Goal: Task Accomplishment & Management: Use online tool/utility

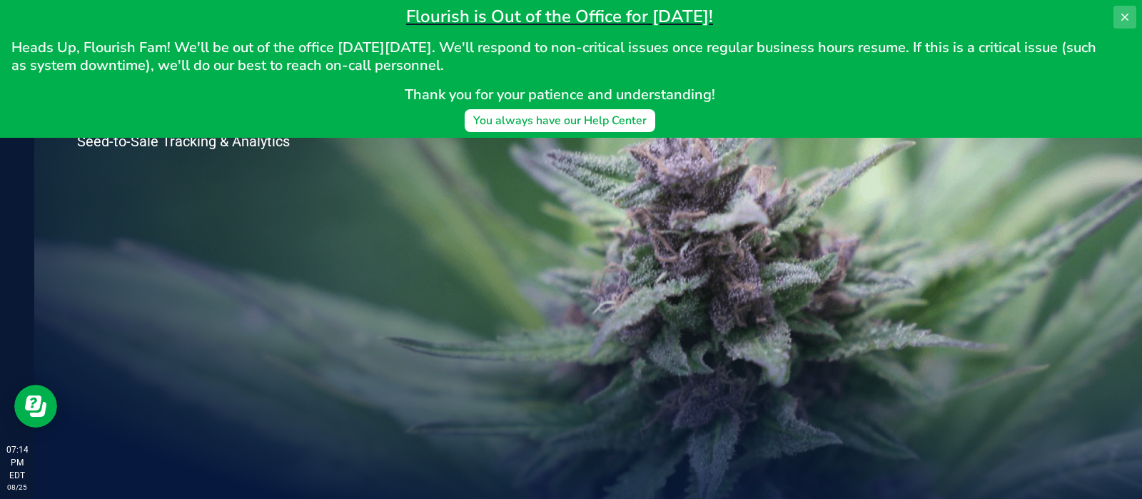
click at [1128, 16] on icon at bounding box center [1124, 16] width 11 height 11
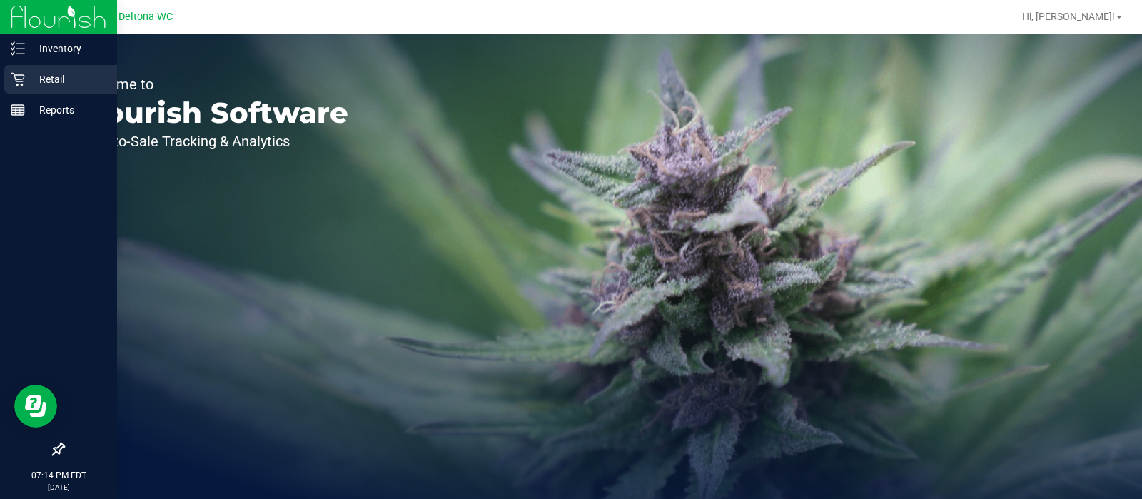
click at [26, 76] on p "Retail" at bounding box center [68, 79] width 86 height 17
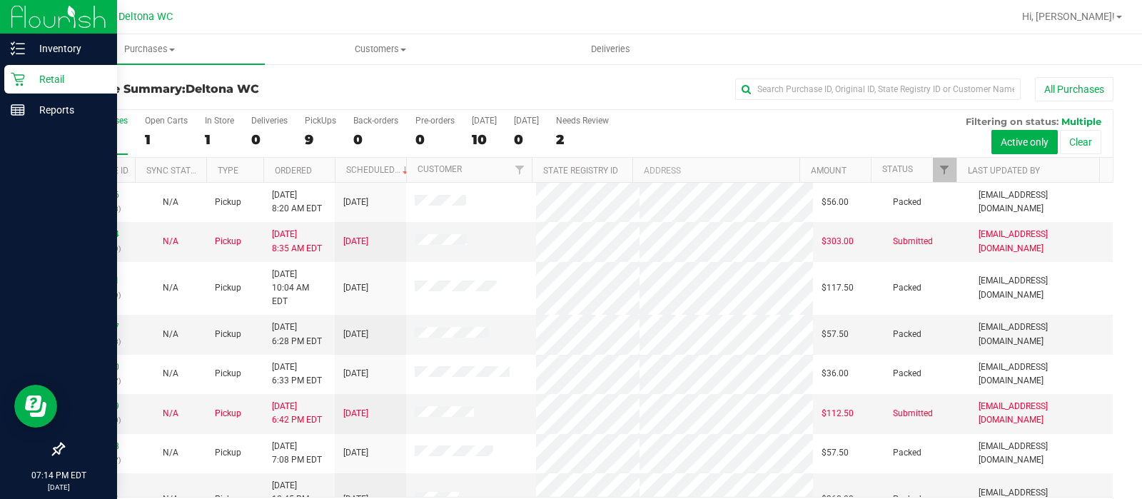
click at [24, 65] on div "Retail" at bounding box center [60, 79] width 113 height 29
click at [16, 50] on icon at bounding box center [18, 48] width 14 height 14
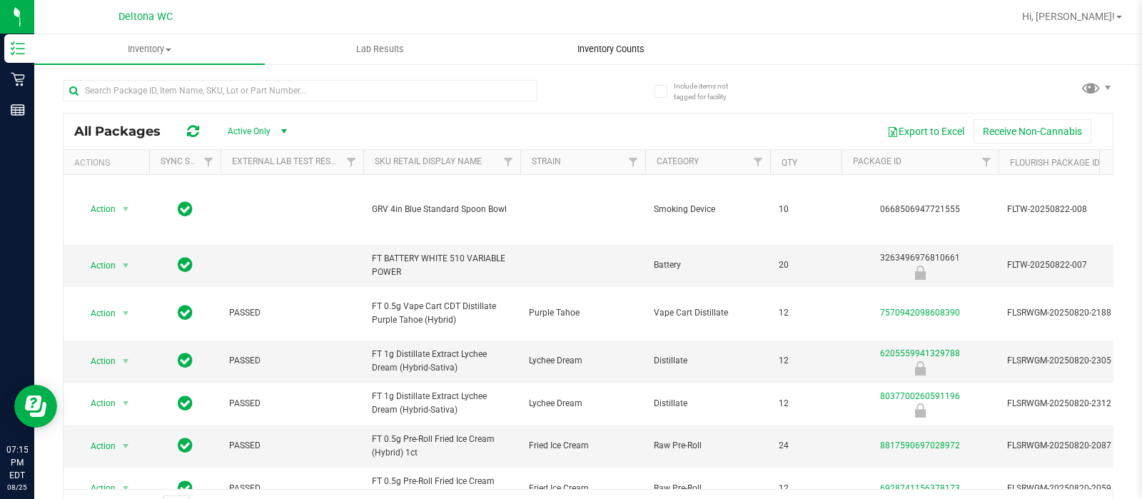
click at [610, 49] on span "Inventory Counts" at bounding box center [611, 49] width 106 height 13
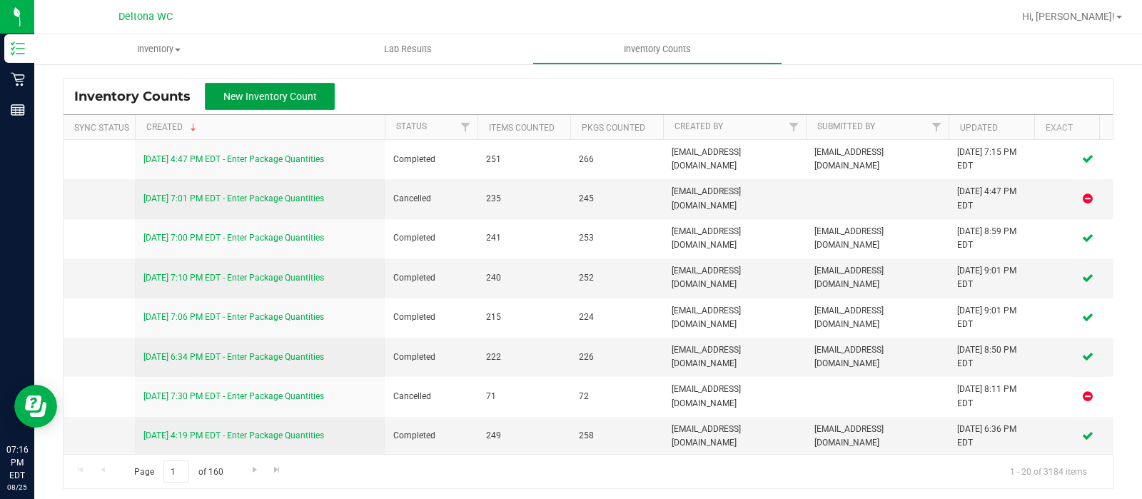
click at [296, 87] on button "New Inventory Count" at bounding box center [270, 96] width 130 height 27
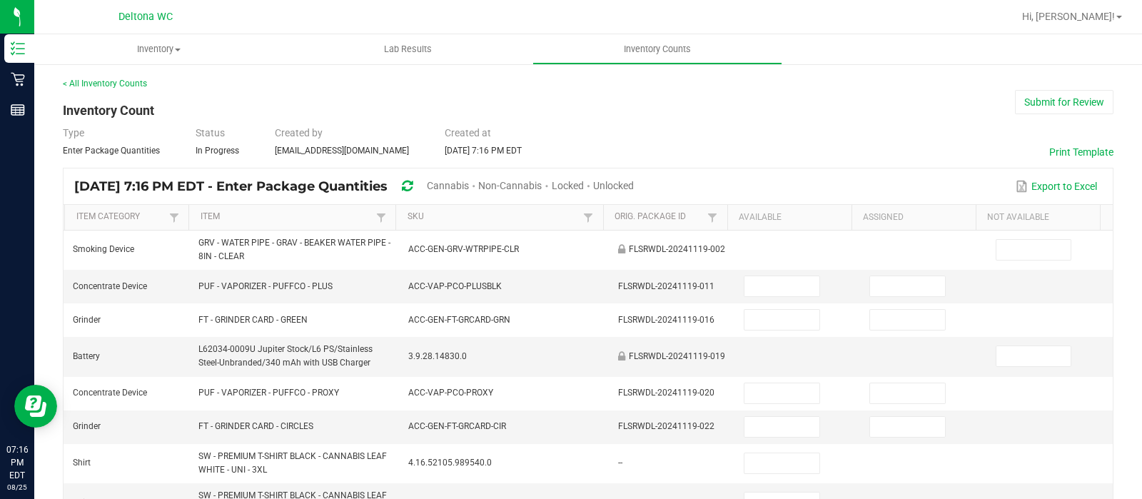
click at [634, 188] on span "Unlocked" at bounding box center [613, 185] width 41 height 11
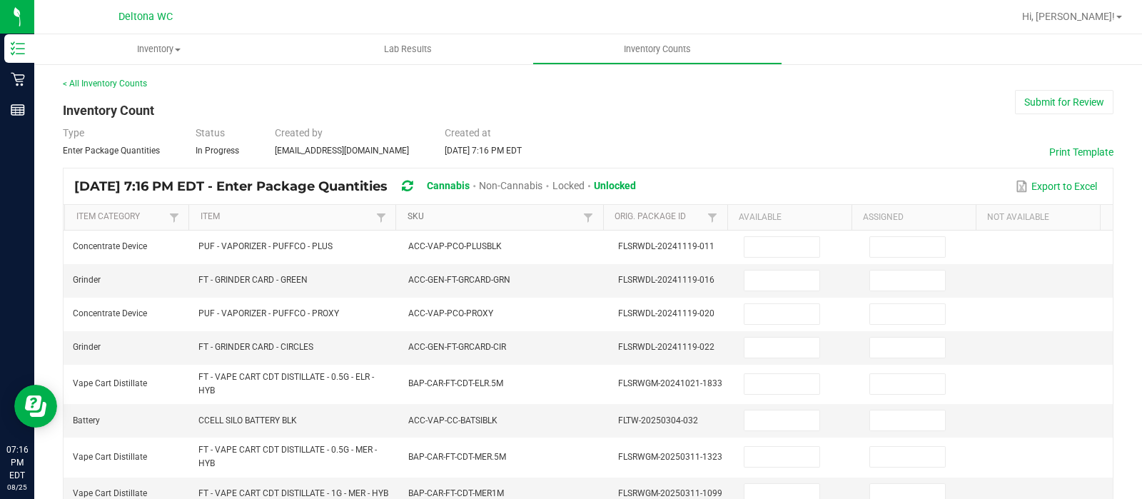
click at [460, 215] on link "SKU" at bounding box center [494, 216] width 173 height 11
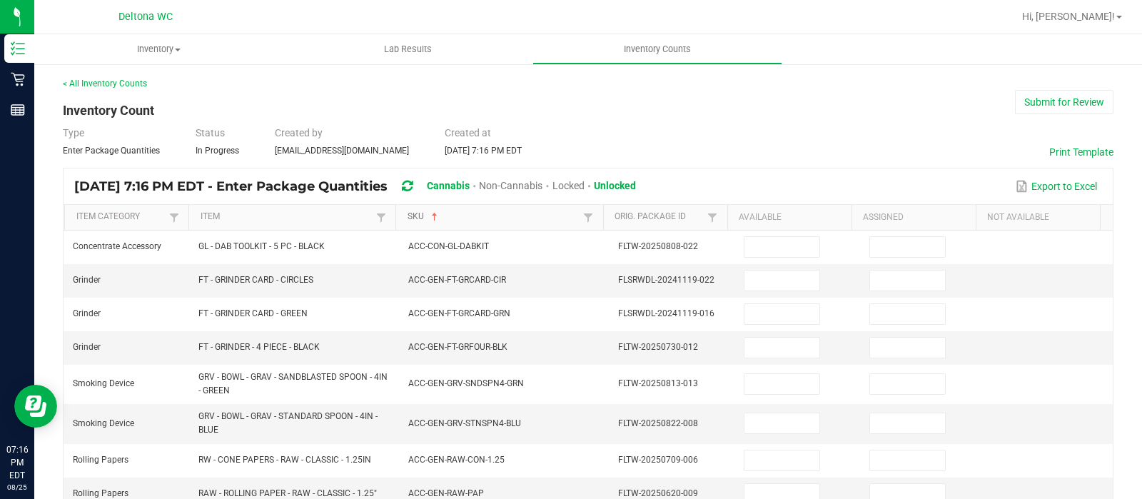
scroll to position [483, 0]
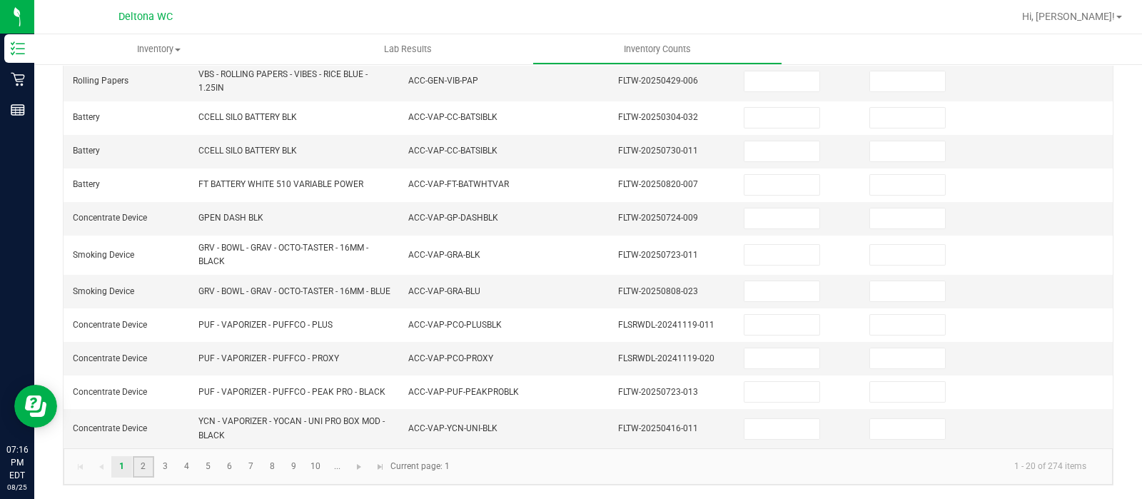
click at [138, 463] on link "2" at bounding box center [143, 466] width 21 height 21
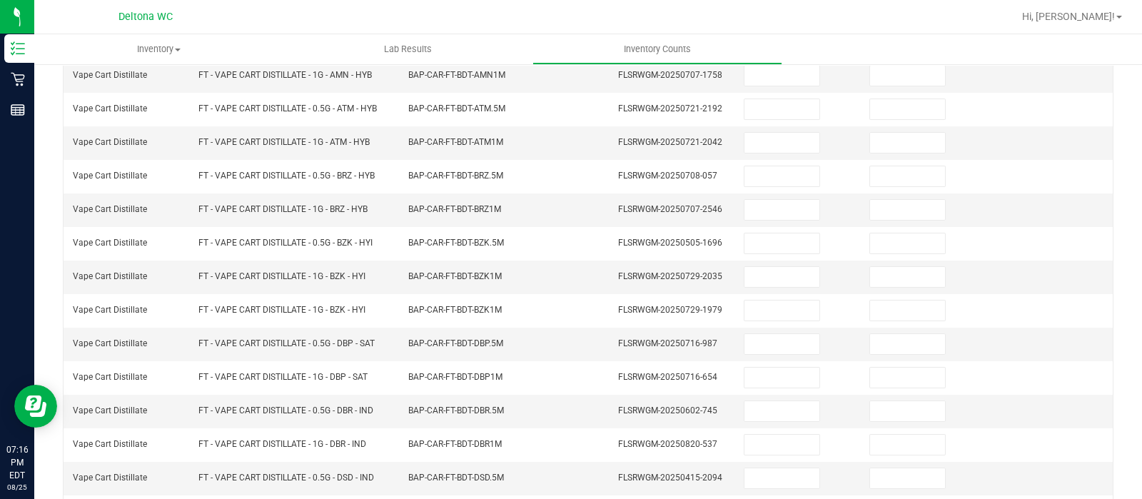
scroll to position [446, 0]
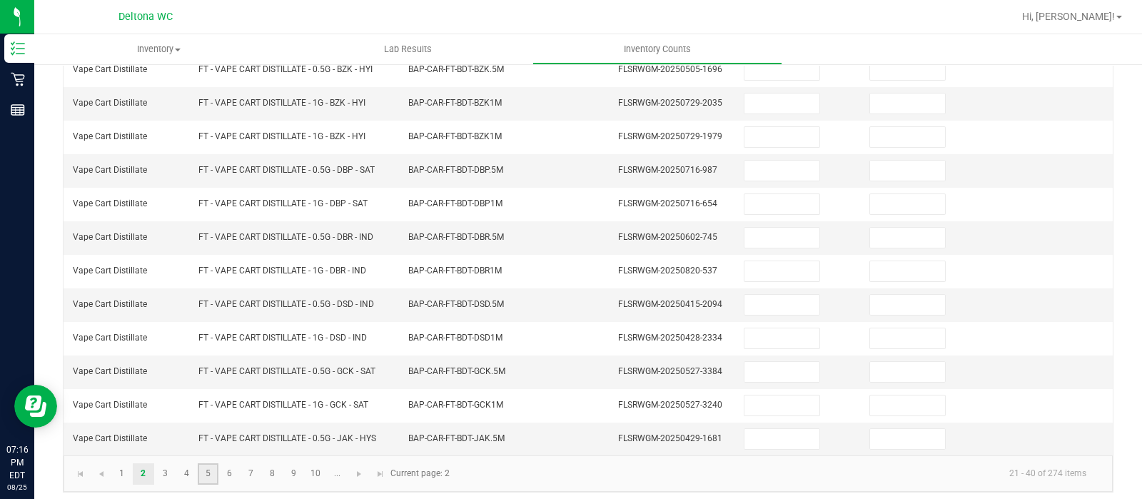
click at [198, 463] on link "5" at bounding box center [208, 473] width 21 height 21
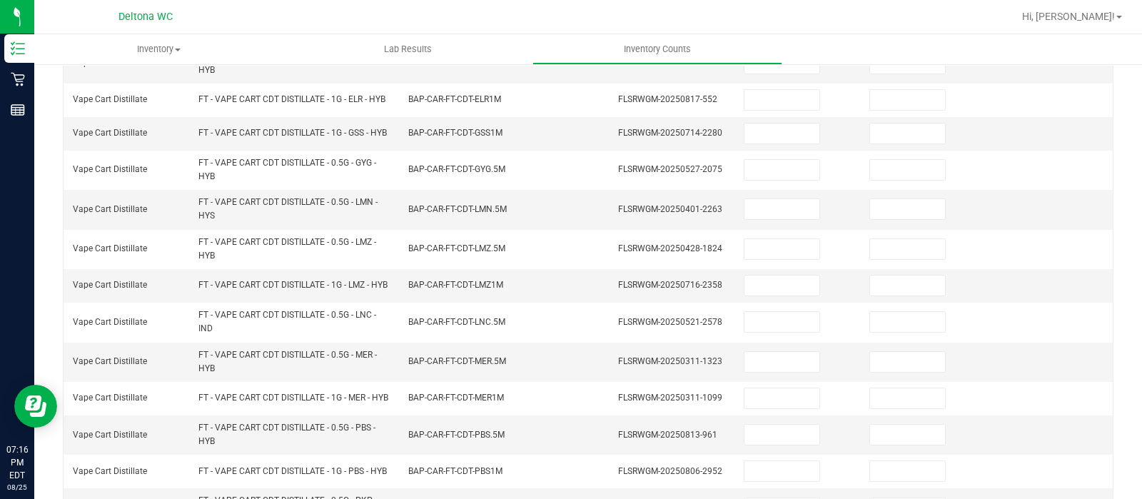
scroll to position [570, 0]
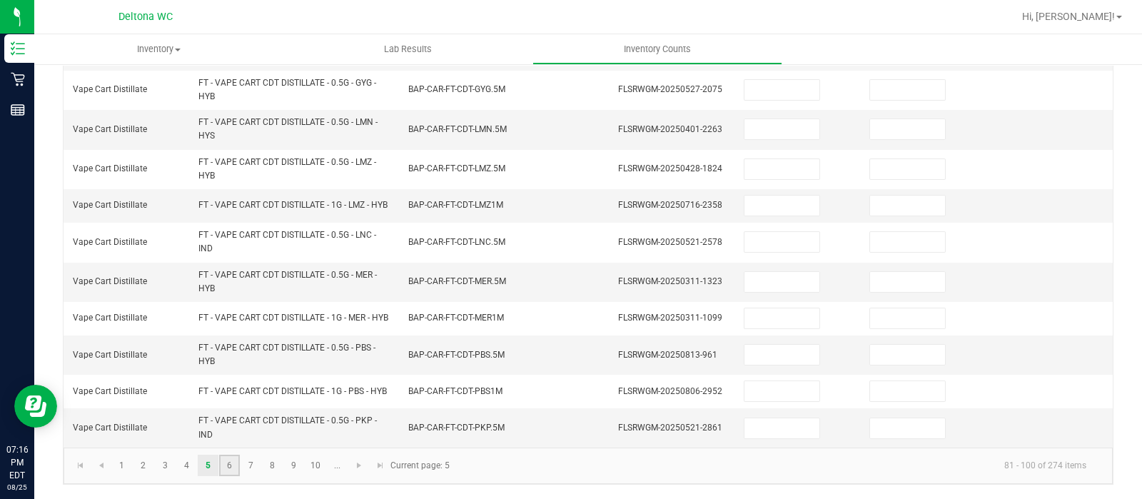
click at [226, 471] on link "6" at bounding box center [229, 465] width 21 height 21
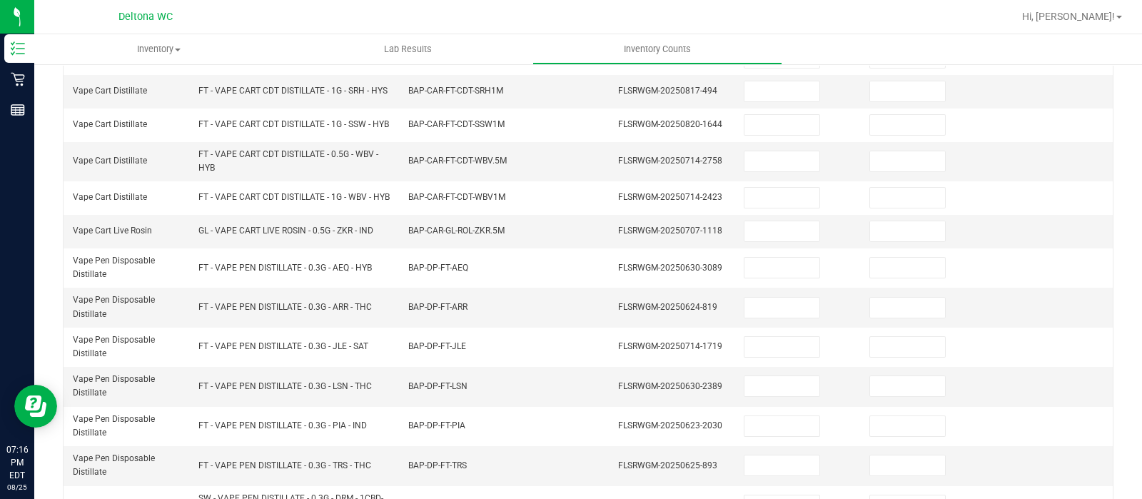
scroll to position [266, 0]
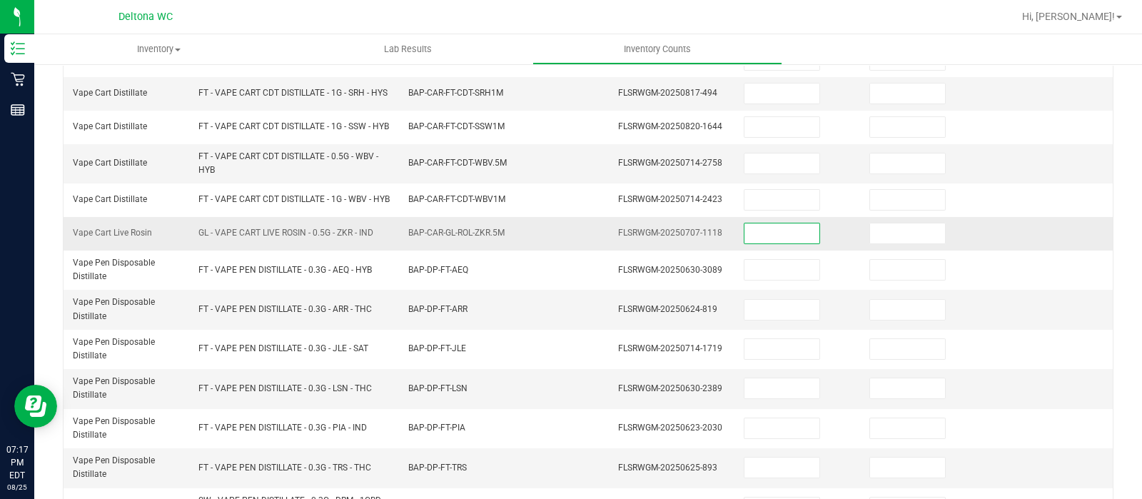
click at [760, 243] on input at bounding box center [782, 233] width 75 height 20
type input "5"
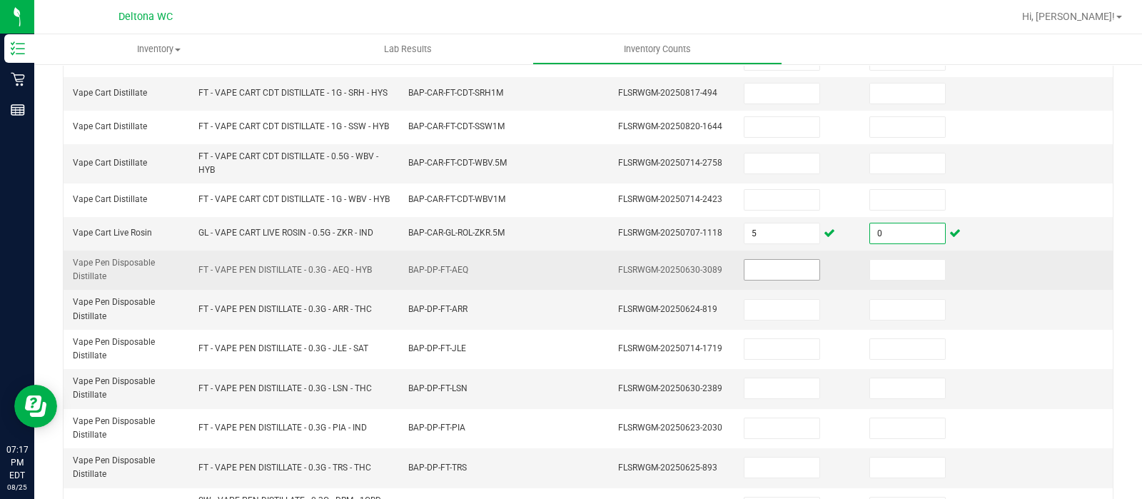
type input "0"
click at [752, 280] on input at bounding box center [782, 270] width 75 height 20
type input "1"
type input "0"
type input "1"
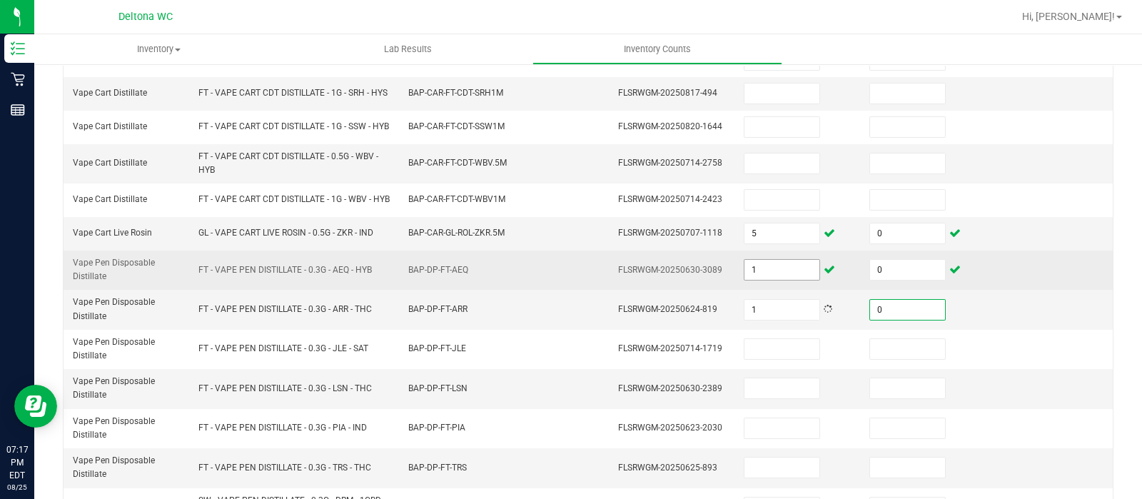
type input "0"
type input "14"
type input "0"
type input "18"
type input "0"
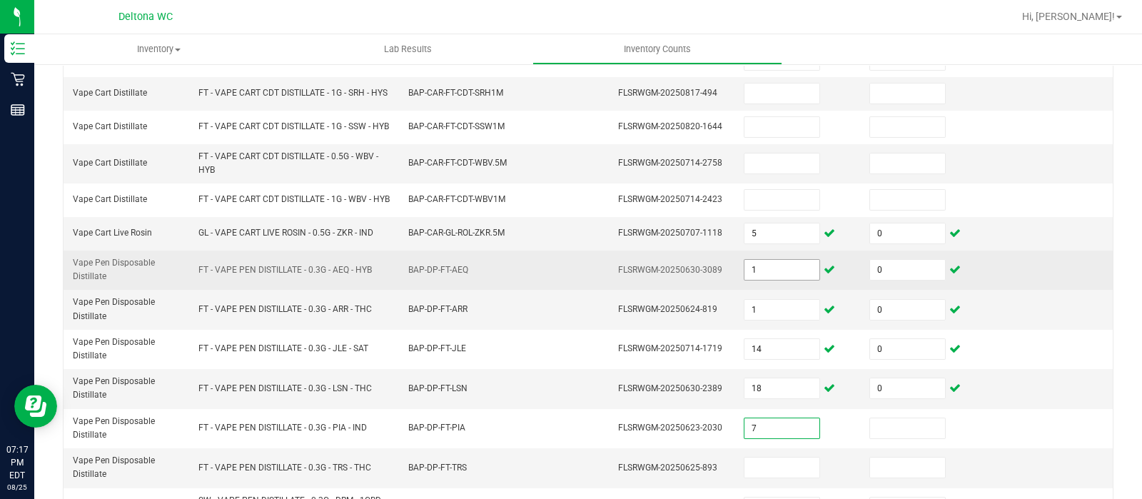
type input "7"
type input "0"
type input "17"
type input "0"
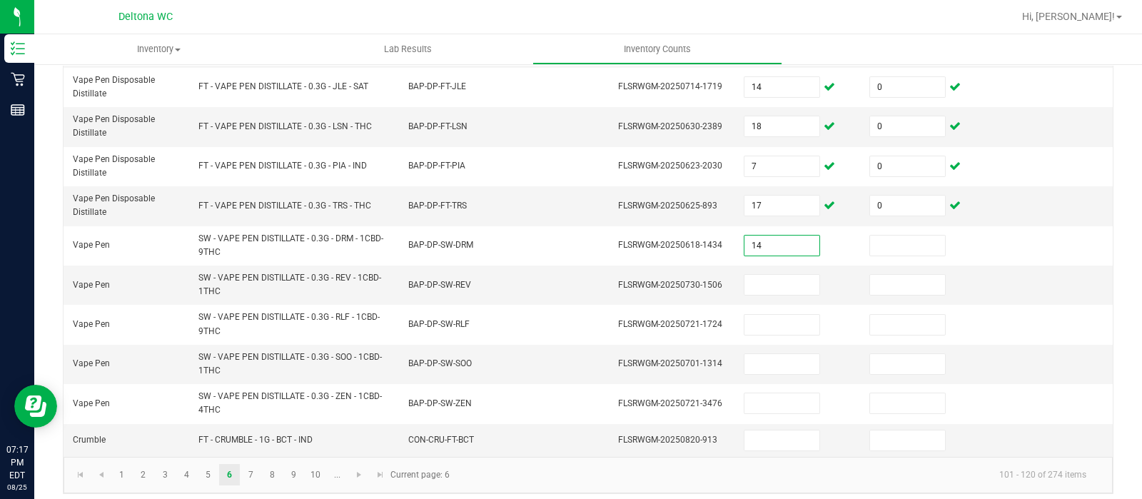
type input "14"
type input "0"
type input "2"
type input "0"
type input "5"
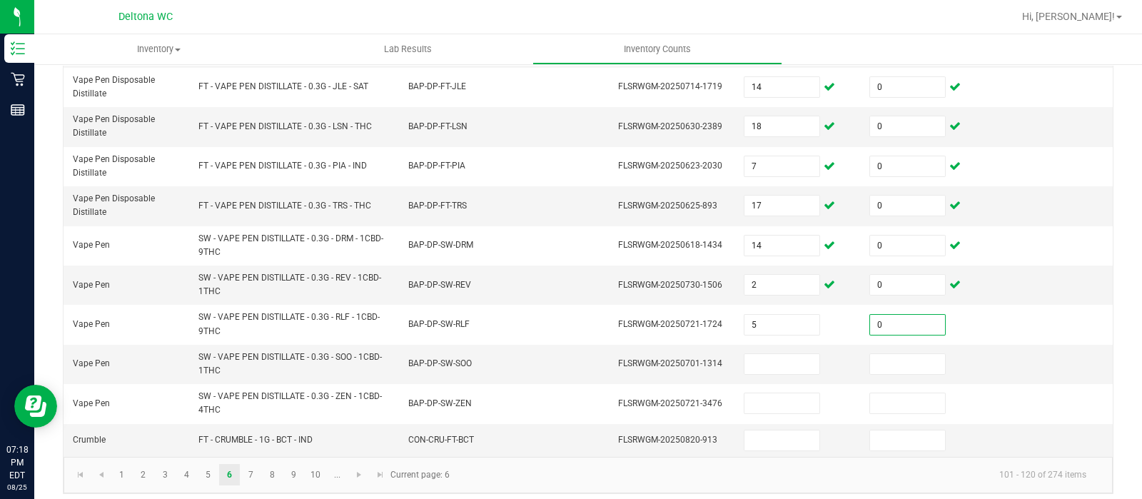
type input "0"
type input "4"
type input "0"
type input "15"
type input "0"
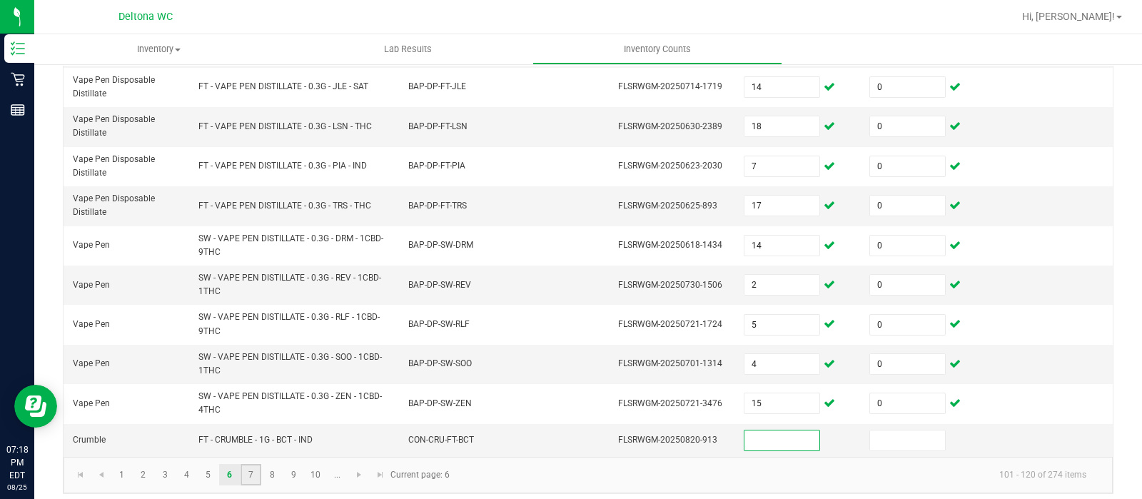
click at [254, 485] on link "7" at bounding box center [251, 474] width 21 height 21
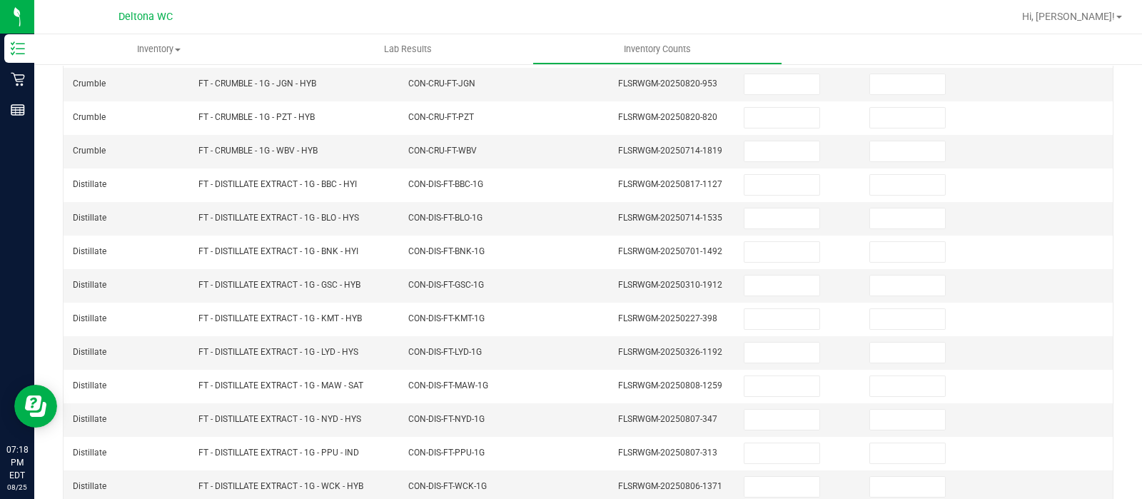
scroll to position [201, 0]
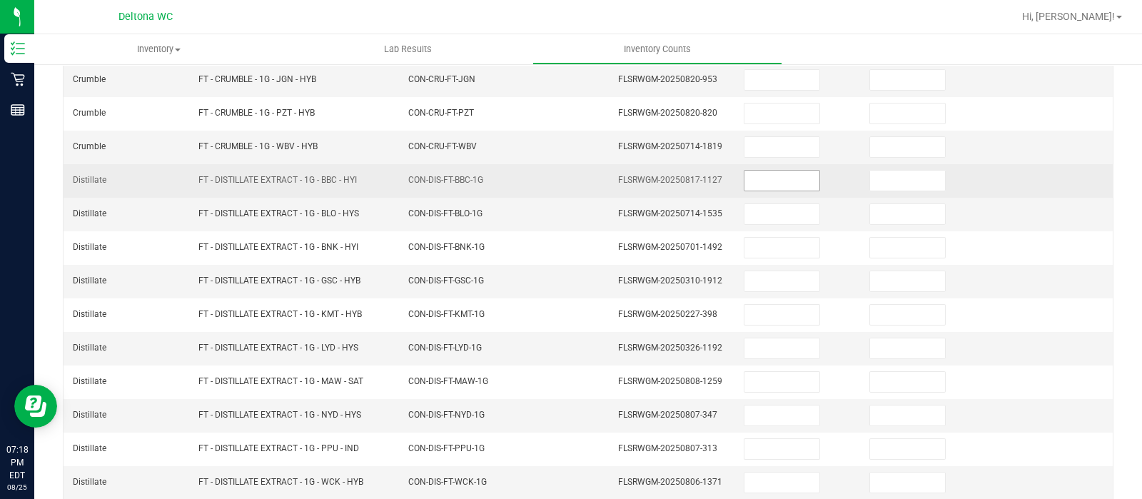
click at [765, 173] on input at bounding box center [782, 181] width 75 height 20
type input "5"
type input "0"
type input "3"
type input "0"
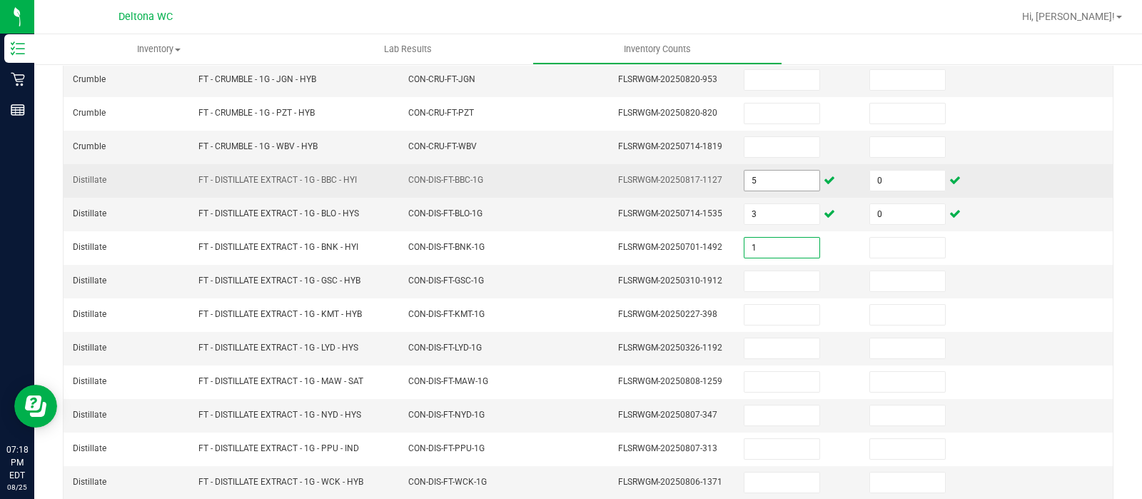
type input "1"
type input "0"
type input "3"
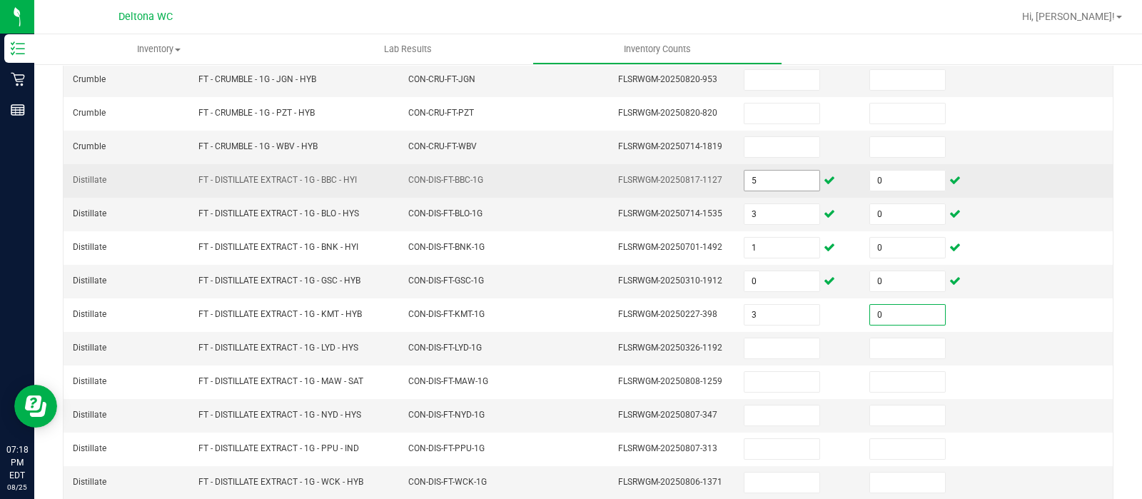
type input "0"
type input "5"
type input "0"
type input "8"
type input "0"
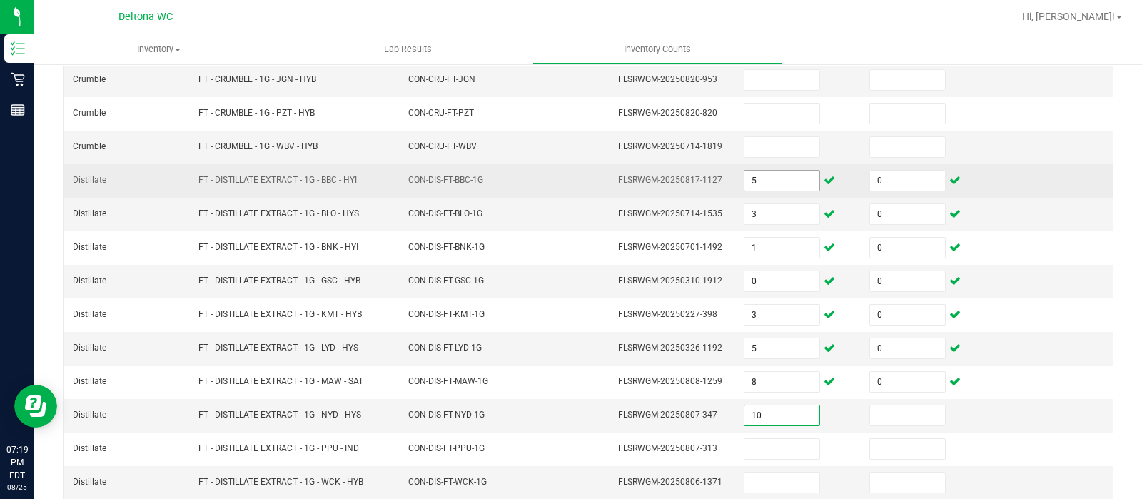
type input "10"
type input "0"
type input "6"
type input "0"
type input "1"
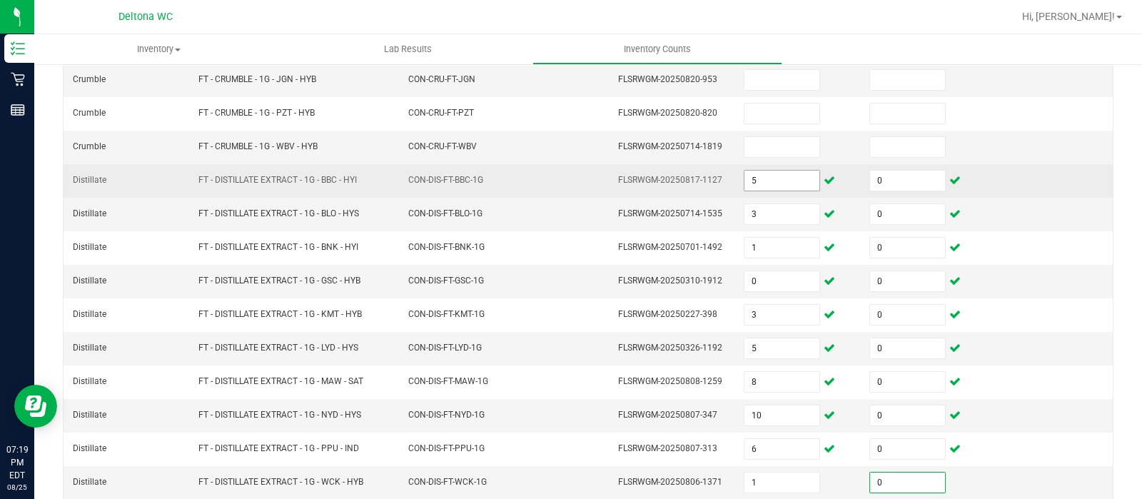
type input "0"
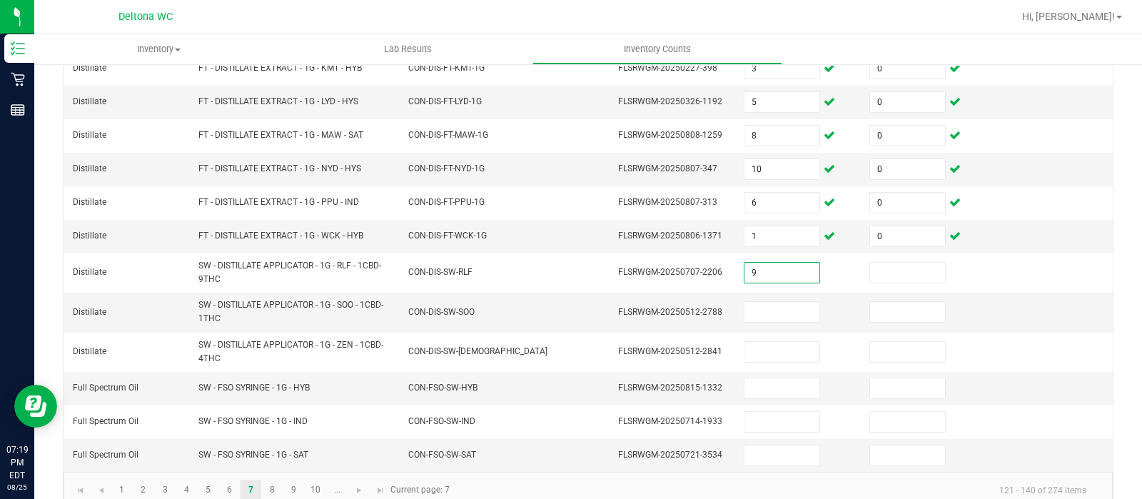
type input "9"
type input "0"
type input "2"
type input "0"
type input "7"
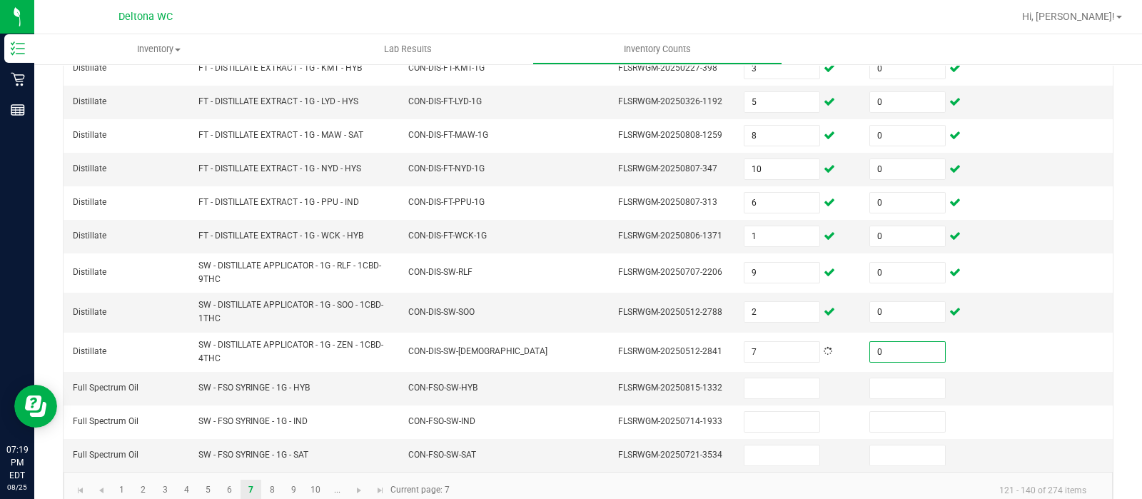
type input "0"
type input "8"
type input "0"
type input "3"
type input "0"
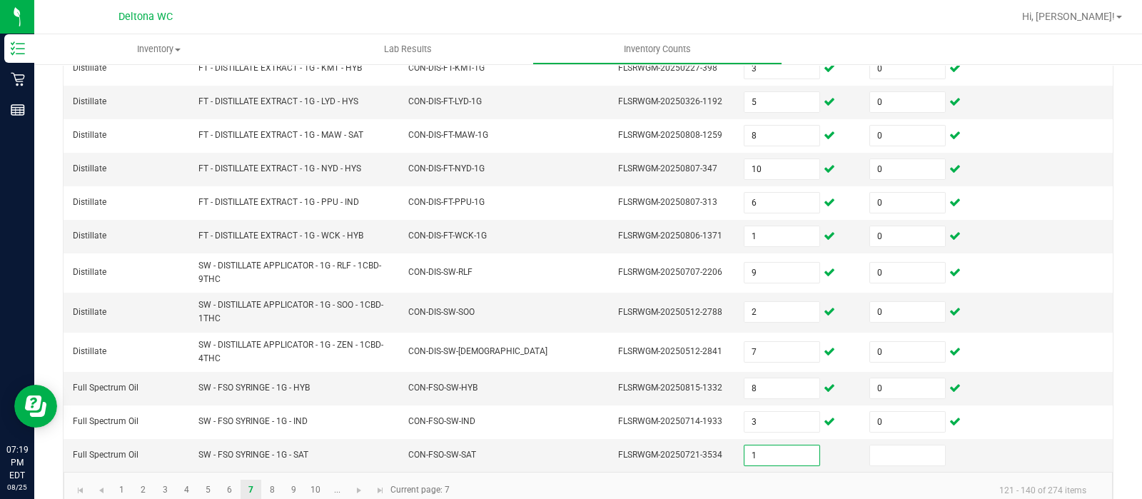
type input "1"
type input "0"
click at [278, 488] on link "8" at bounding box center [272, 490] width 21 height 21
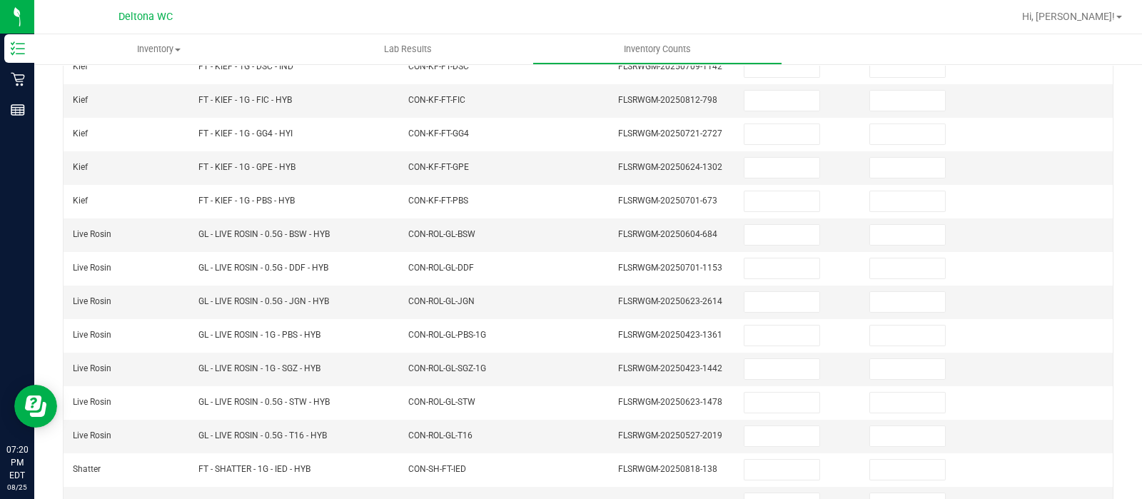
scroll to position [383, 0]
click at [763, 223] on input at bounding box center [782, 233] width 75 height 20
type input "1"
type input "0"
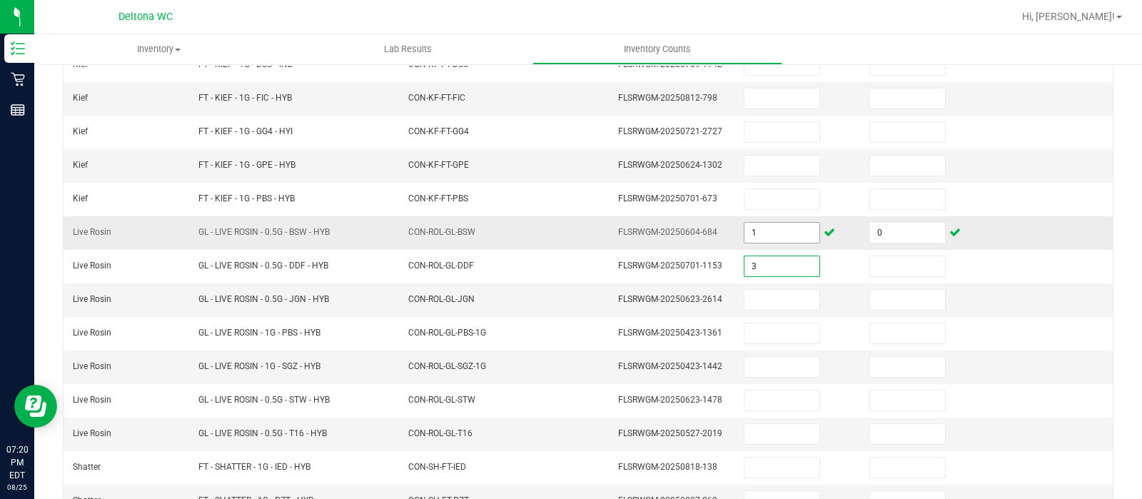
type input "3"
type input "0"
type input "3"
type input "0"
type input "3"
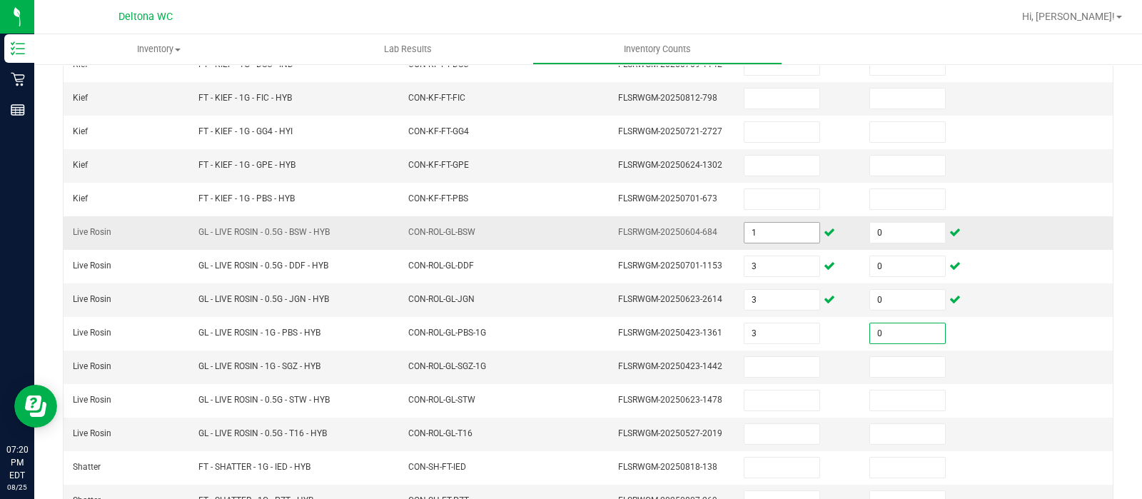
type input "0"
type input "3"
type input "0"
type input "3"
type input "0"
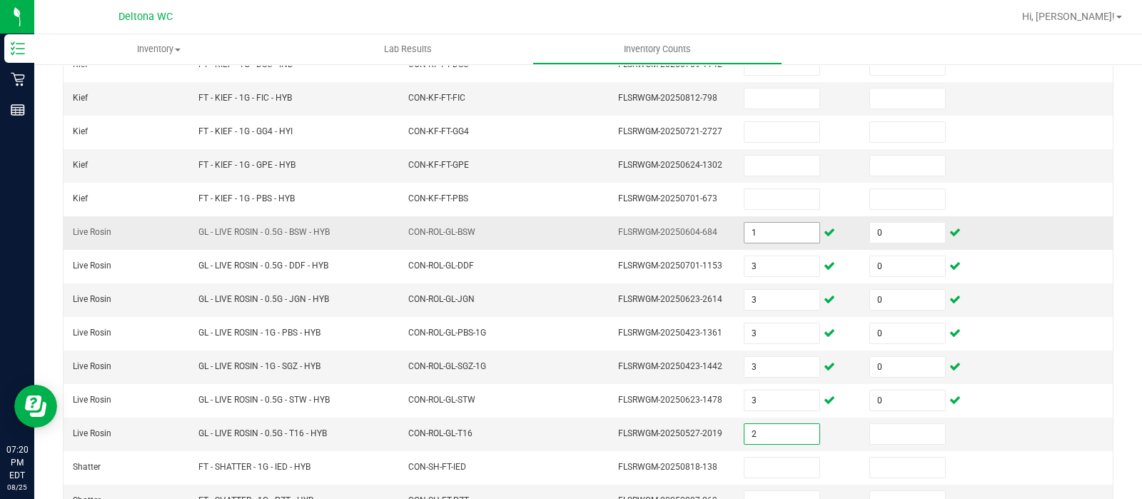
type input "2"
type input "0"
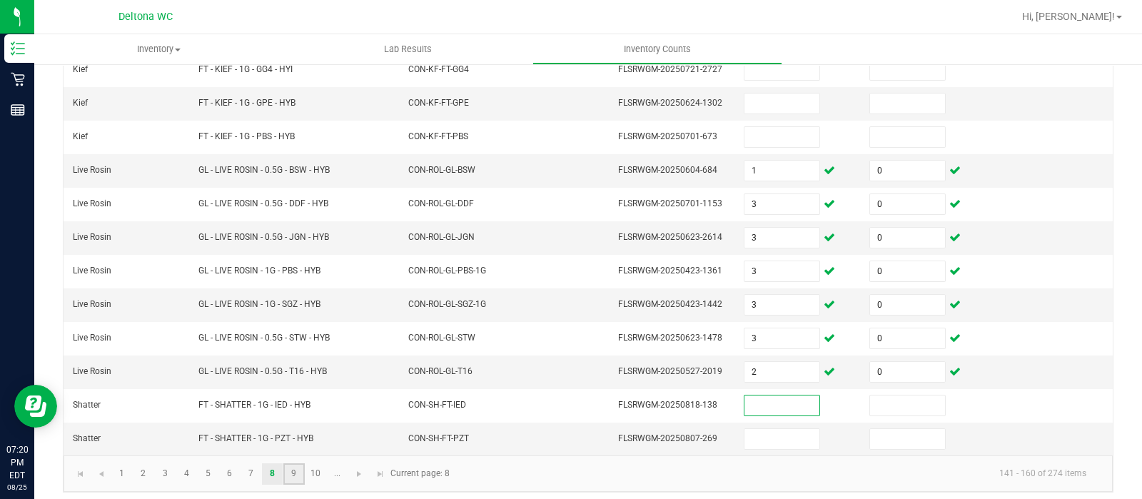
click at [290, 469] on link "9" at bounding box center [293, 473] width 21 height 21
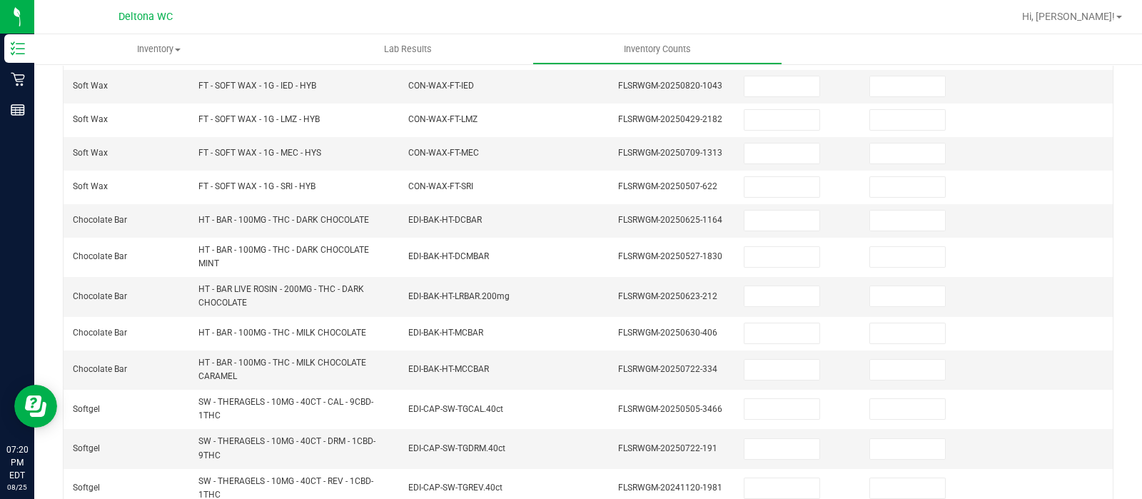
scroll to position [196, 0]
click at [785, 225] on input at bounding box center [782, 219] width 75 height 20
type input "20"
type input "0"
type input "40"
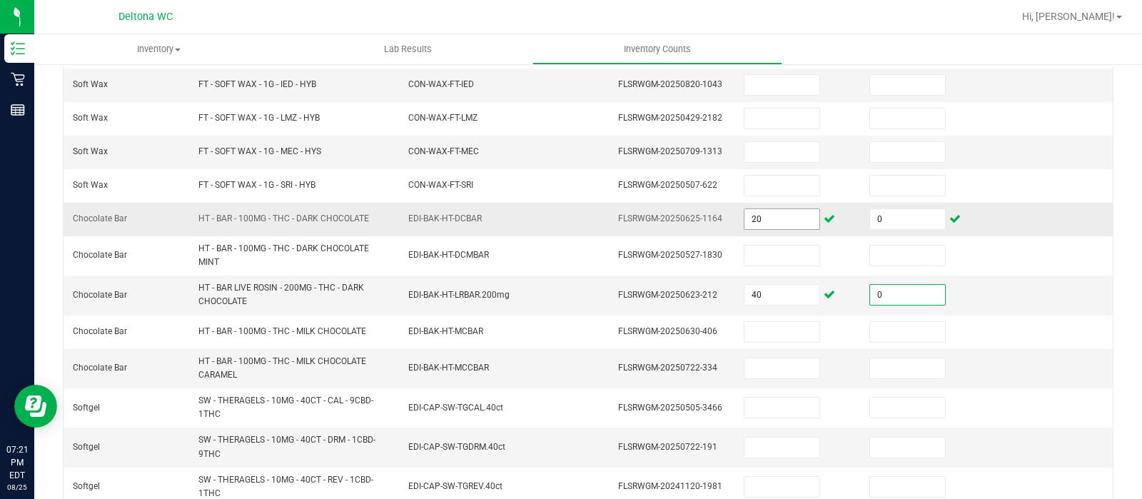
type input "0"
type input "40"
type input "0"
type input "3"
type input "0"
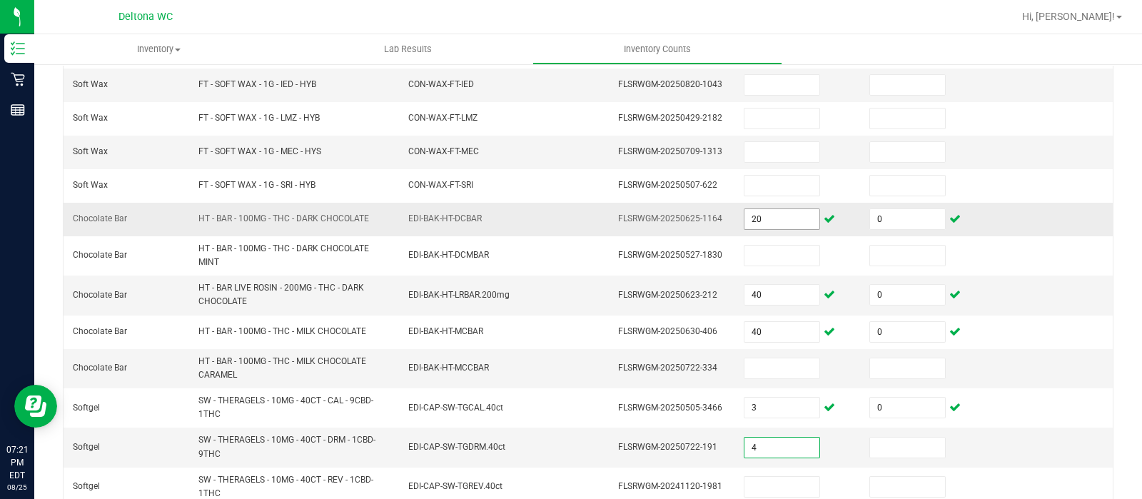
type input "4"
type input "0"
type input "5"
type input "0"
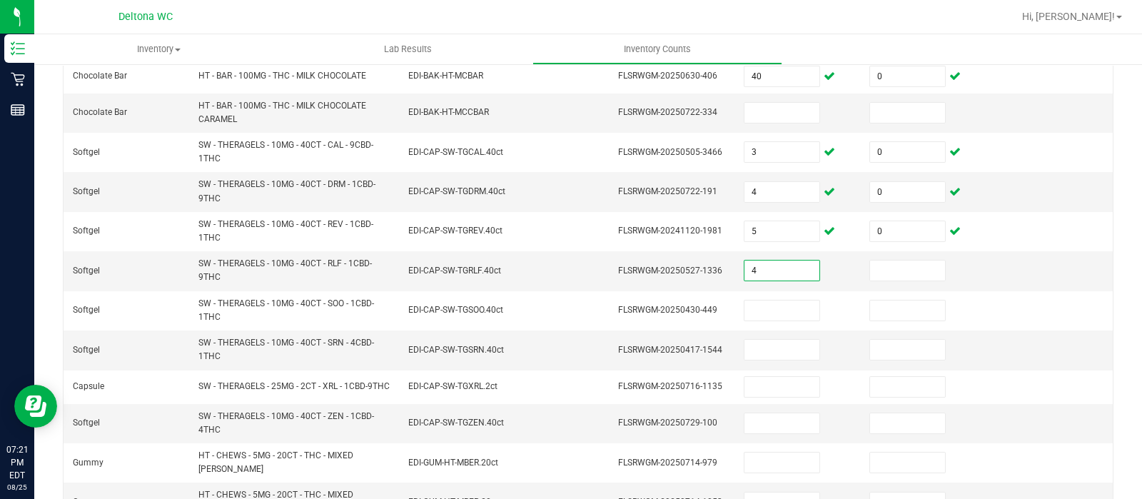
type input "4"
type input "0"
type input "3"
type input "0"
type input "4"
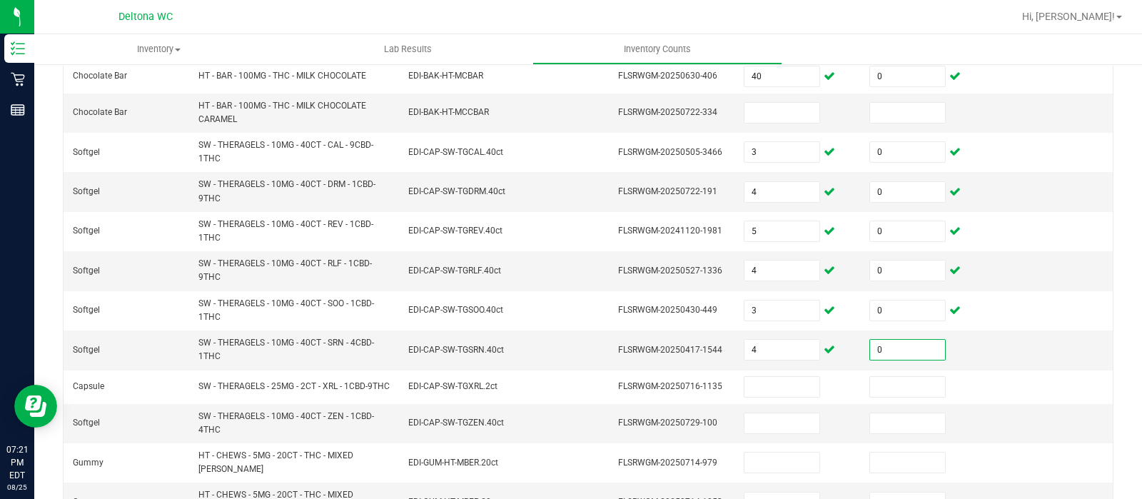
type input "0"
type input "1"
type input "0"
type input "6"
type input "0"
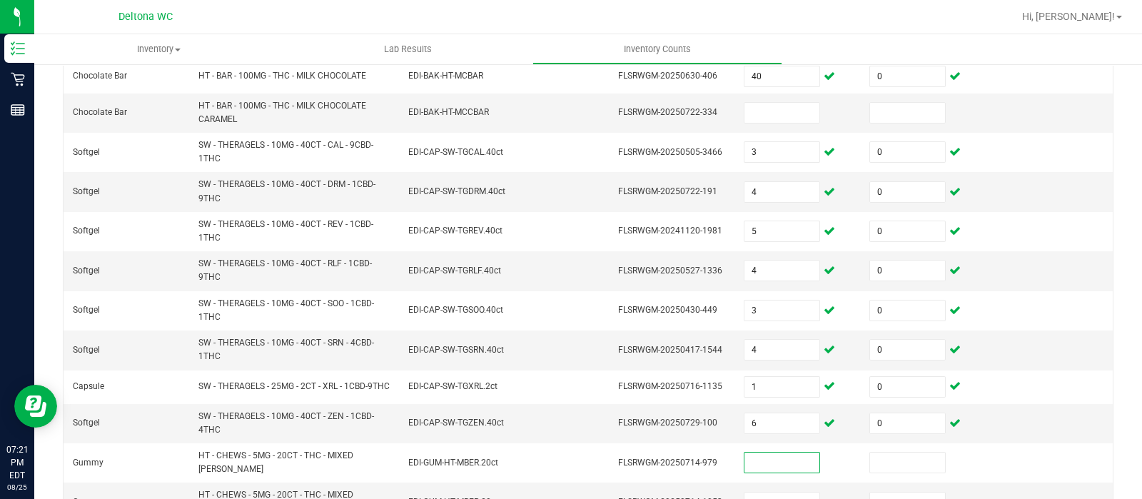
scroll to position [514, 0]
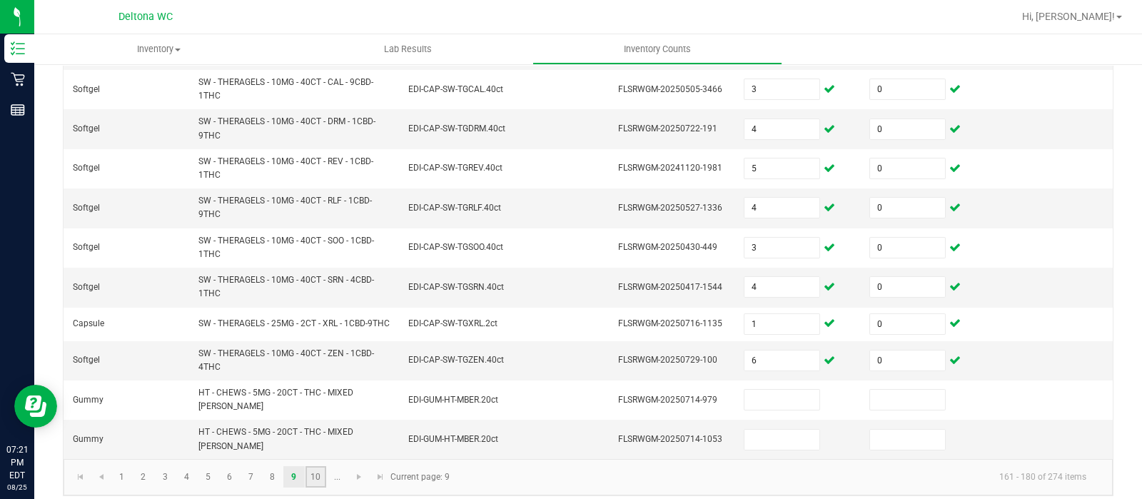
click at [307, 466] on link "10" at bounding box center [316, 476] width 21 height 21
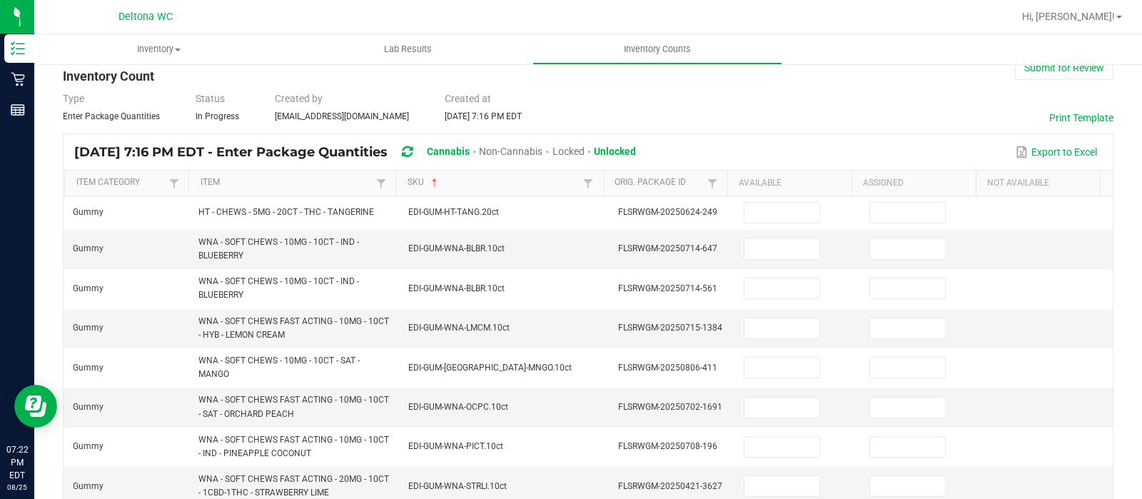
scroll to position [26, 0]
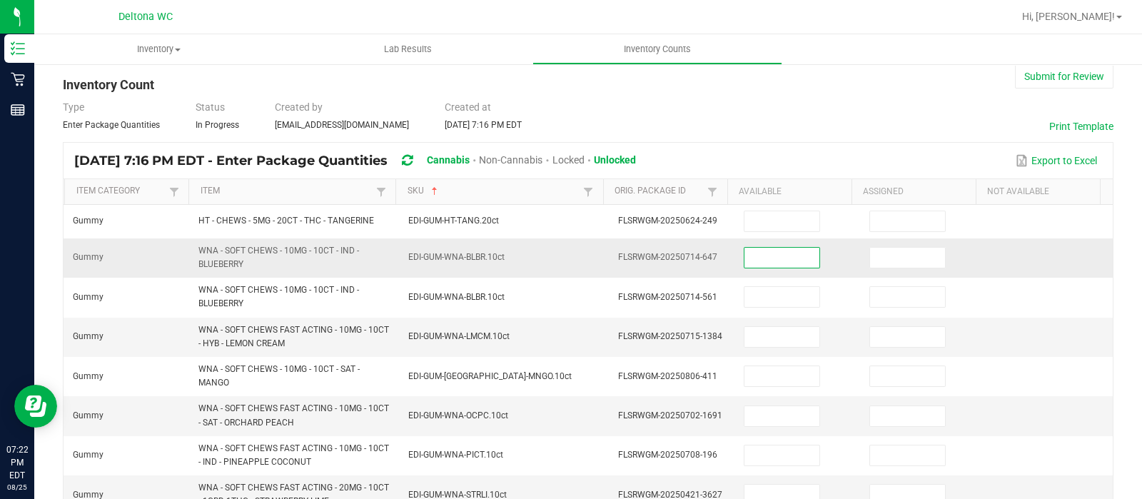
click at [778, 258] on input at bounding box center [782, 258] width 75 height 20
type input "26"
type input "0"
click at [778, 258] on input "26" at bounding box center [782, 258] width 75 height 20
type input "0"
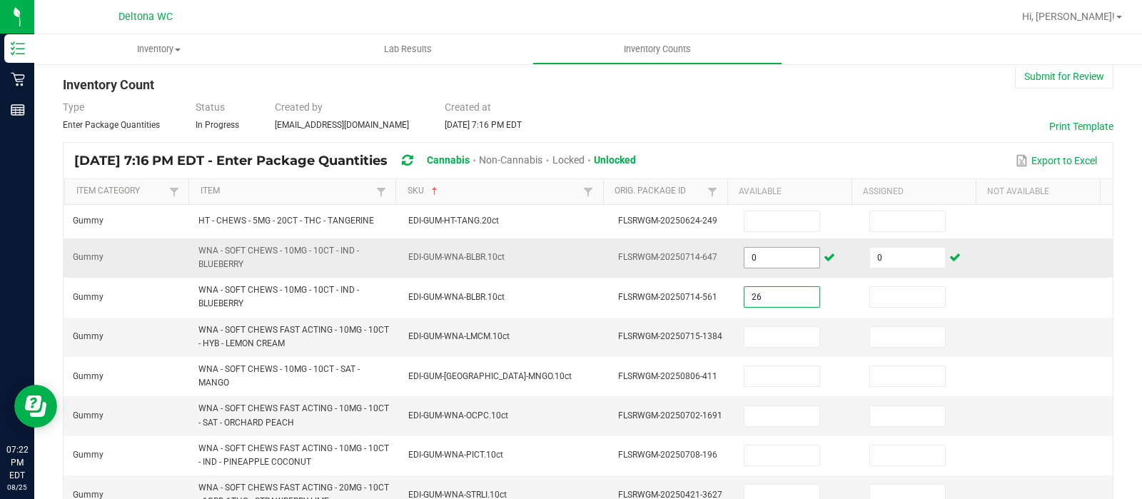
type input "26"
type input "0"
type input "16"
type input "0"
type input "17"
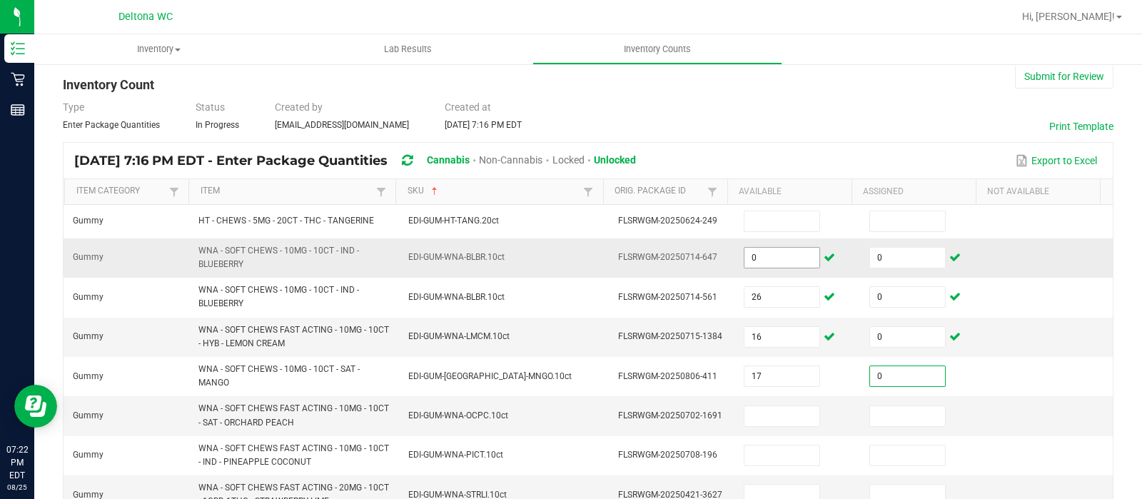
type input "0"
type input "25"
type input "0"
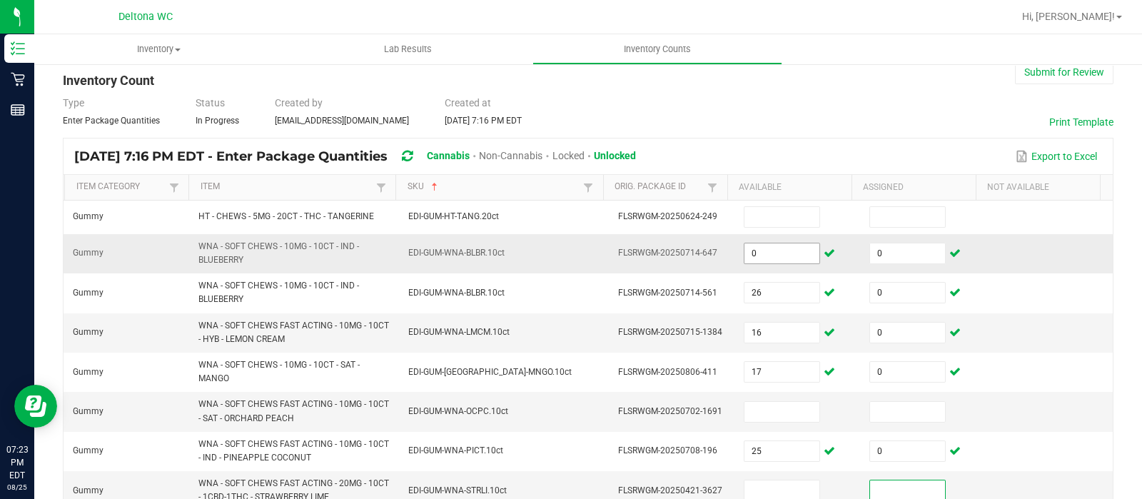
scroll to position [292, 0]
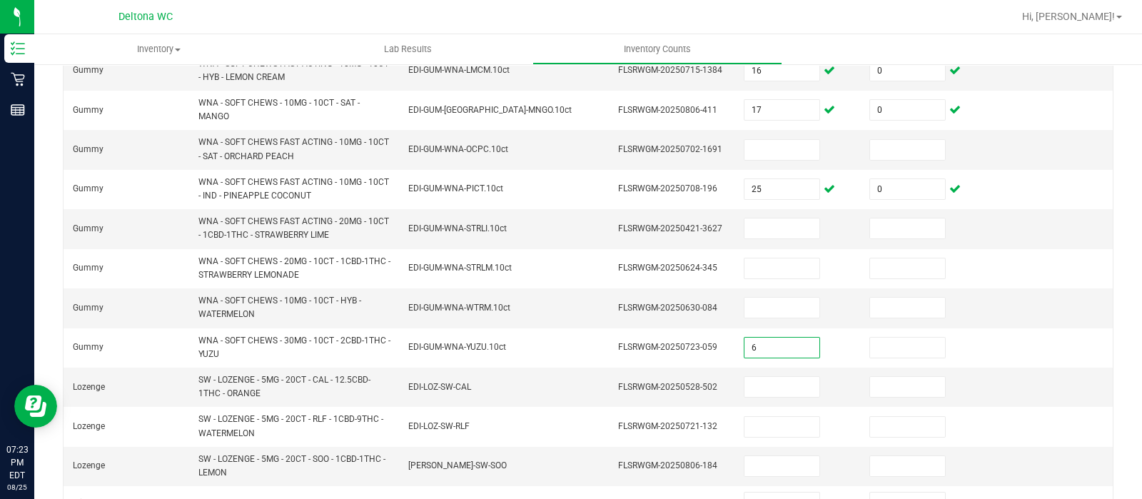
type input "6"
type input "0"
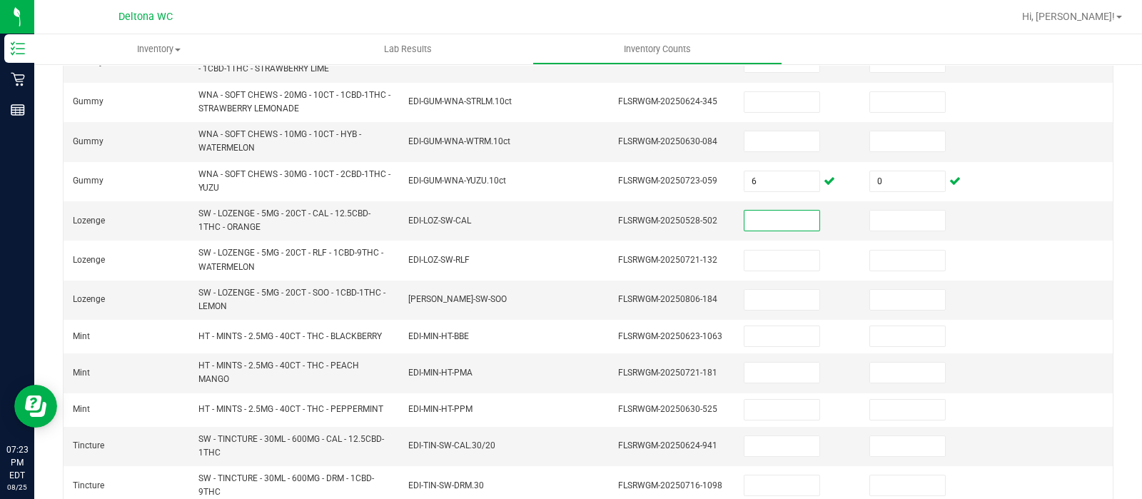
scroll to position [461, 0]
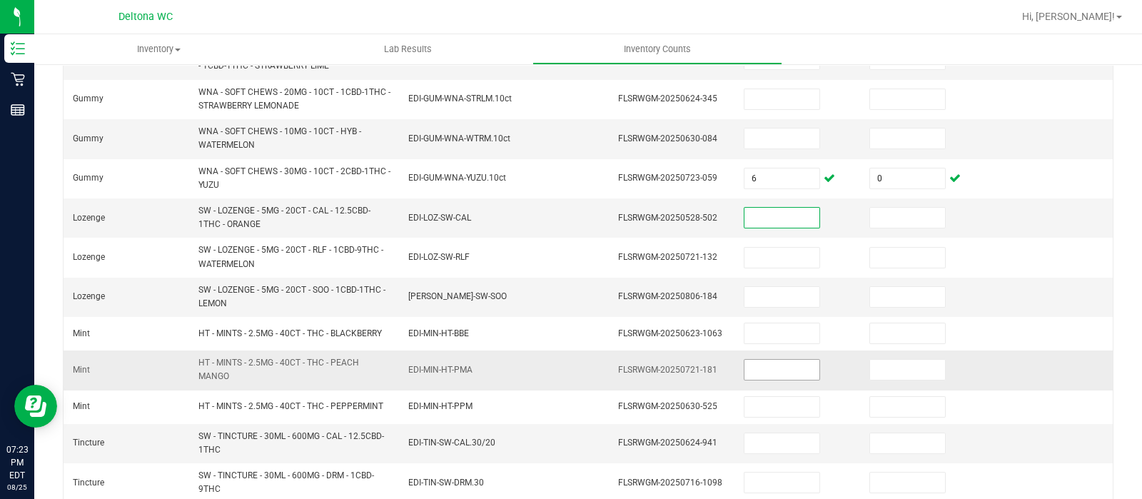
click at [780, 365] on input at bounding box center [782, 370] width 75 height 20
type input "5"
type input "0"
click at [764, 211] on input at bounding box center [782, 218] width 75 height 20
type input "10"
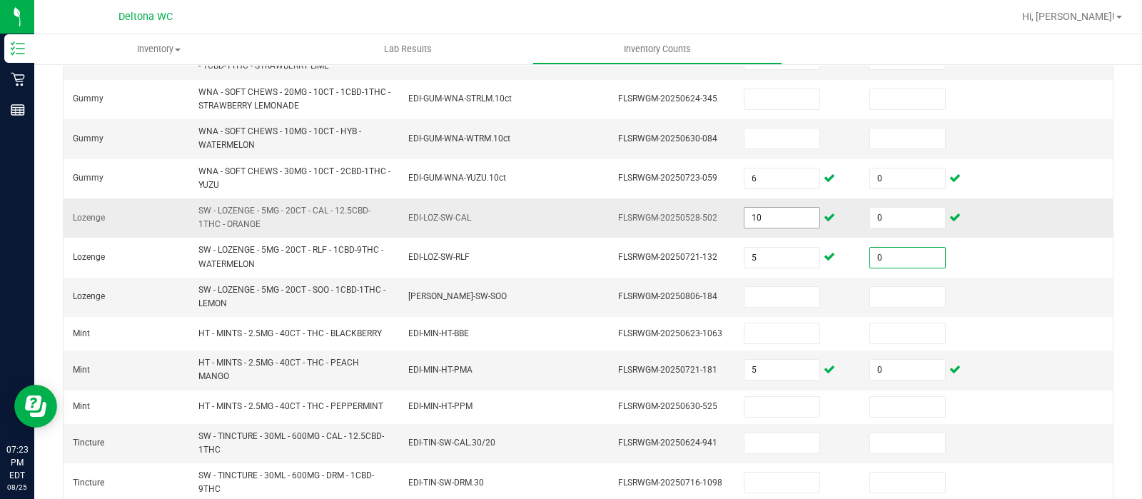
click at [764, 211] on input "10" at bounding box center [782, 218] width 75 height 20
click at [760, 296] on input at bounding box center [782, 297] width 75 height 20
click at [773, 433] on input at bounding box center [782, 443] width 75 height 20
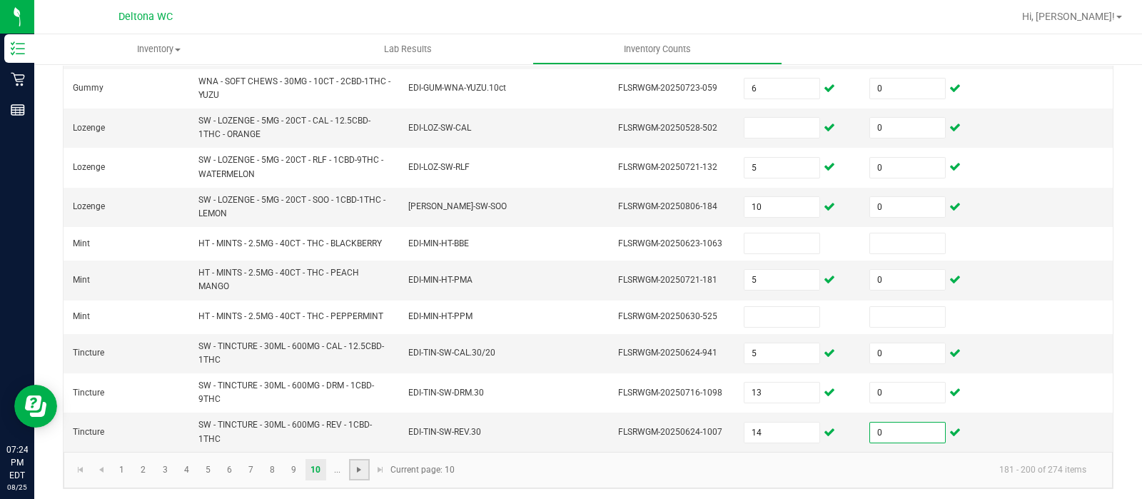
click at [353, 464] on span "Go to the next page" at bounding box center [358, 469] width 11 height 11
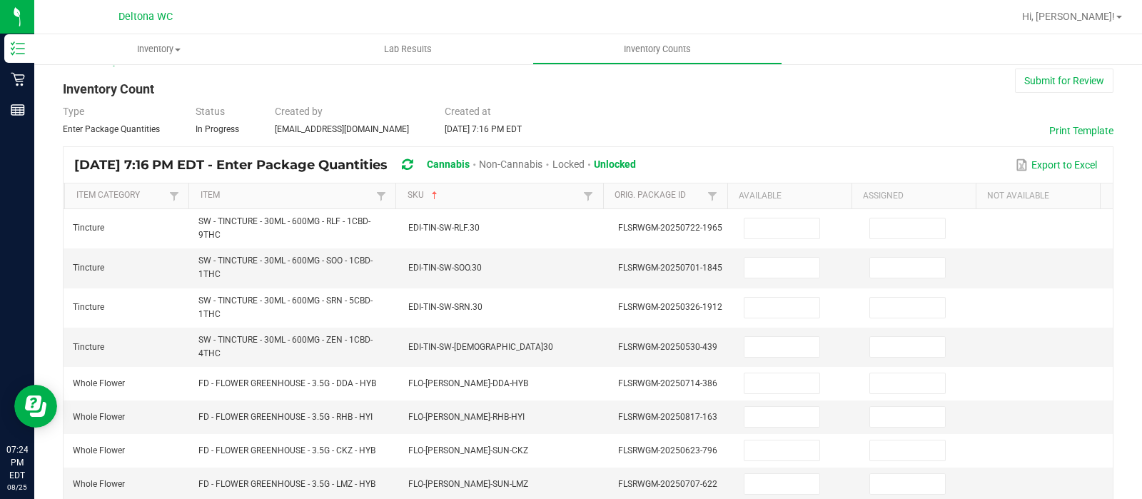
scroll to position [15, 0]
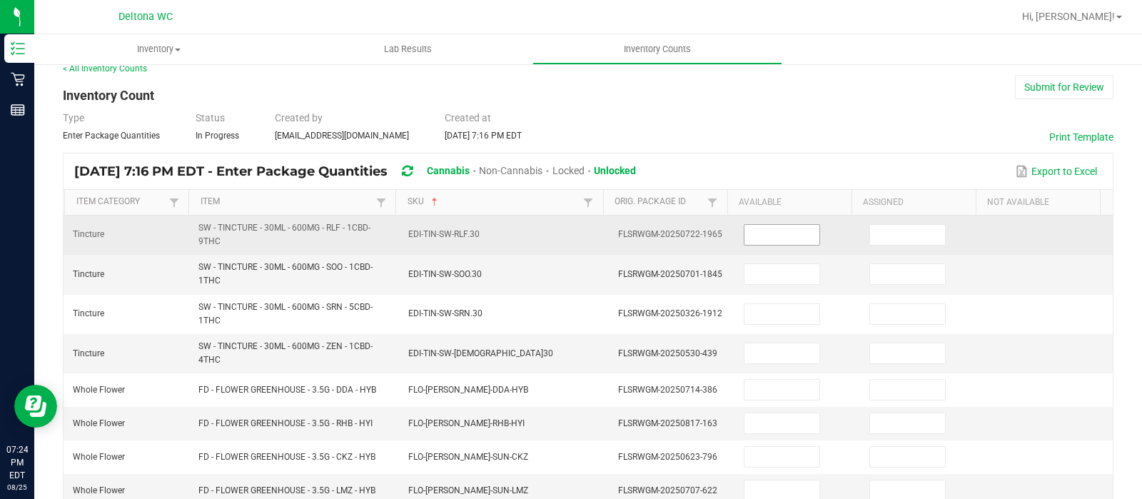
click at [791, 236] on input at bounding box center [782, 235] width 75 height 20
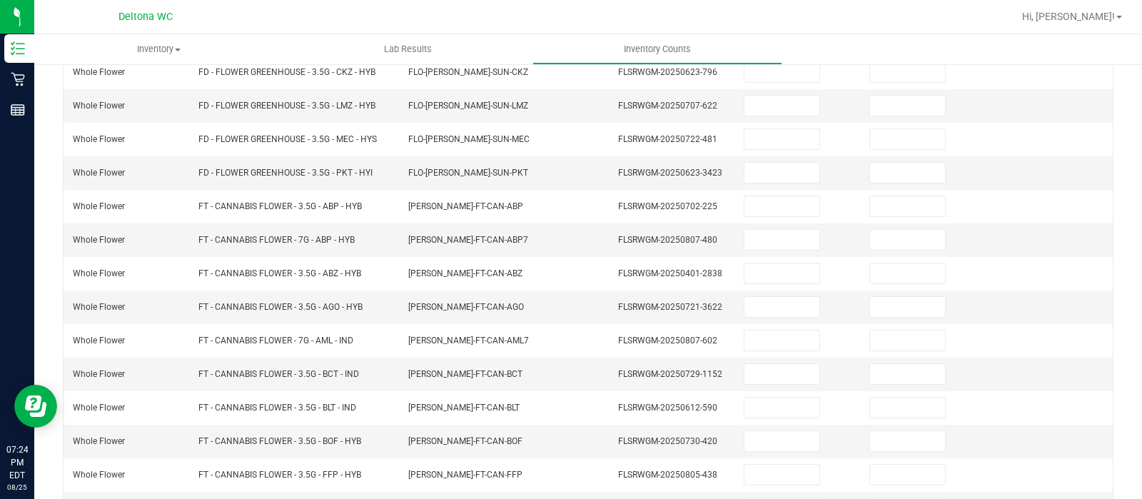
scroll to position [471, 0]
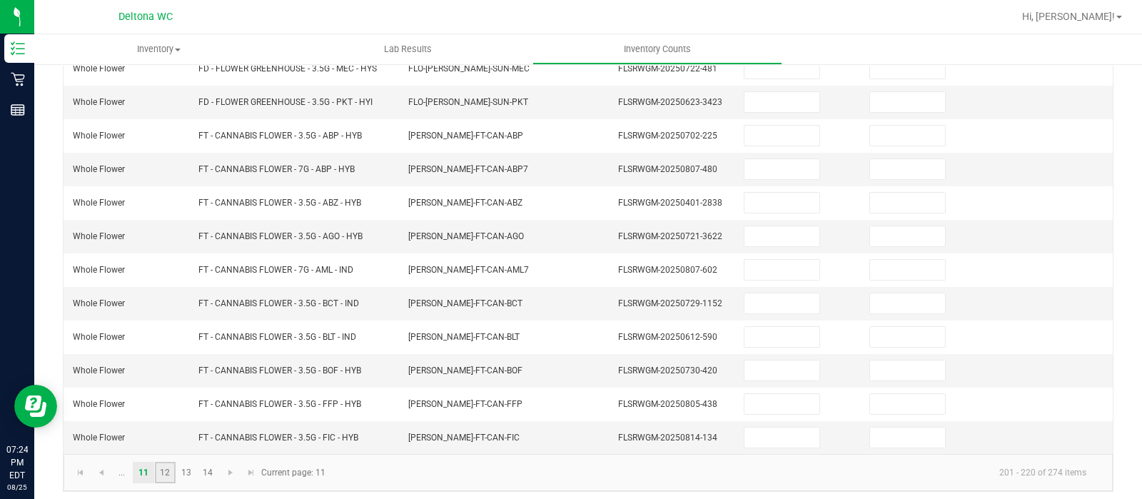
click at [173, 467] on link "12" at bounding box center [165, 472] width 21 height 21
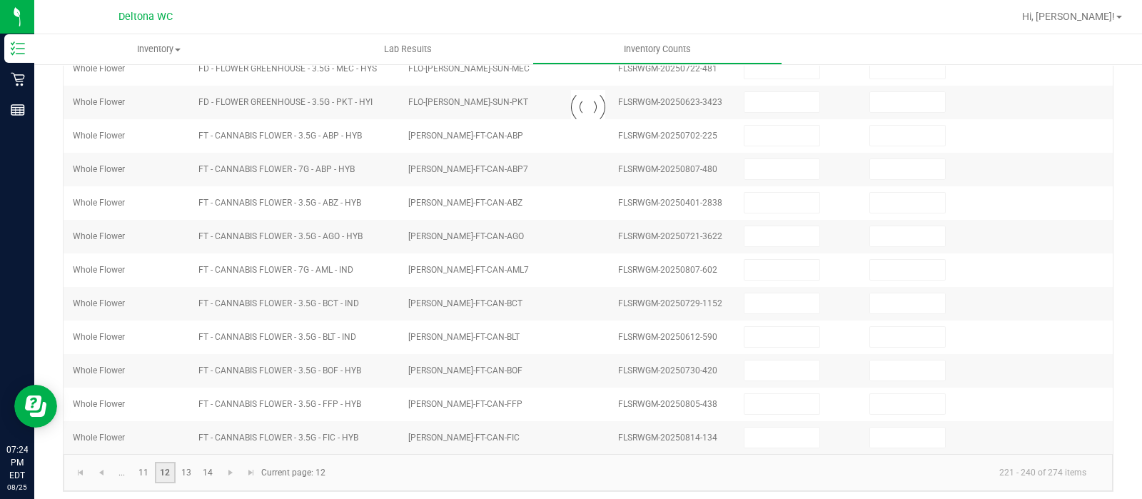
scroll to position [446, 0]
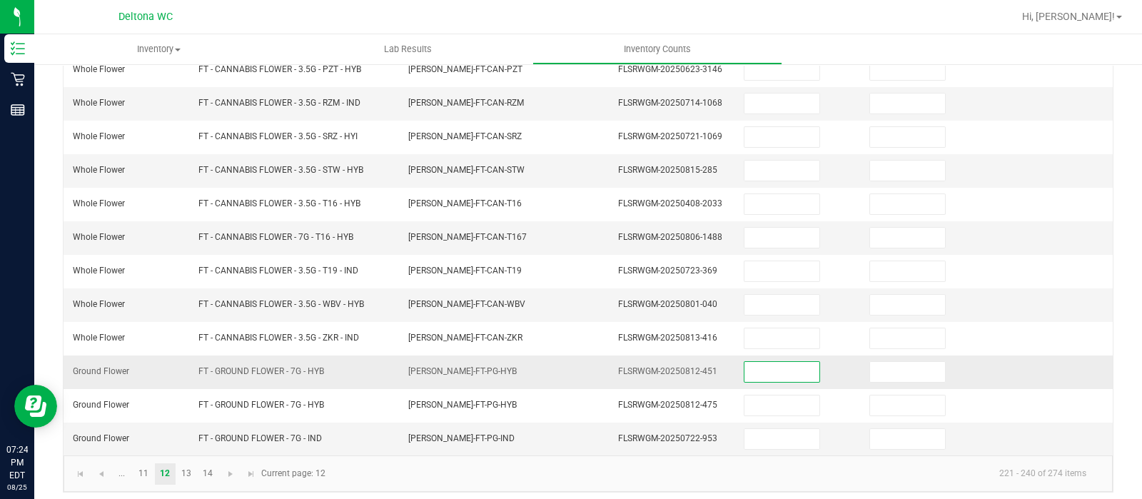
click at [748, 371] on input at bounding box center [782, 372] width 75 height 20
click at [189, 466] on link "13" at bounding box center [186, 473] width 21 height 21
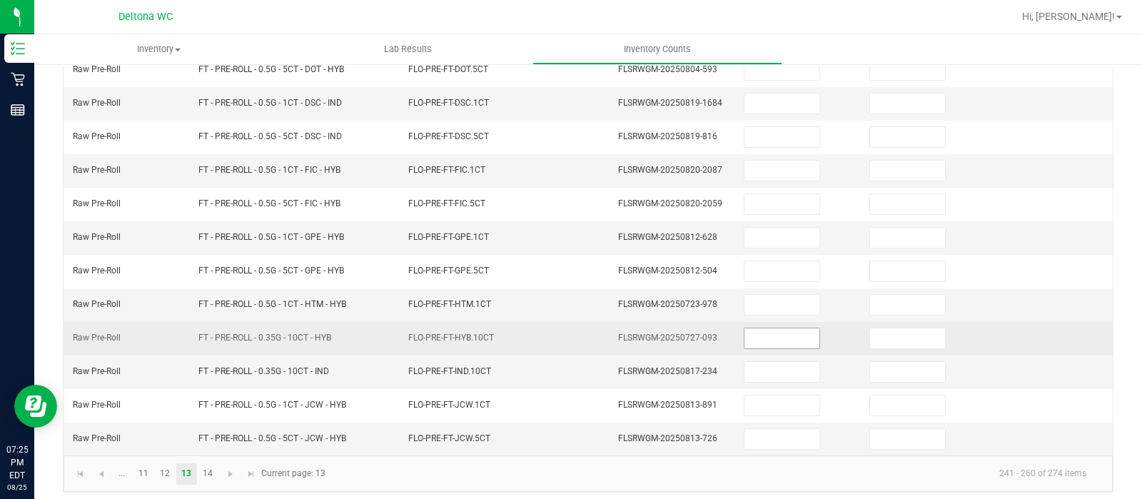
click at [746, 328] on input at bounding box center [782, 338] width 75 height 20
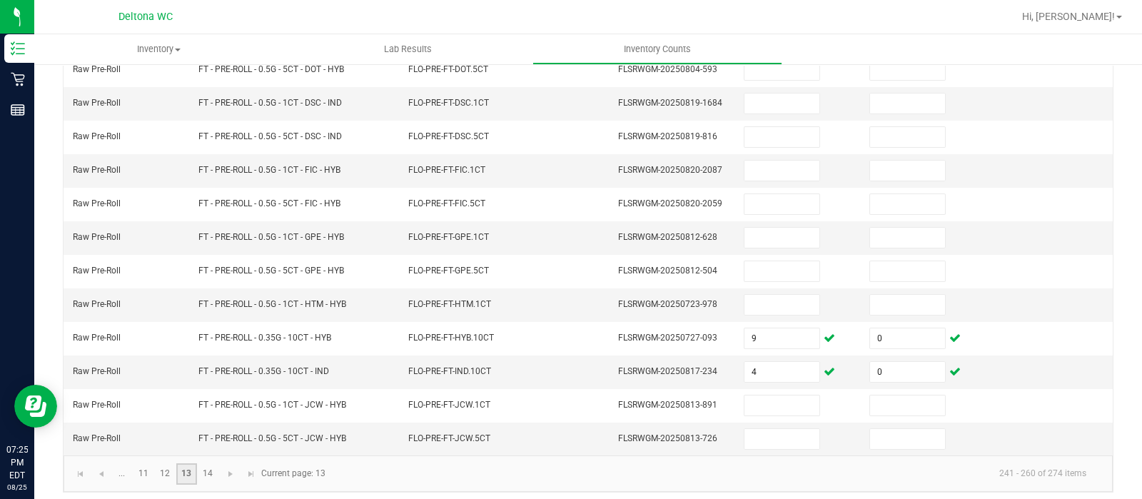
click at [196, 473] on link "13" at bounding box center [186, 473] width 21 height 21
click at [205, 475] on link "14" at bounding box center [208, 473] width 21 height 21
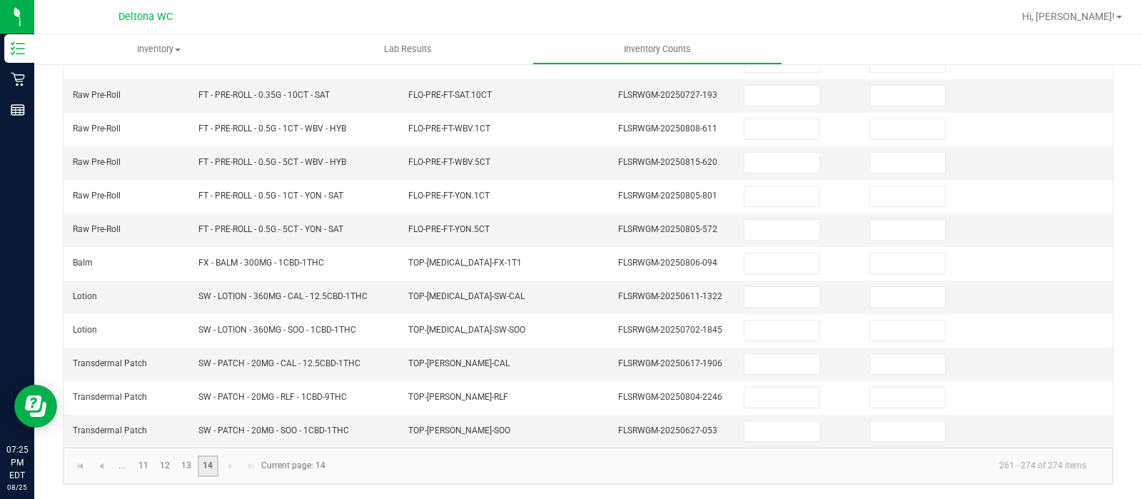
scroll to position [246, 0]
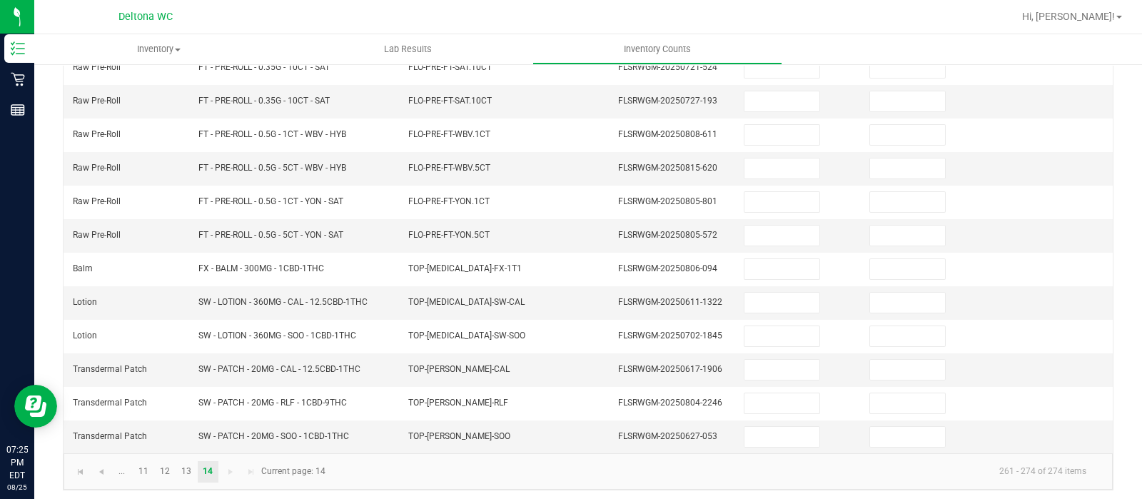
drag, startPoint x: 1114, startPoint y: 330, endPoint x: 1120, endPoint y: 230, distance: 100.2
click at [1120, 230] on div "< All Inventory Counts Inventory Count Submit for Review Type Enter Package Qua…" at bounding box center [588, 161] width 1108 height 688
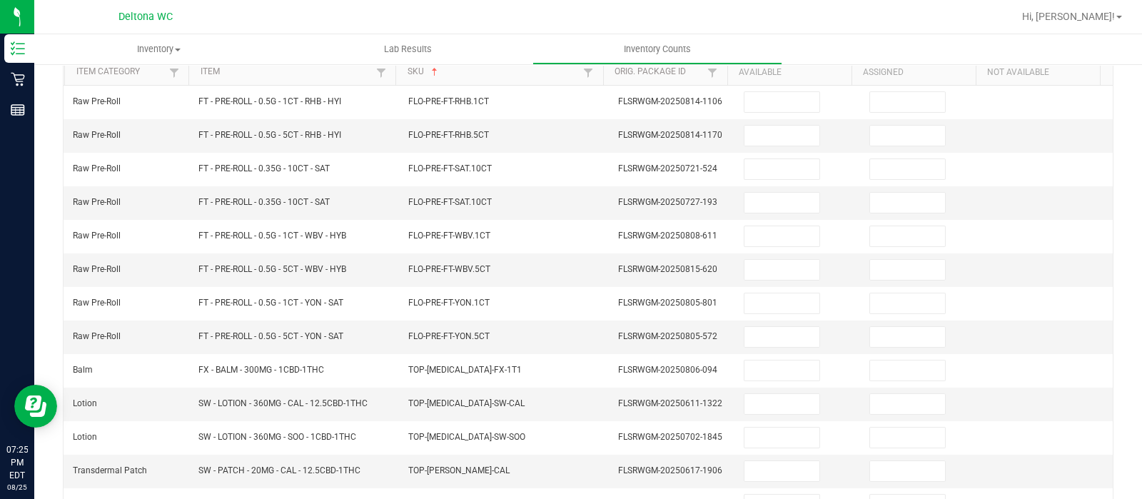
scroll to position [142, 0]
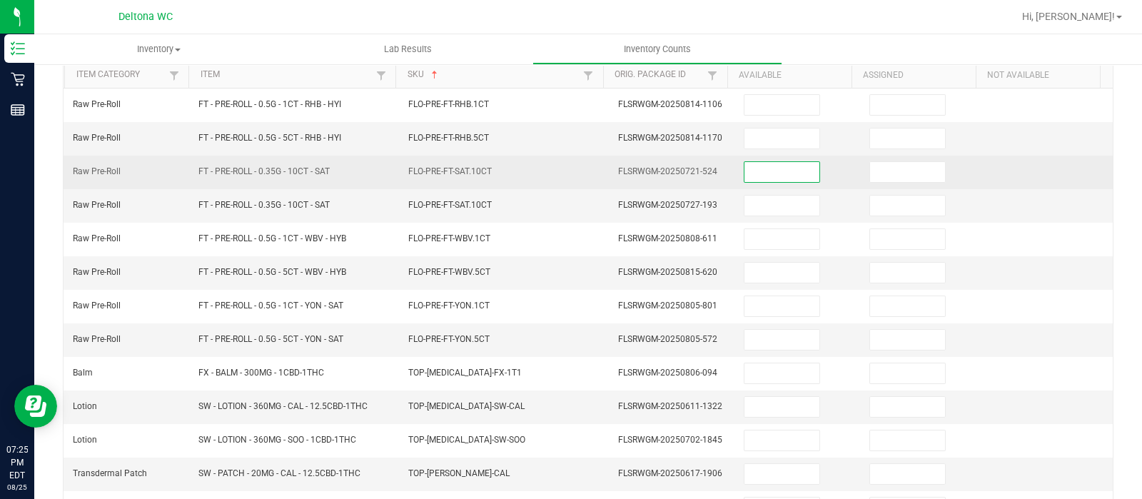
click at [785, 172] on input at bounding box center [782, 172] width 75 height 20
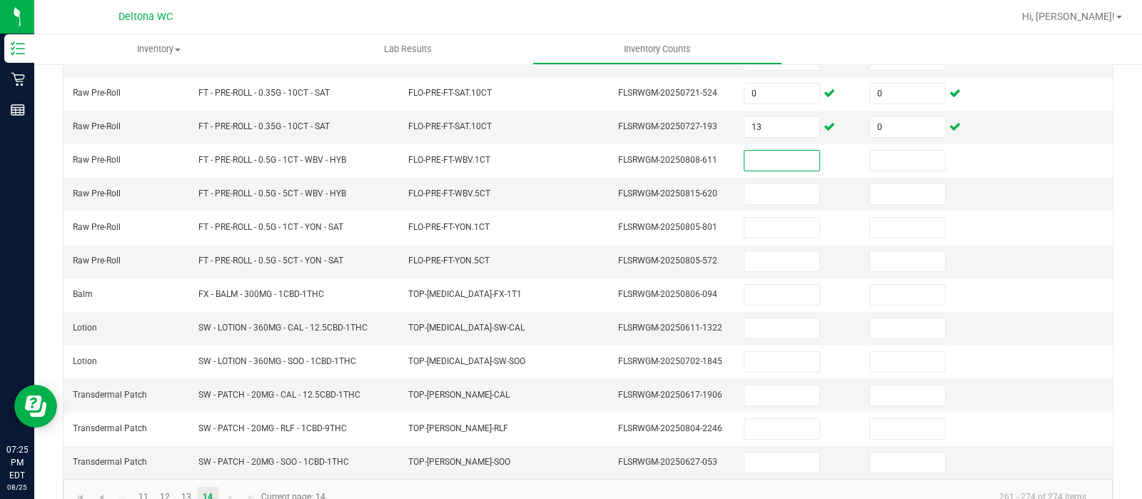
scroll to position [246, 0]
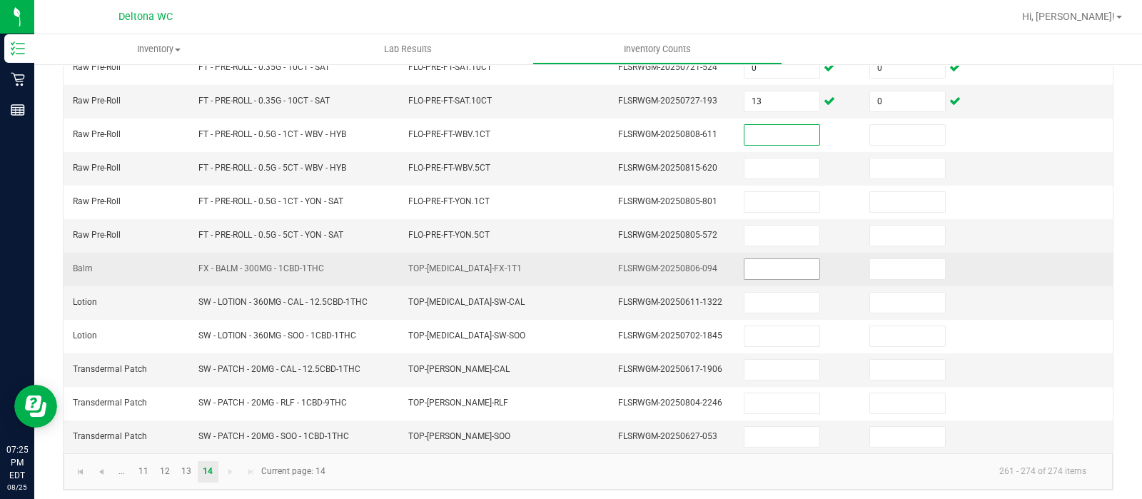
click at [757, 266] on input at bounding box center [782, 269] width 75 height 20
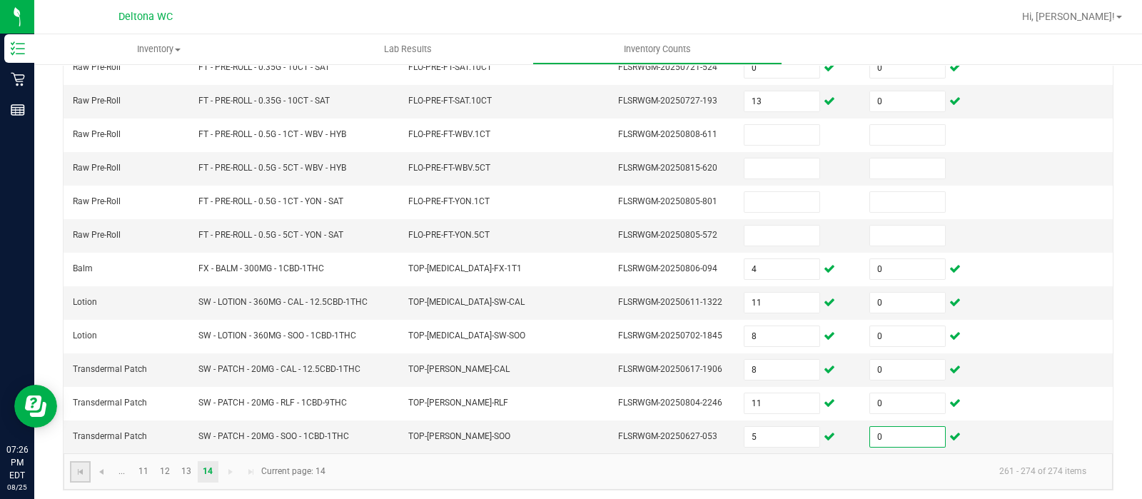
click at [70, 466] on link at bounding box center [80, 471] width 21 height 21
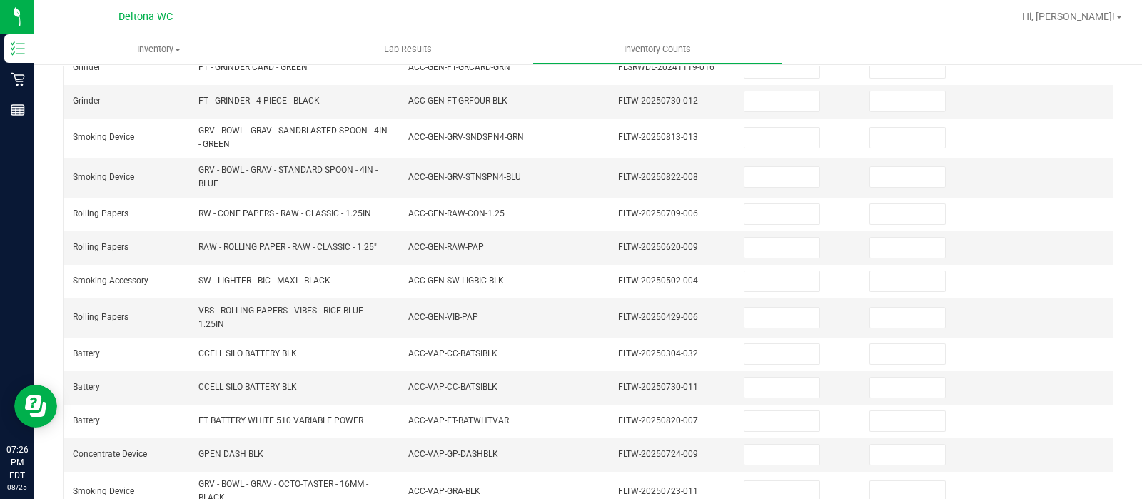
scroll to position [483, 0]
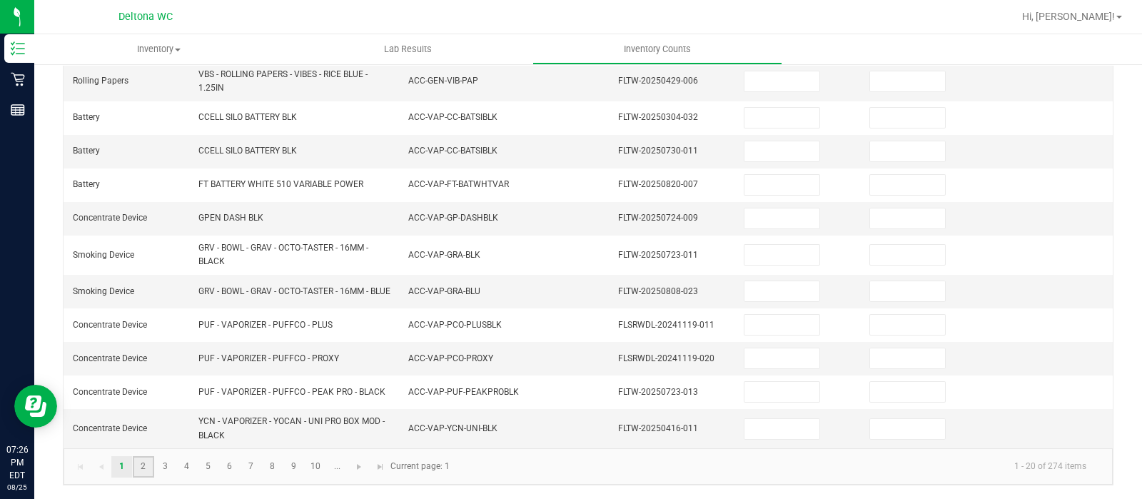
click at [145, 472] on link "2" at bounding box center [143, 466] width 21 height 21
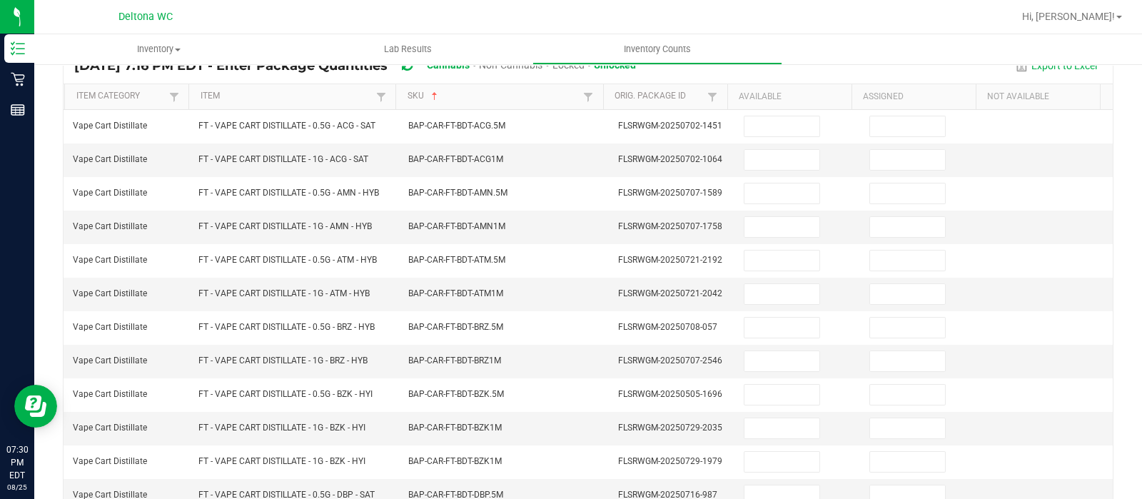
scroll to position [99, 0]
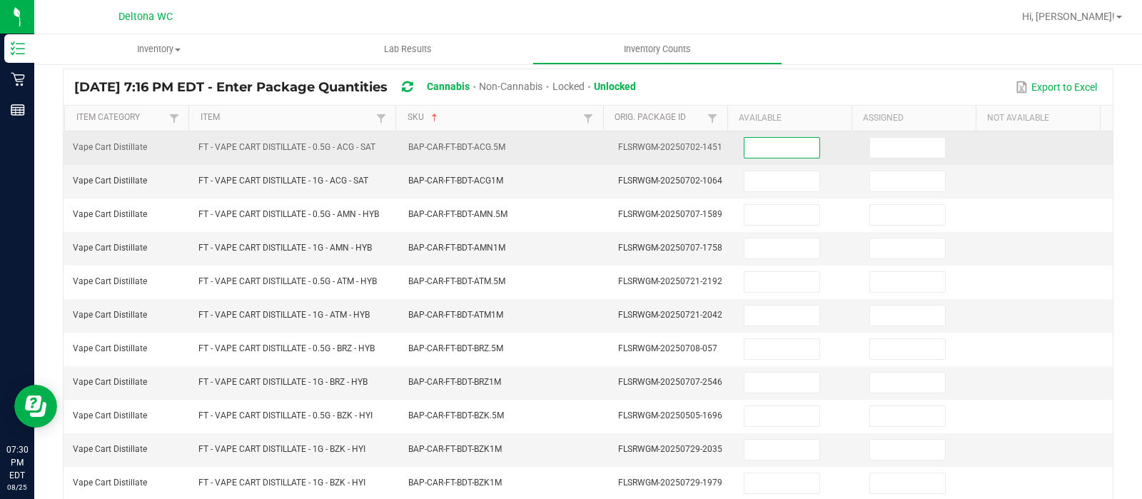
click at [748, 149] on input at bounding box center [782, 148] width 75 height 20
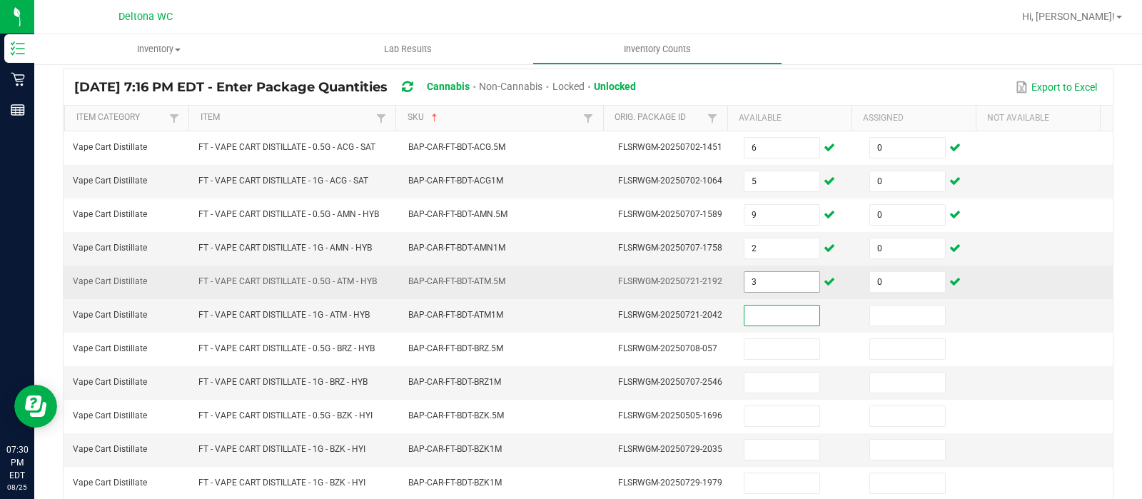
click at [766, 273] on input "3" at bounding box center [782, 282] width 75 height 20
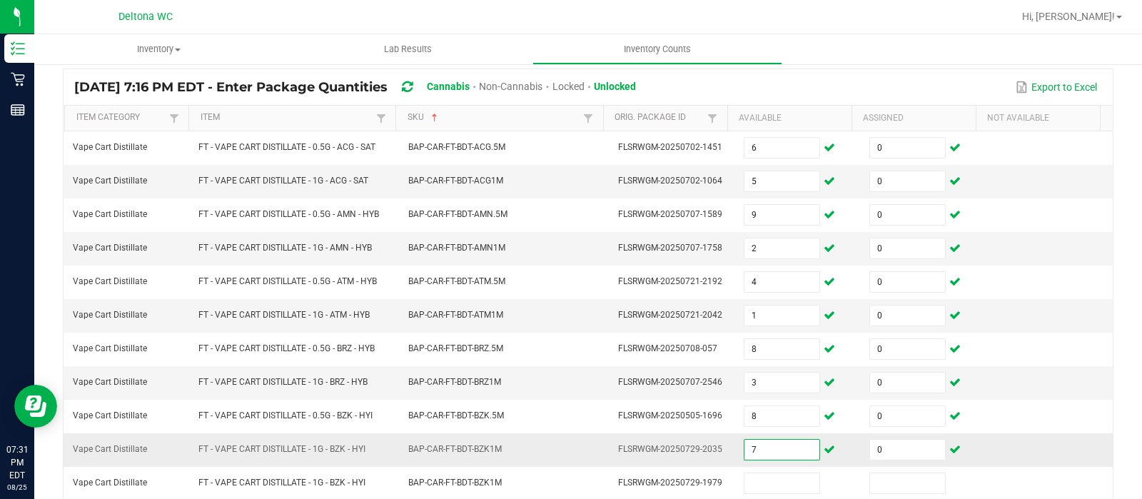
click at [758, 448] on input "7" at bounding box center [782, 450] width 75 height 20
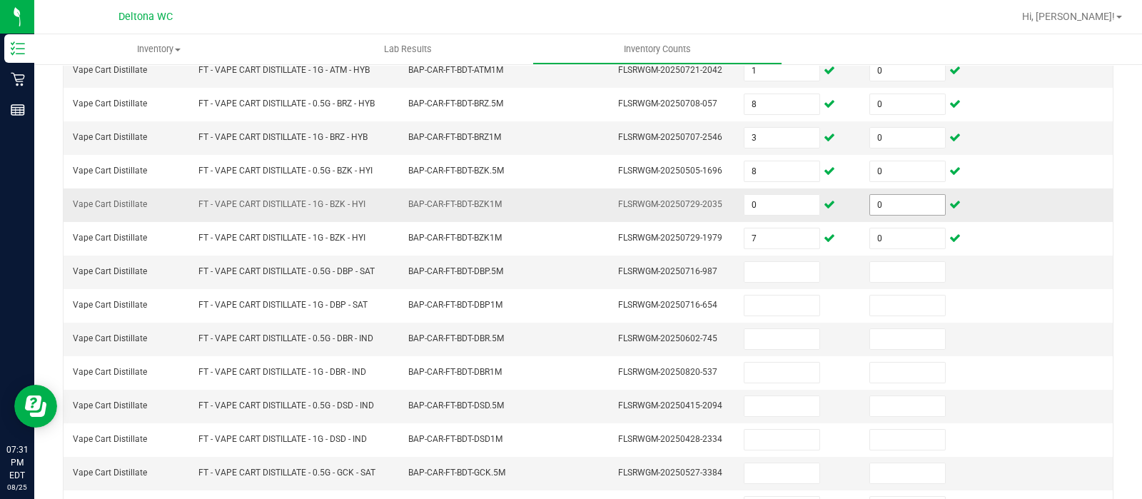
click at [870, 194] on span "0" at bounding box center [908, 204] width 76 height 21
click at [870, 206] on input "0" at bounding box center [907, 205] width 75 height 20
click at [870, 206] on input "12" at bounding box center [907, 205] width 75 height 20
click at [870, 206] on input "4" at bounding box center [907, 205] width 75 height 20
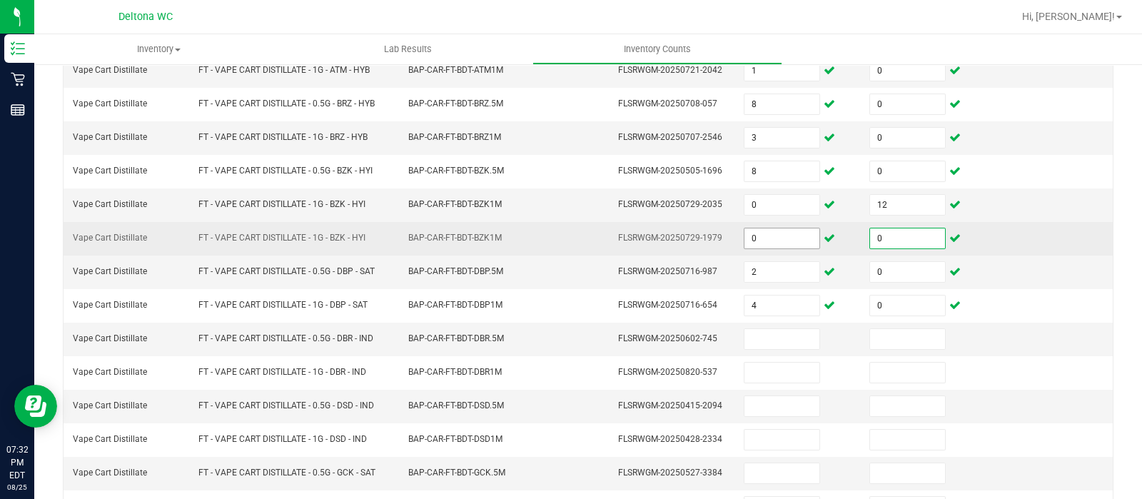
click at [782, 229] on input "0" at bounding box center [782, 238] width 75 height 20
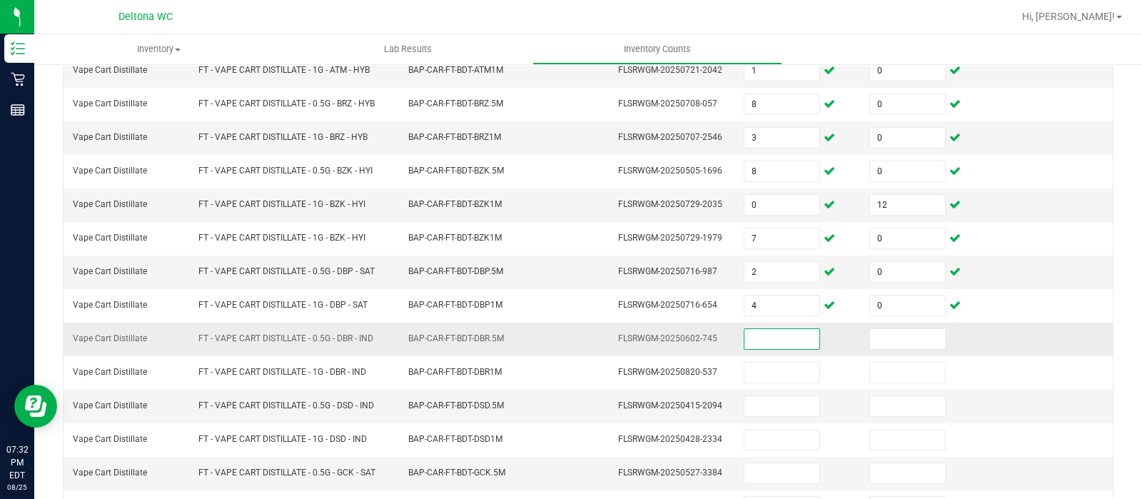
click at [745, 335] on input at bounding box center [782, 339] width 75 height 20
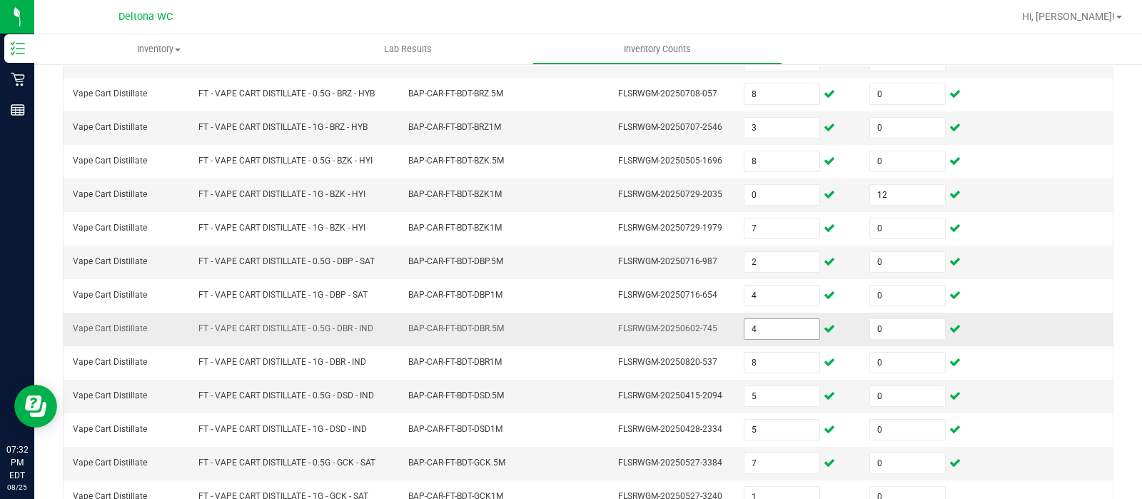
scroll to position [446, 0]
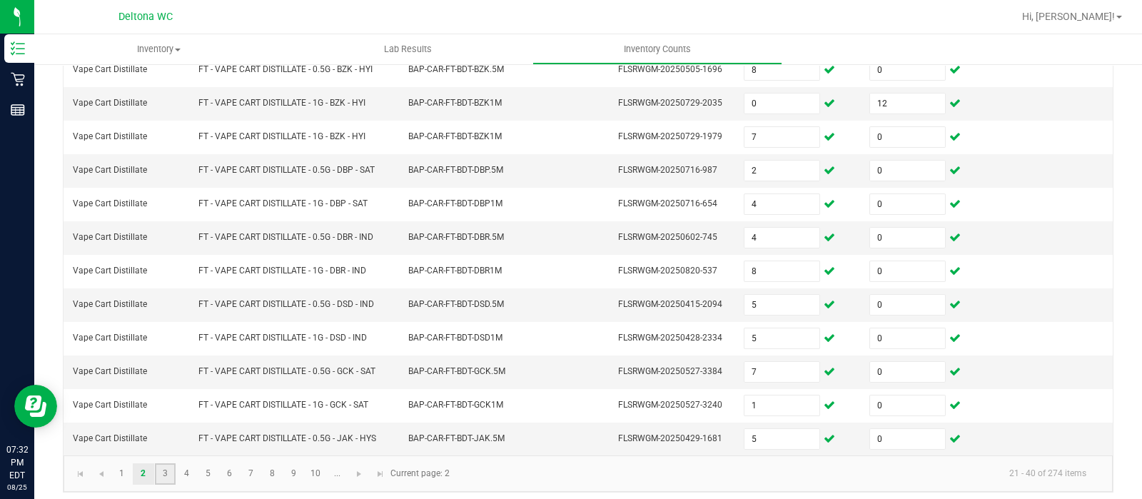
click at [168, 468] on link "3" at bounding box center [165, 473] width 21 height 21
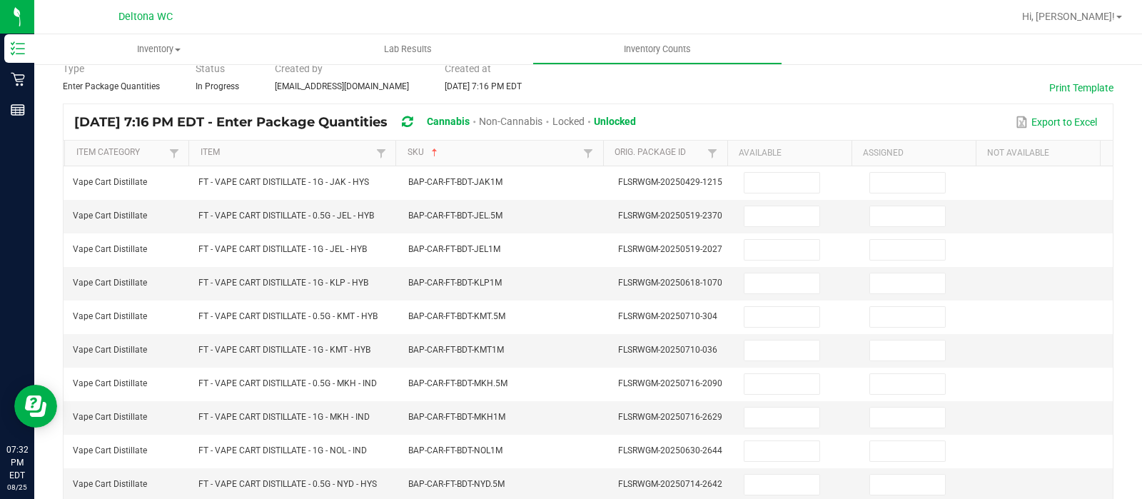
scroll to position [64, 0]
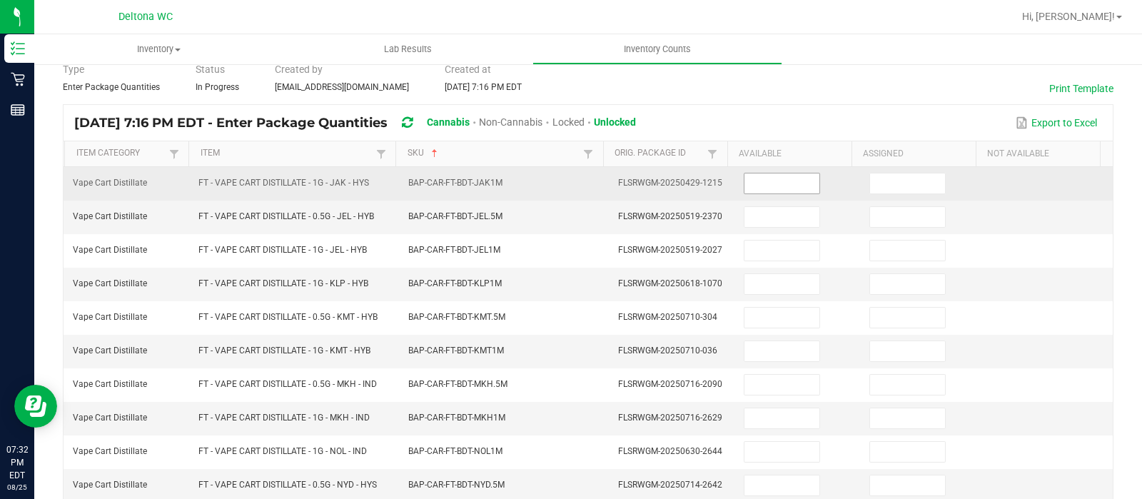
click at [770, 187] on input at bounding box center [782, 183] width 75 height 20
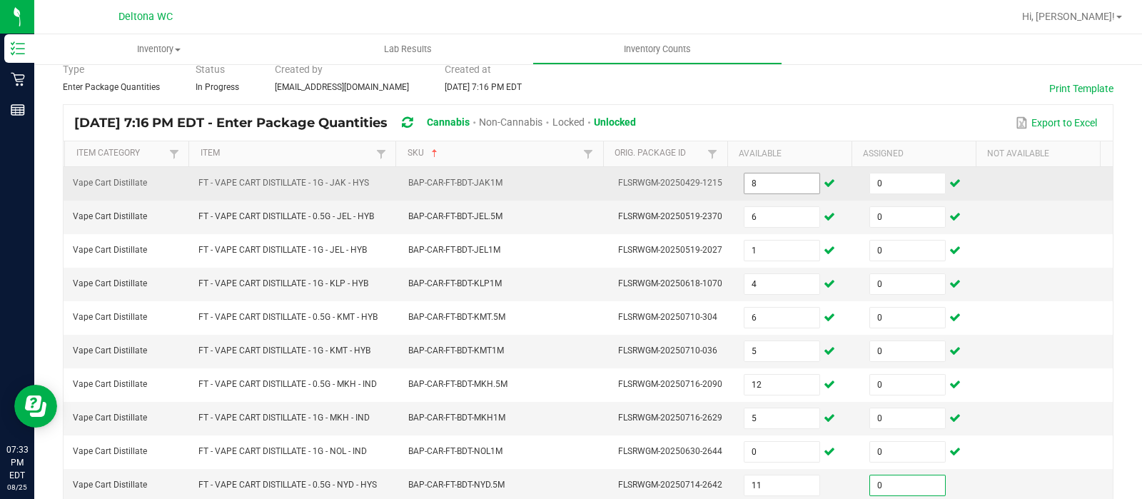
scroll to position [311, 0]
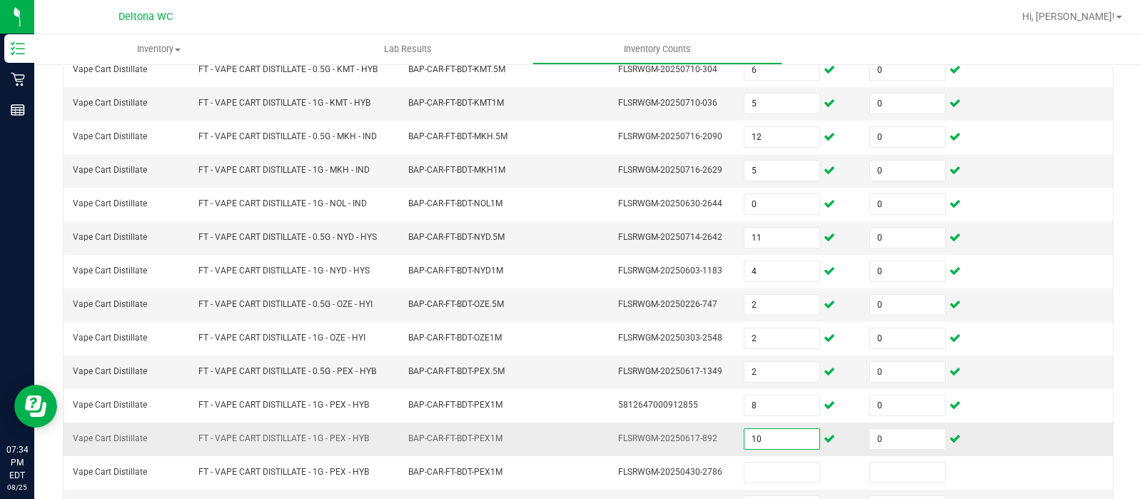
click at [760, 435] on input "10" at bounding box center [782, 439] width 75 height 20
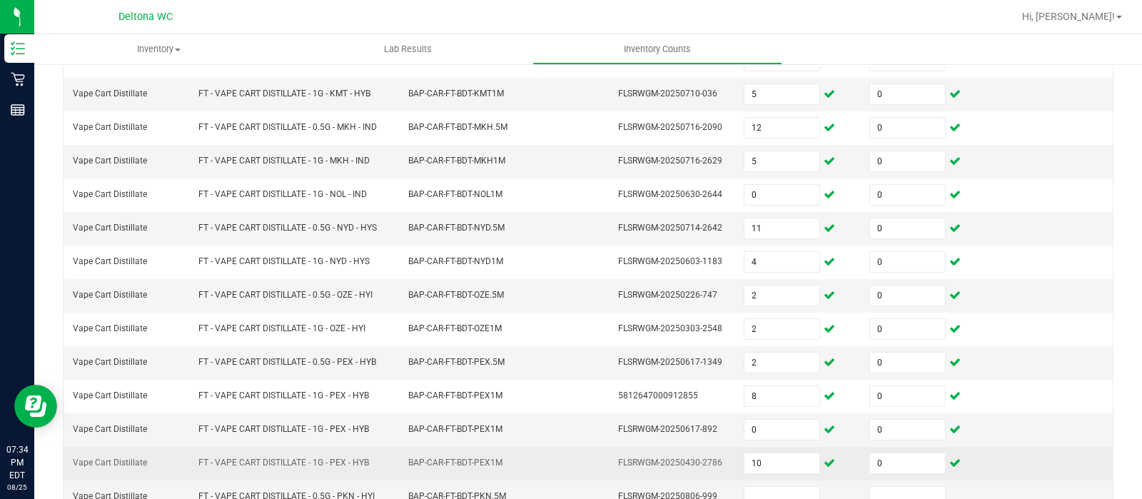
click at [754, 447] on td "10" at bounding box center [798, 464] width 126 height 34
click at [750, 453] on input "10" at bounding box center [782, 463] width 75 height 20
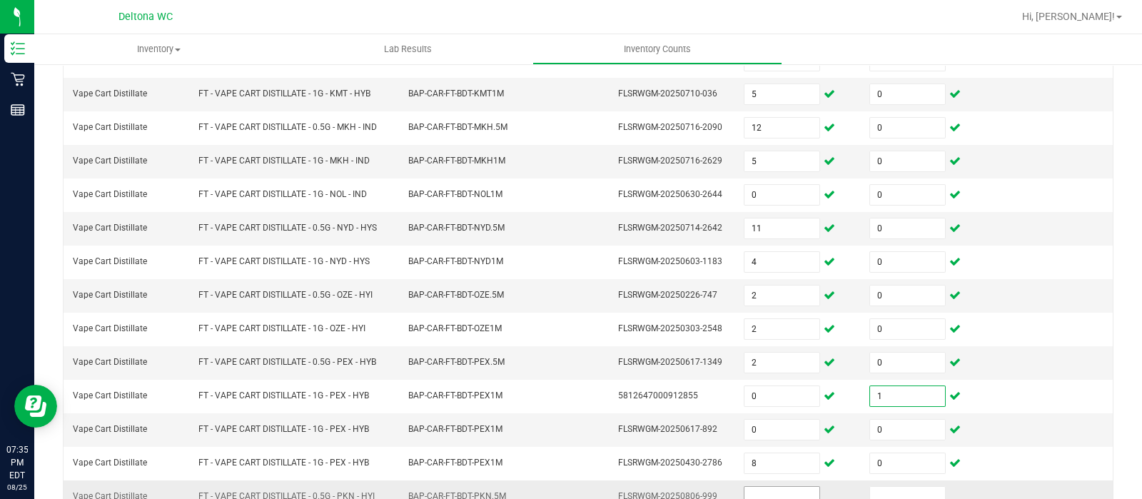
click at [745, 487] on input at bounding box center [782, 497] width 75 height 20
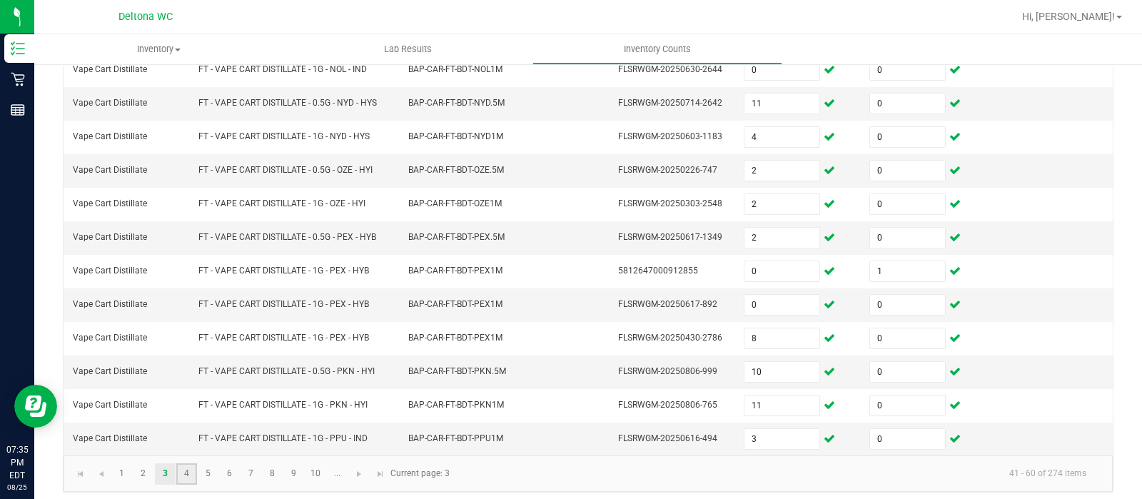
click at [186, 469] on link "4" at bounding box center [186, 473] width 21 height 21
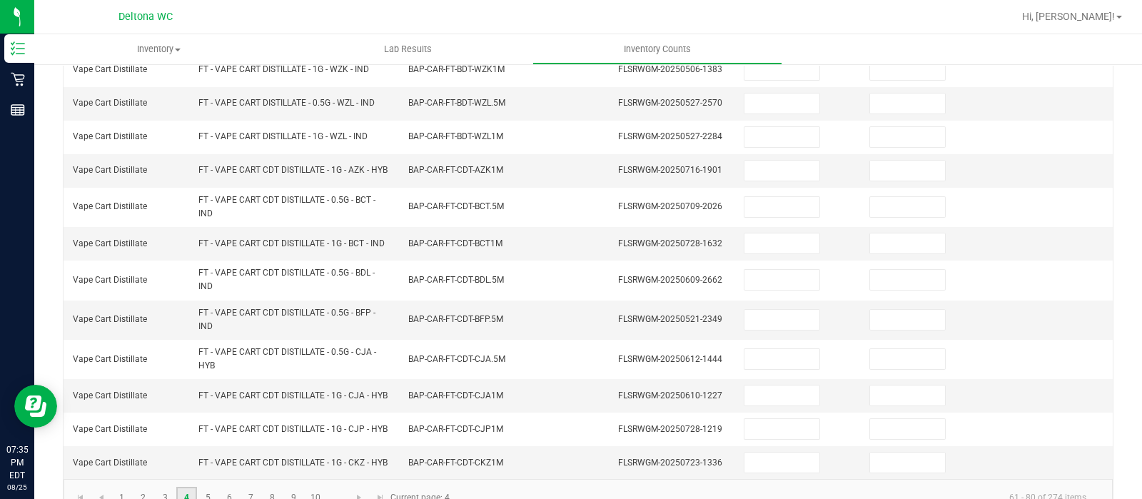
scroll to position [0, 0]
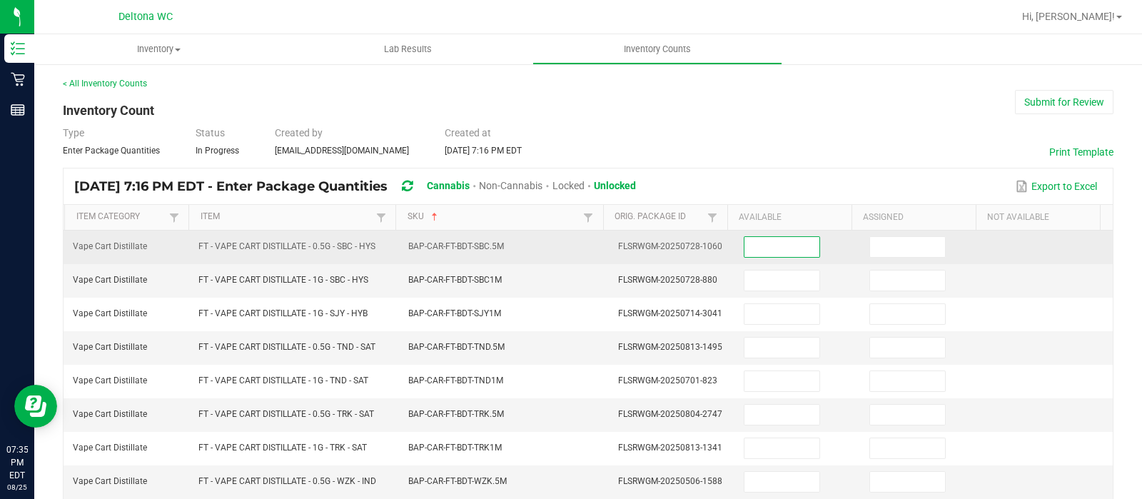
click at [758, 248] on input at bounding box center [782, 247] width 75 height 20
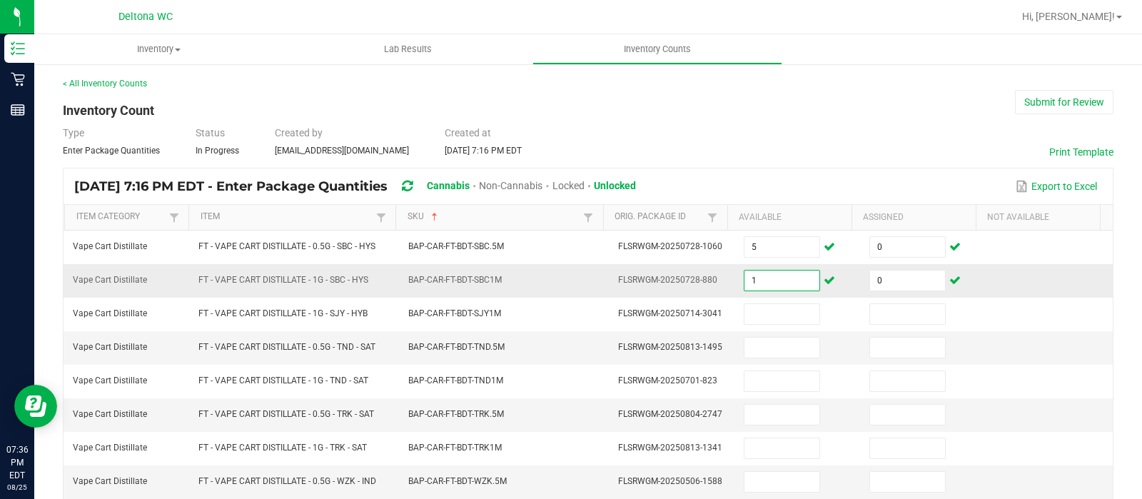
click at [745, 278] on input "1" at bounding box center [782, 281] width 75 height 20
click at [751, 277] on input "0" at bounding box center [782, 281] width 75 height 20
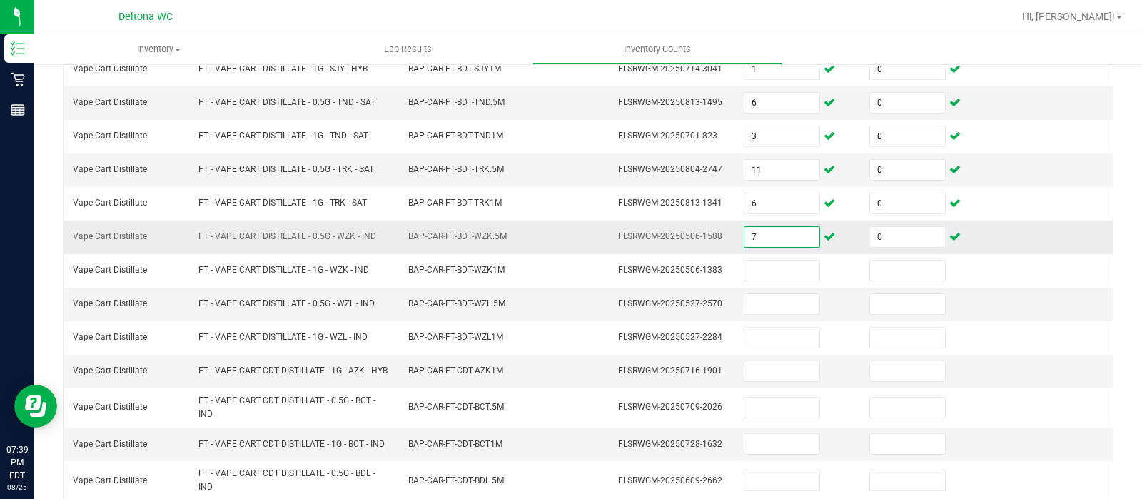
click at [746, 237] on input "7" at bounding box center [782, 237] width 75 height 20
click at [746, 237] on input "8" at bounding box center [782, 237] width 75 height 20
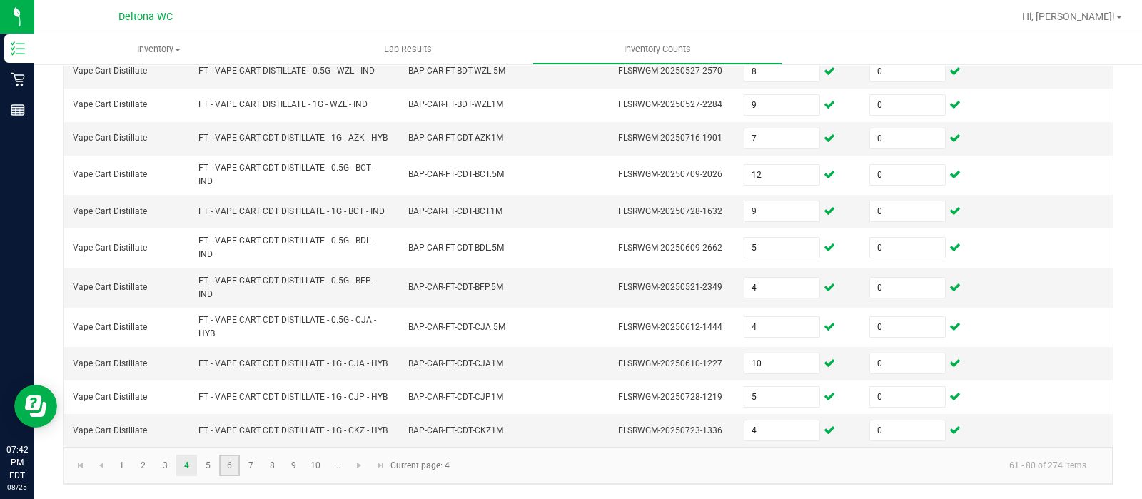
click at [219, 462] on link "6" at bounding box center [229, 465] width 21 height 21
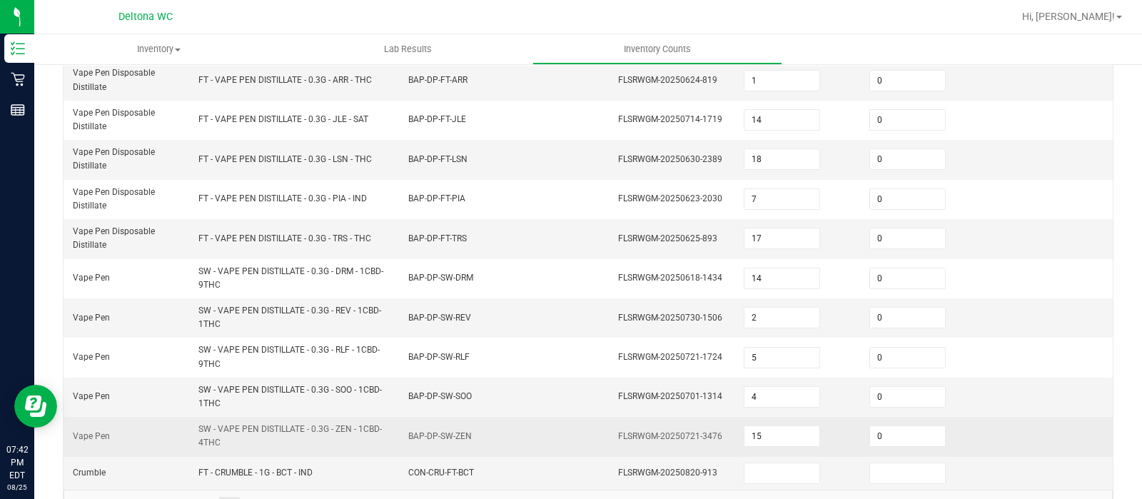
click at [201, 448] on span "SW - VAPE PEN DISTILLATE - 0.3G - ZEN - 1CBD-4THC" at bounding box center [289, 436] width 183 height 24
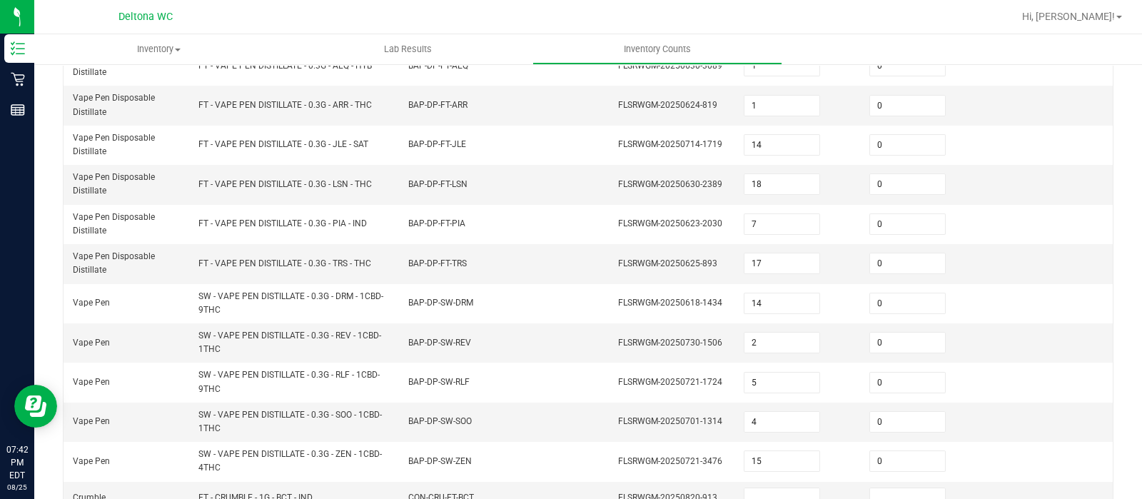
scroll to position [558, 0]
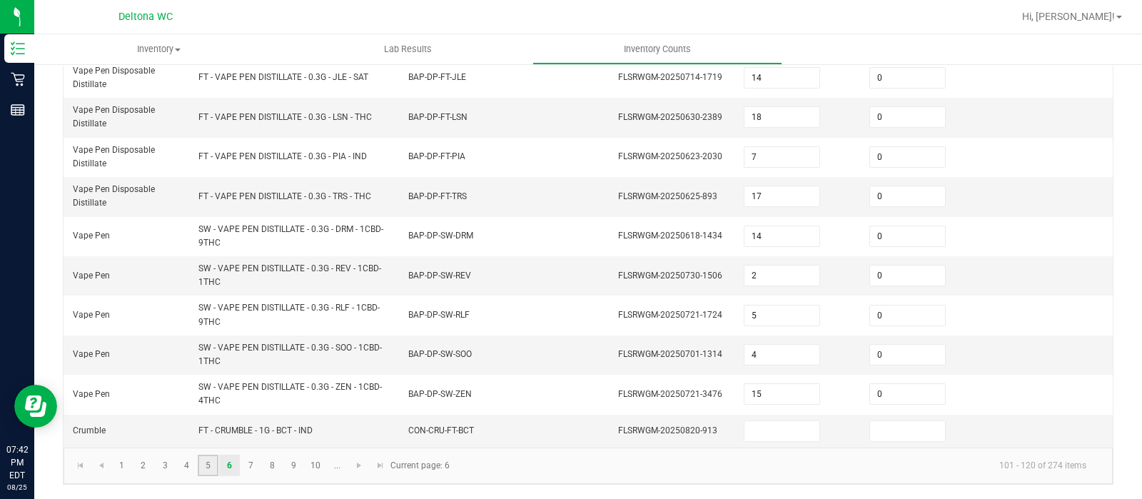
click at [211, 459] on link "5" at bounding box center [208, 465] width 21 height 21
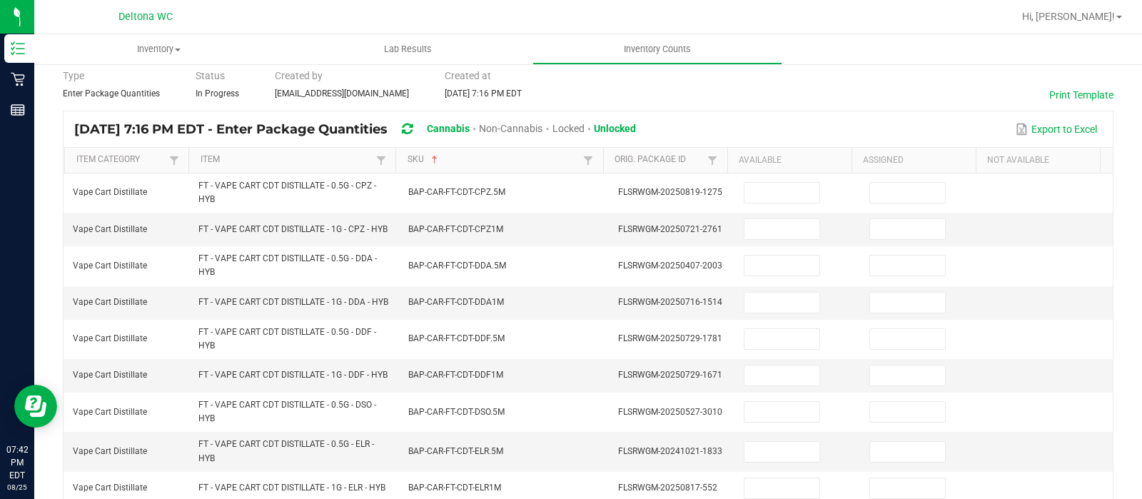
scroll to position [50, 0]
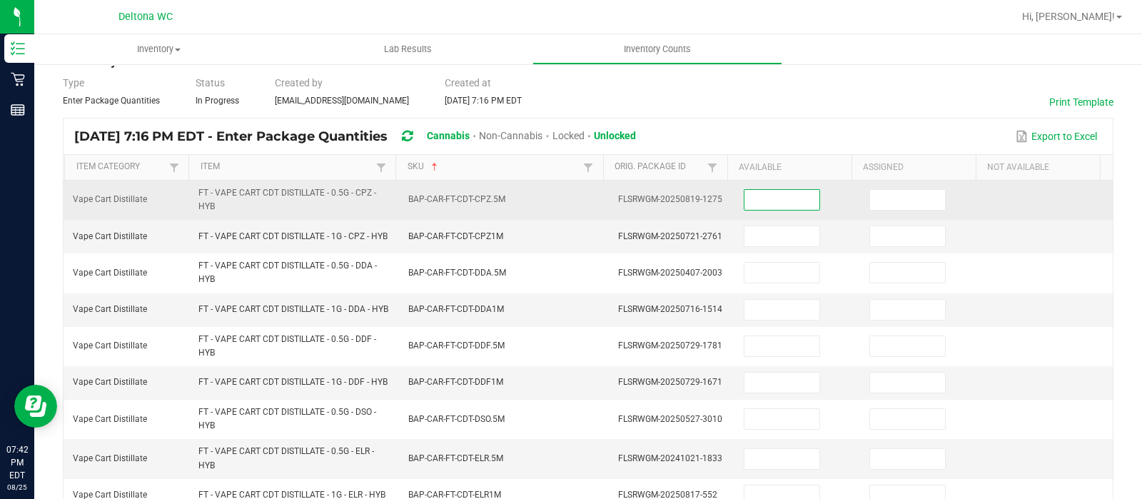
click at [783, 196] on input at bounding box center [782, 200] width 75 height 20
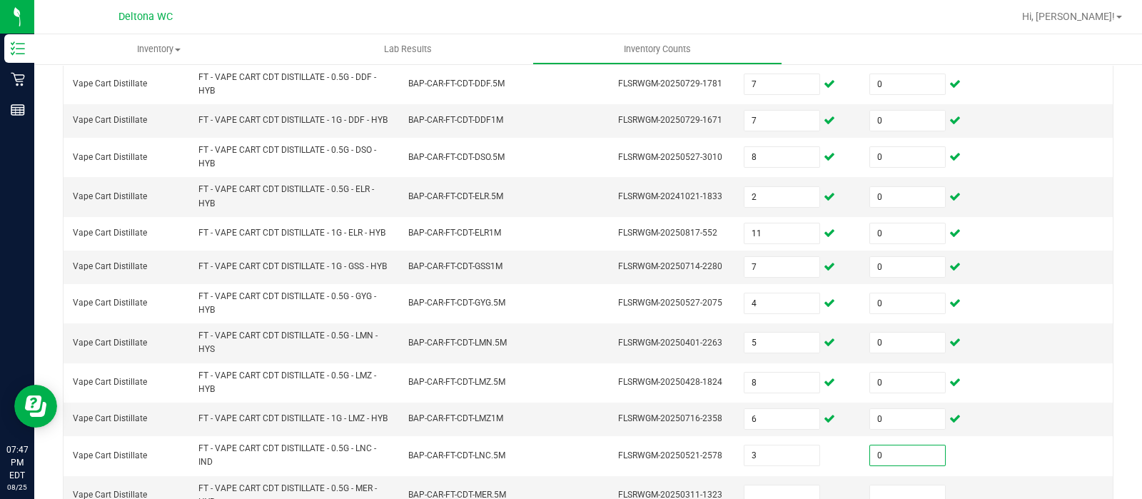
scroll to position [570, 0]
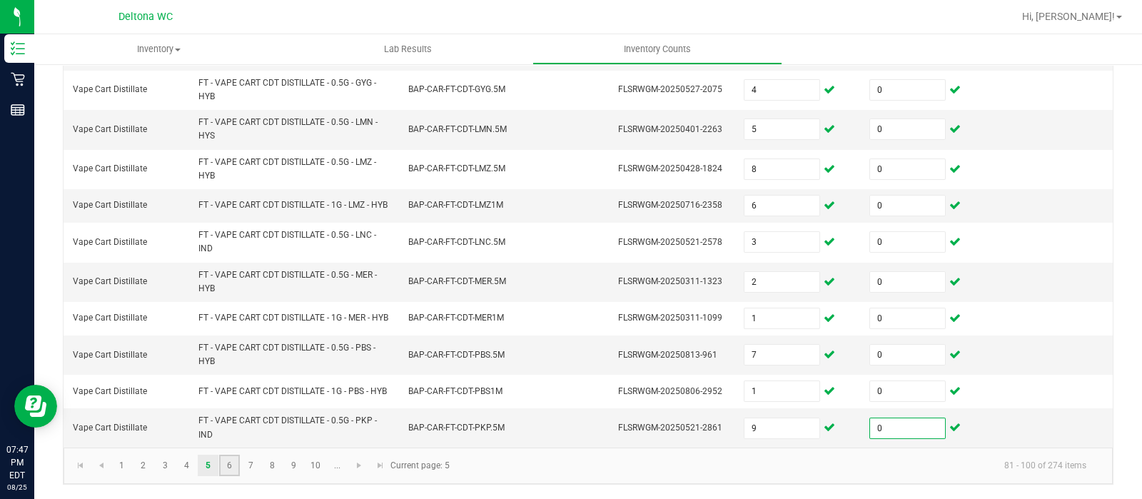
click at [231, 464] on link "6" at bounding box center [229, 465] width 21 height 21
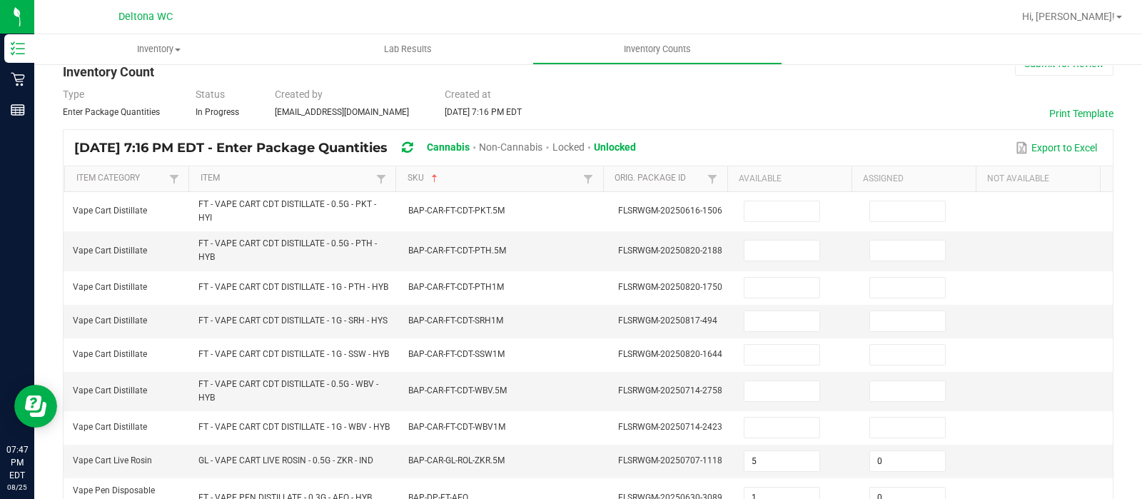
scroll to position [10, 0]
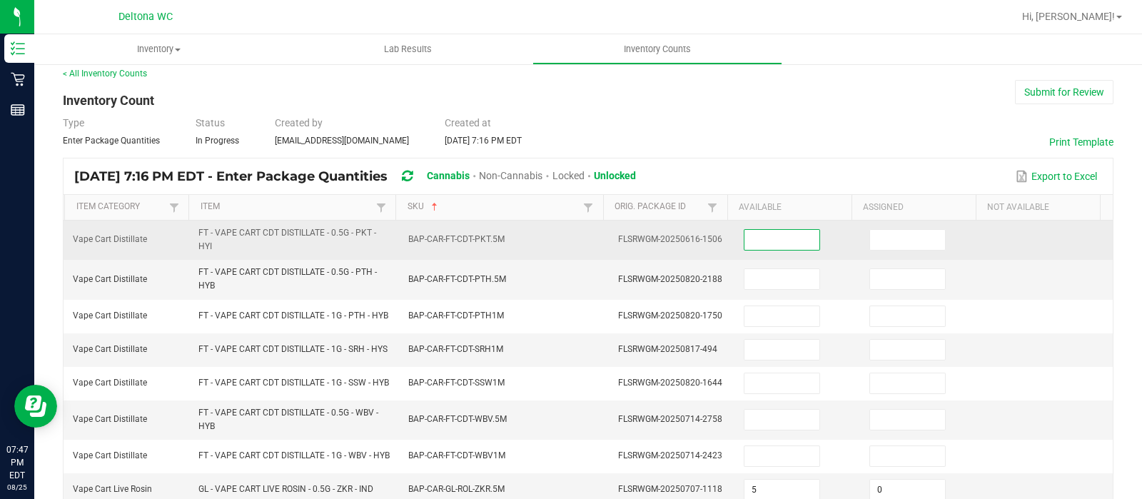
click at [745, 238] on input at bounding box center [782, 240] width 75 height 20
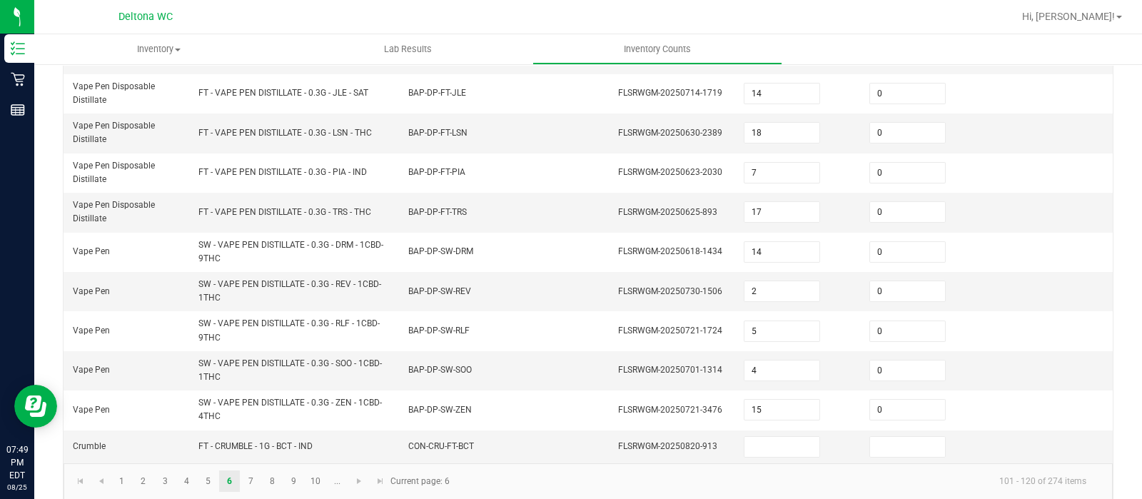
scroll to position [558, 0]
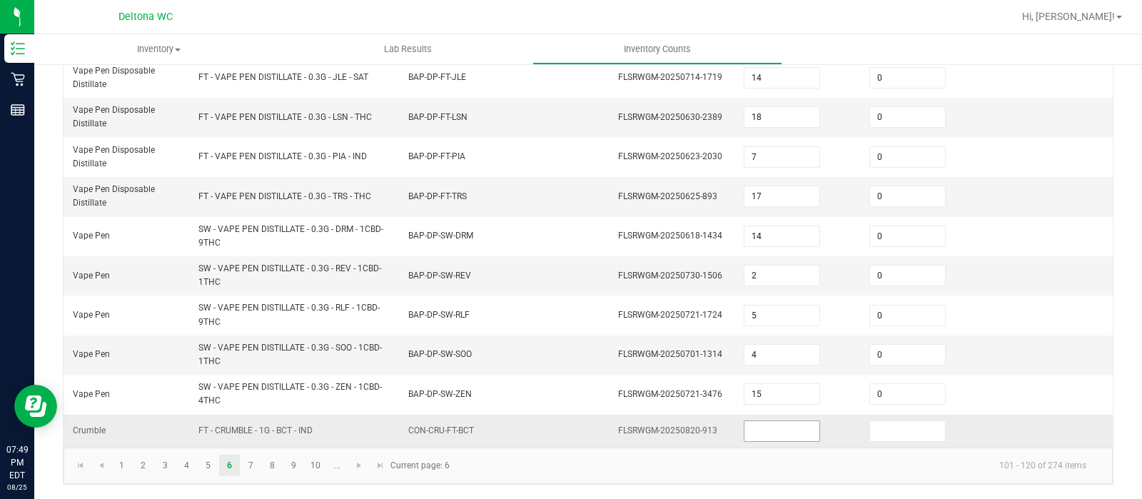
click at [759, 433] on input at bounding box center [782, 431] width 75 height 20
click at [256, 462] on link "7" at bounding box center [251, 465] width 21 height 21
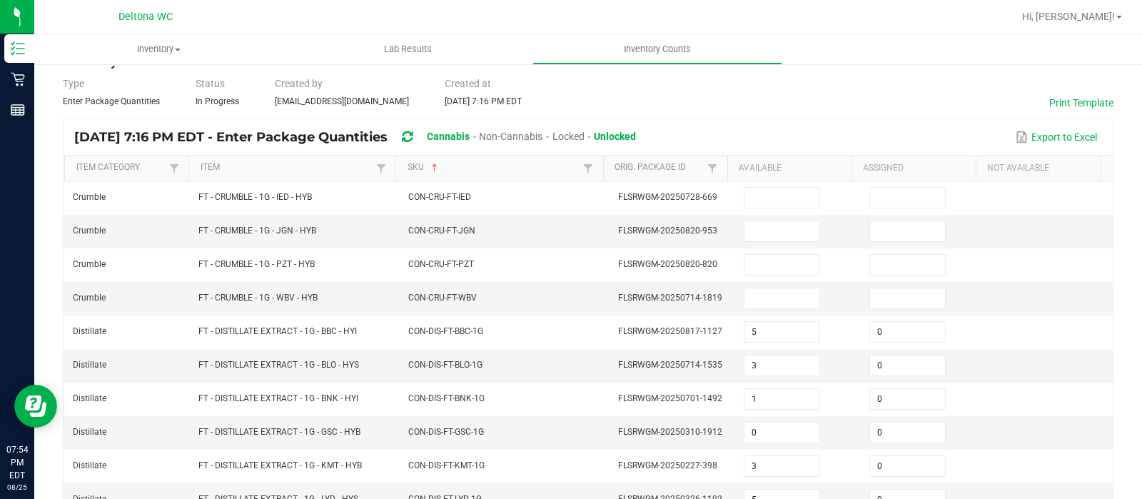
scroll to position [19, 0]
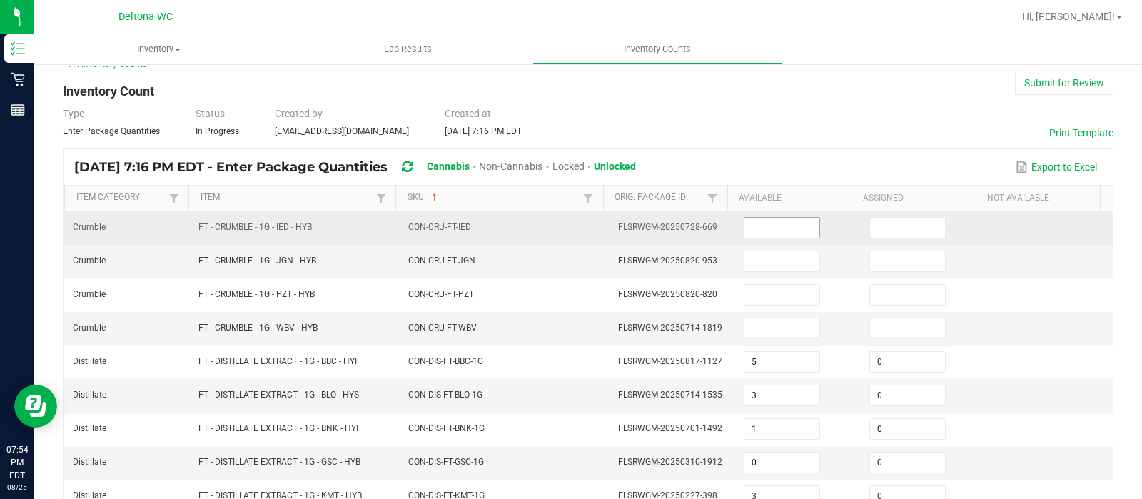
click at [760, 219] on input at bounding box center [782, 228] width 75 height 20
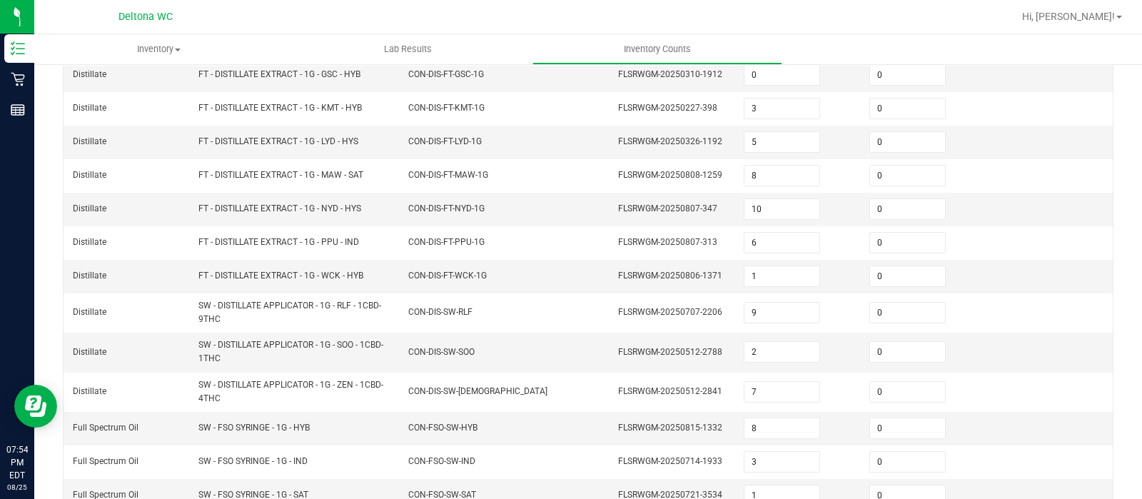
scroll to position [464, 0]
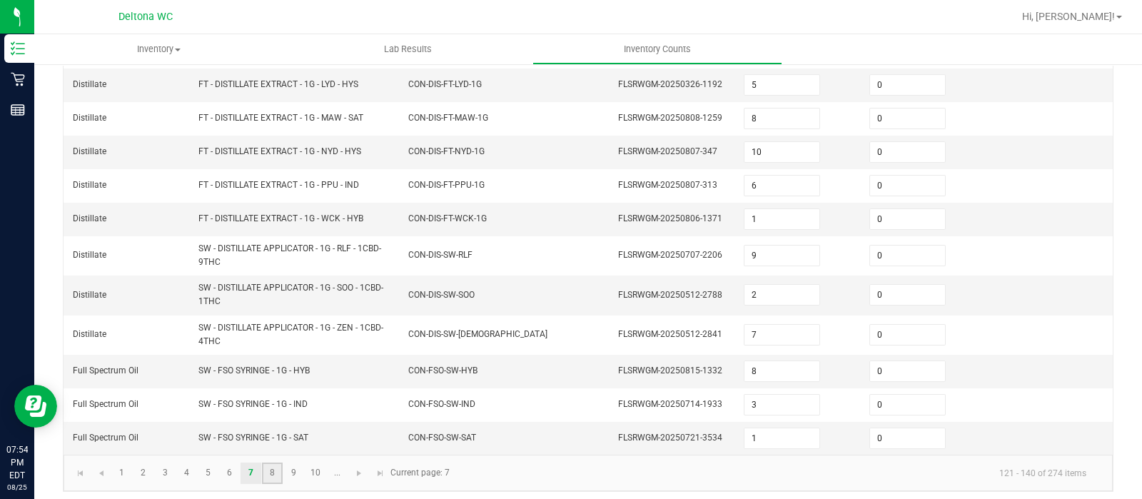
click at [271, 466] on link "8" at bounding box center [272, 473] width 21 height 21
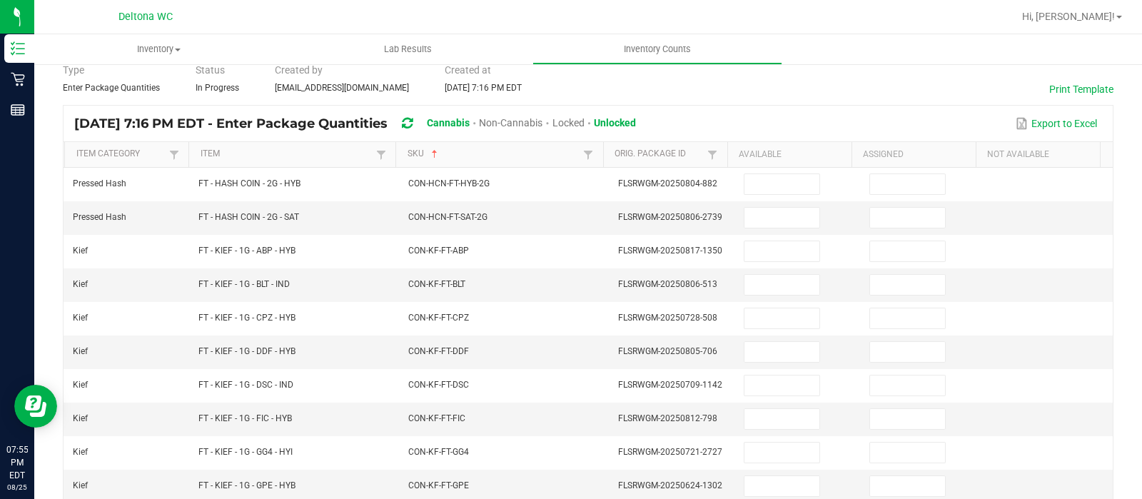
scroll to position [57, 0]
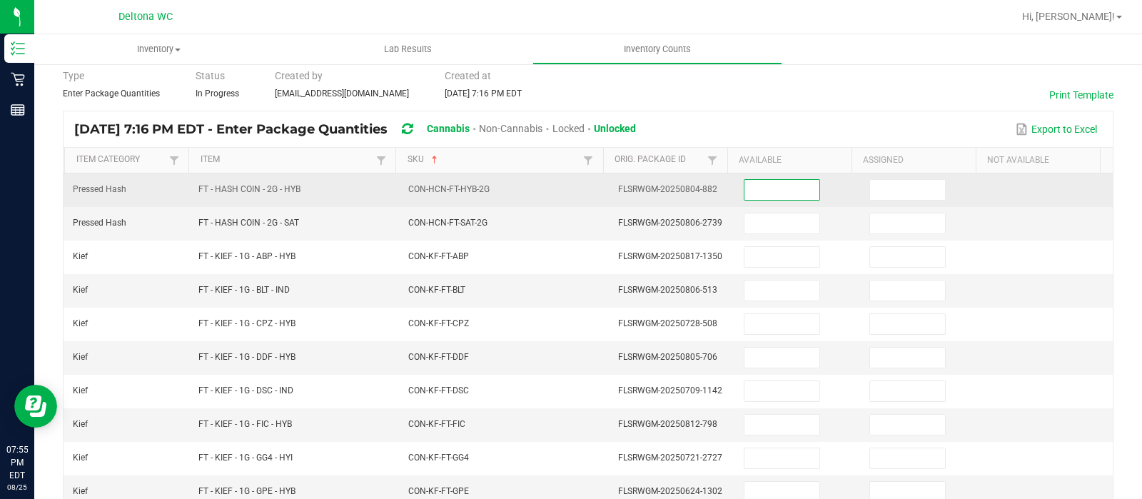
click at [782, 191] on input at bounding box center [782, 190] width 75 height 20
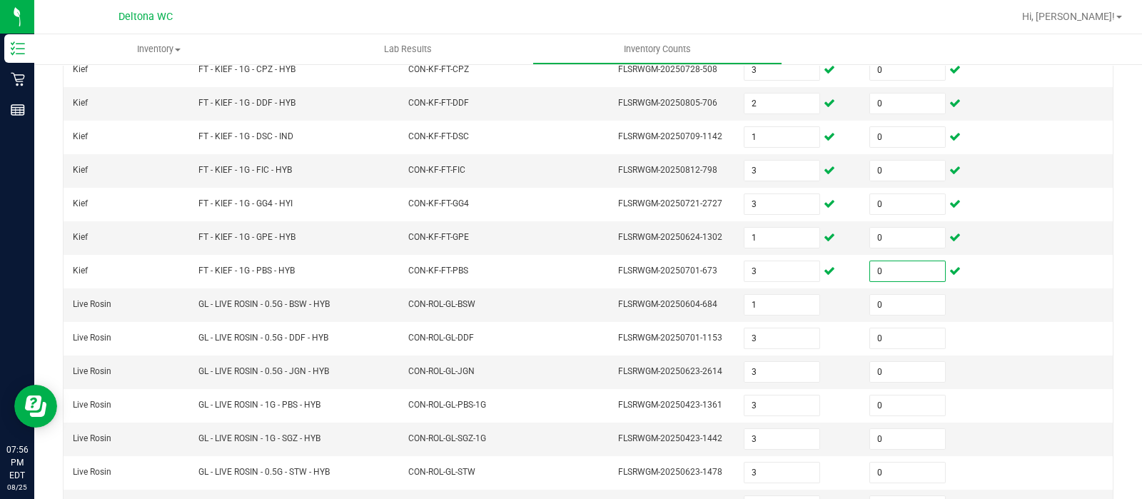
scroll to position [446, 0]
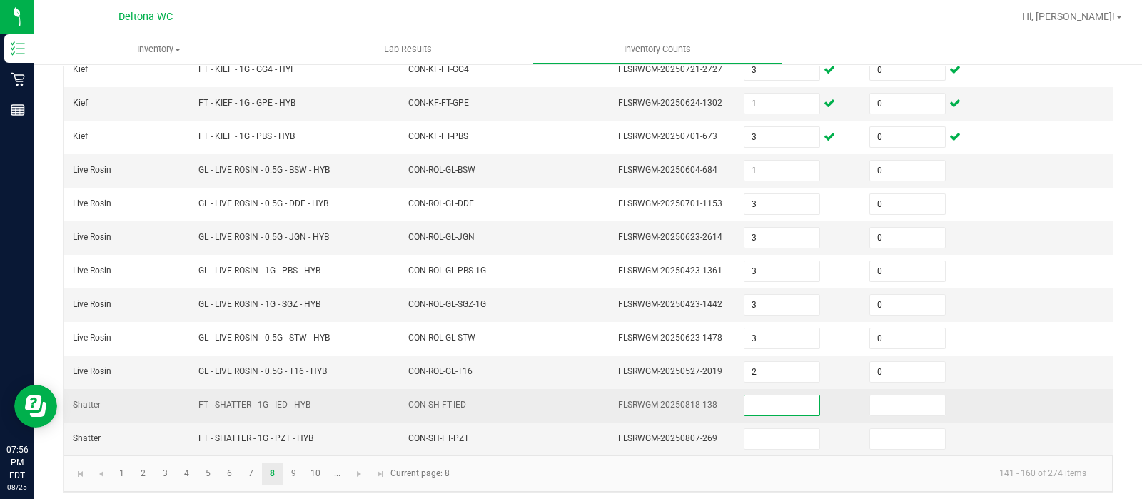
click at [768, 403] on input at bounding box center [782, 406] width 75 height 20
click at [768, 403] on input "3" at bounding box center [782, 406] width 75 height 20
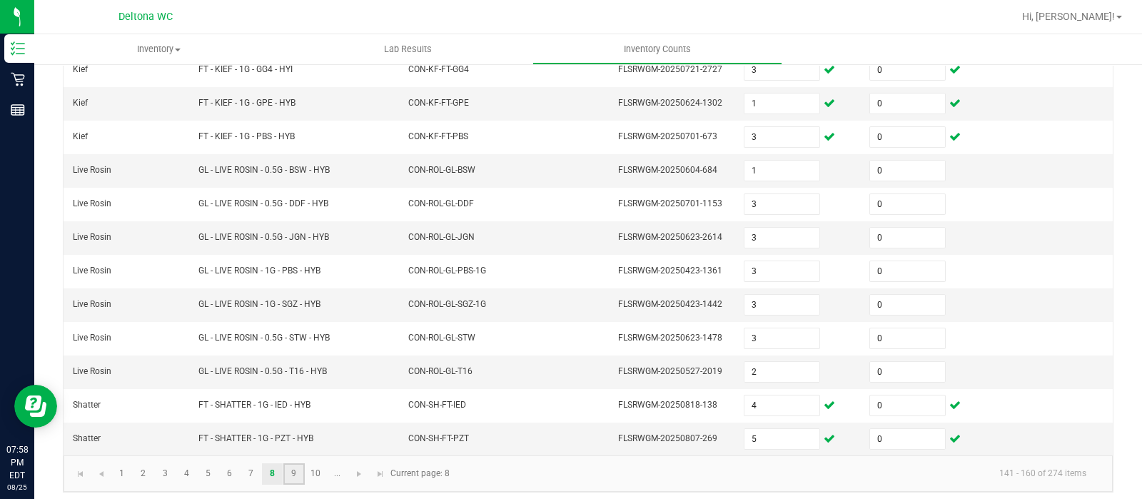
click at [286, 463] on link "9" at bounding box center [293, 473] width 21 height 21
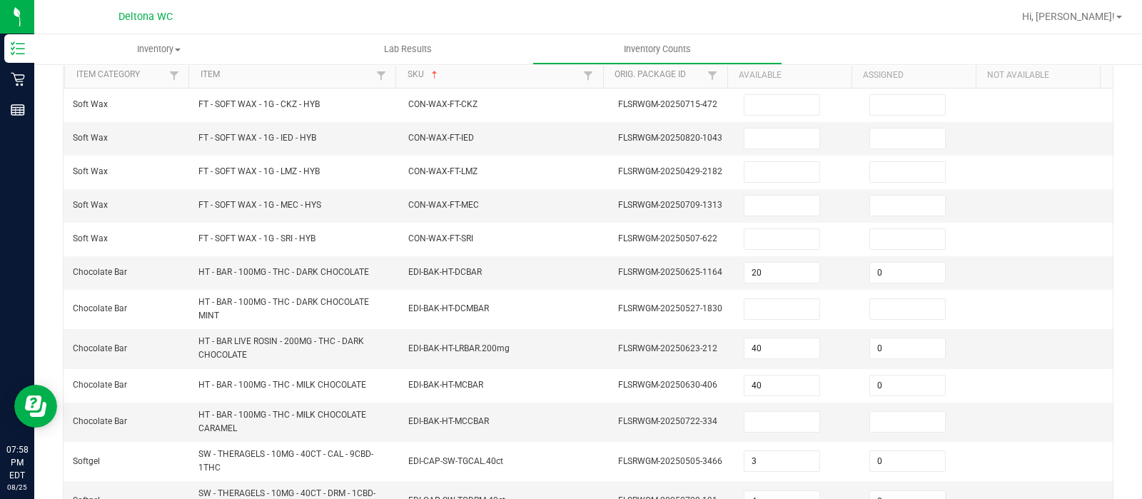
scroll to position [100, 0]
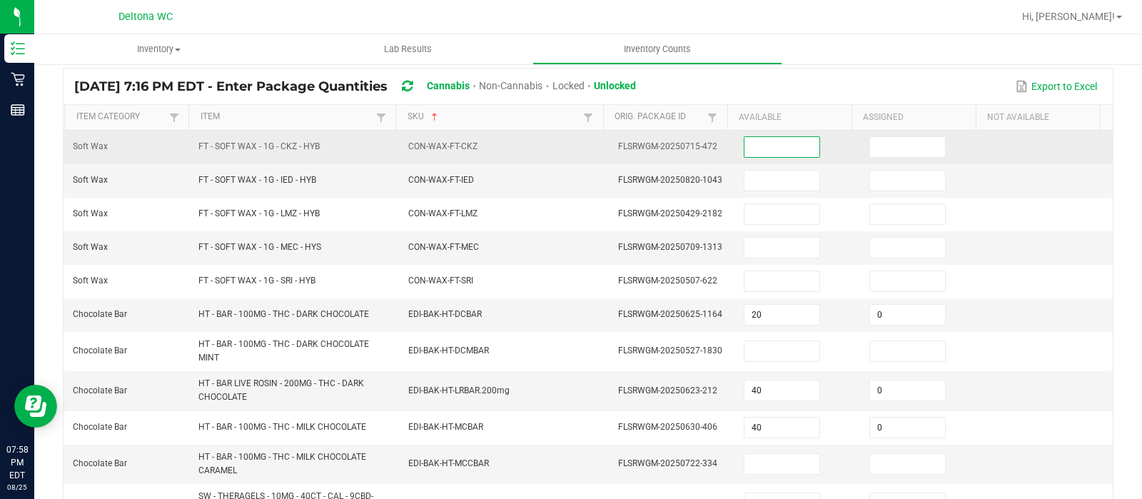
click at [783, 147] on input at bounding box center [782, 147] width 75 height 20
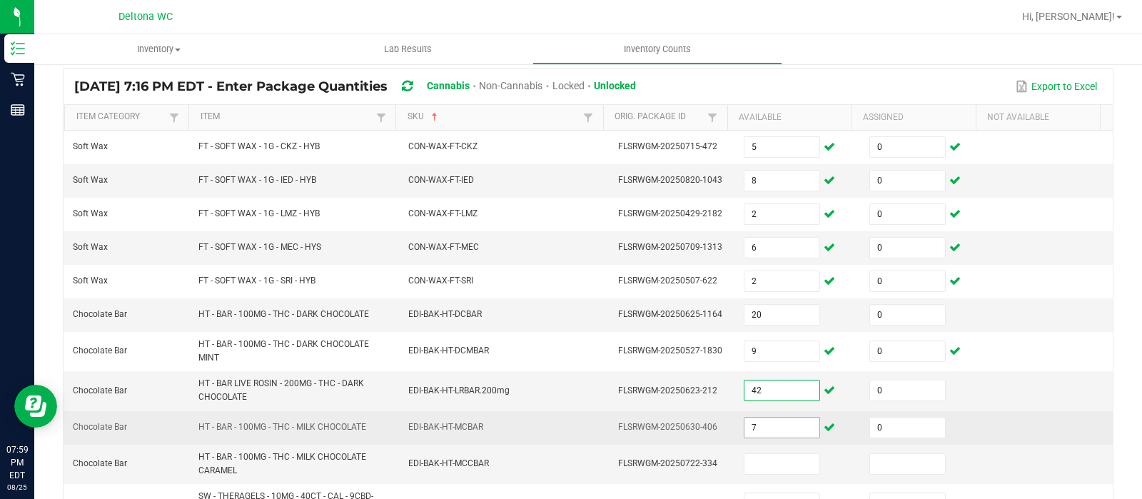
click at [769, 419] on input "7" at bounding box center [782, 428] width 75 height 20
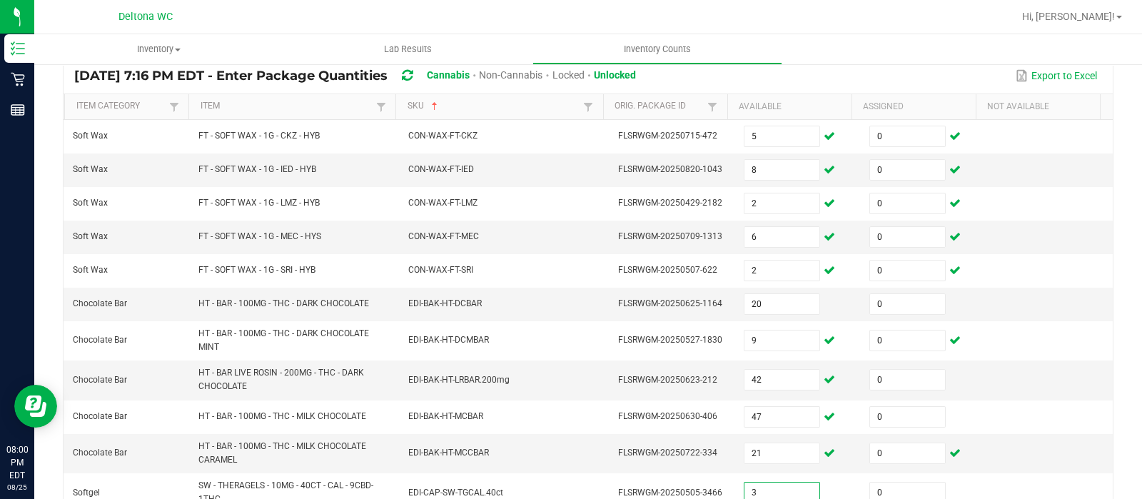
scroll to position [514, 0]
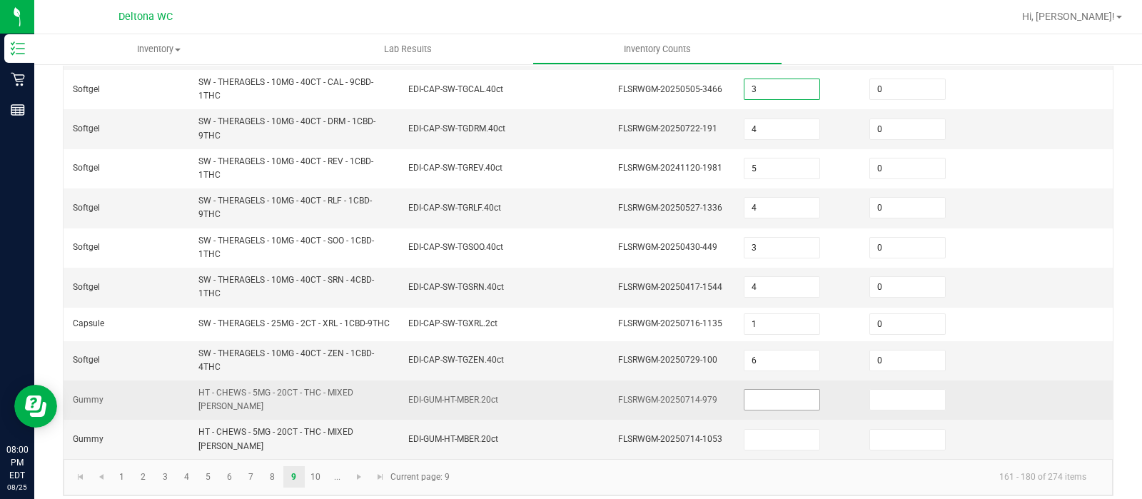
click at [745, 397] on input at bounding box center [782, 400] width 75 height 20
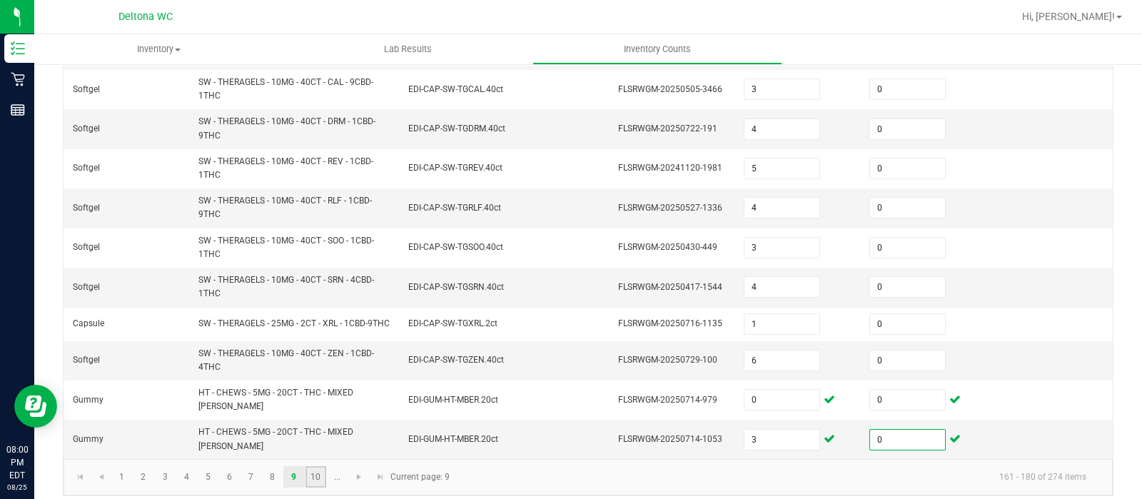
click at [316, 468] on link "10" at bounding box center [316, 476] width 21 height 21
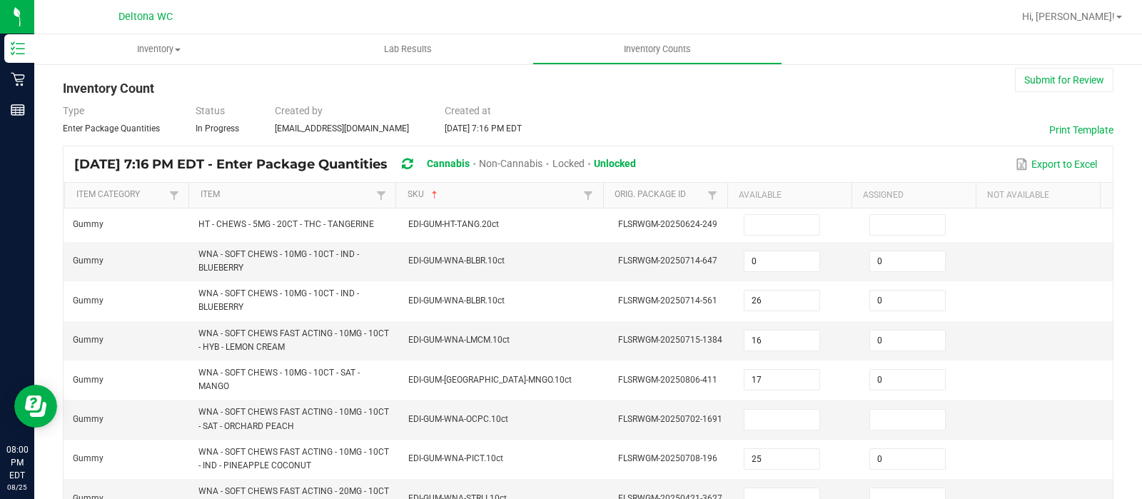
scroll to position [0, 0]
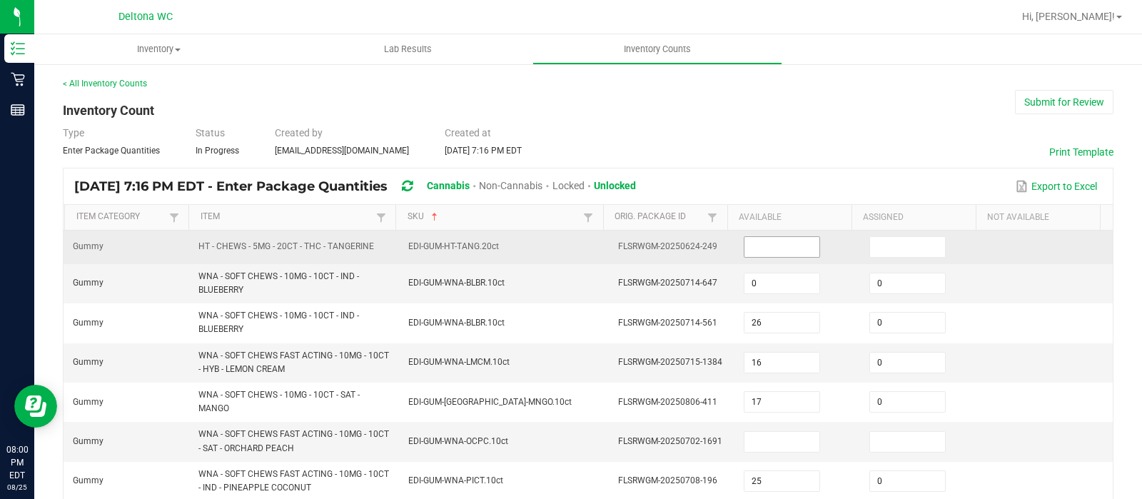
drag, startPoint x: 780, startPoint y: 262, endPoint x: 778, endPoint y: 254, distance: 8.0
click at [778, 254] on input at bounding box center [782, 247] width 75 height 20
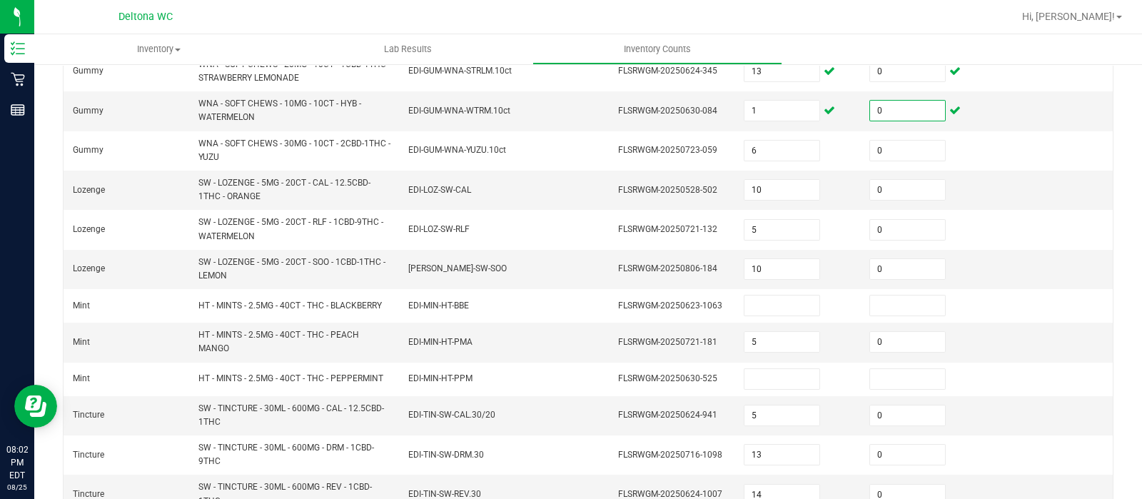
scroll to position [493, 0]
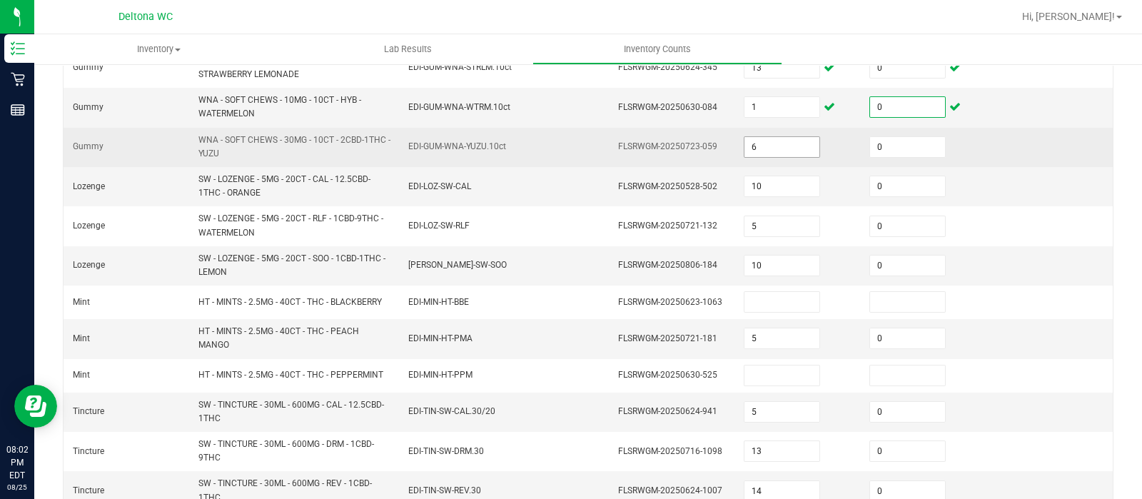
click at [789, 146] on input "6" at bounding box center [782, 147] width 75 height 20
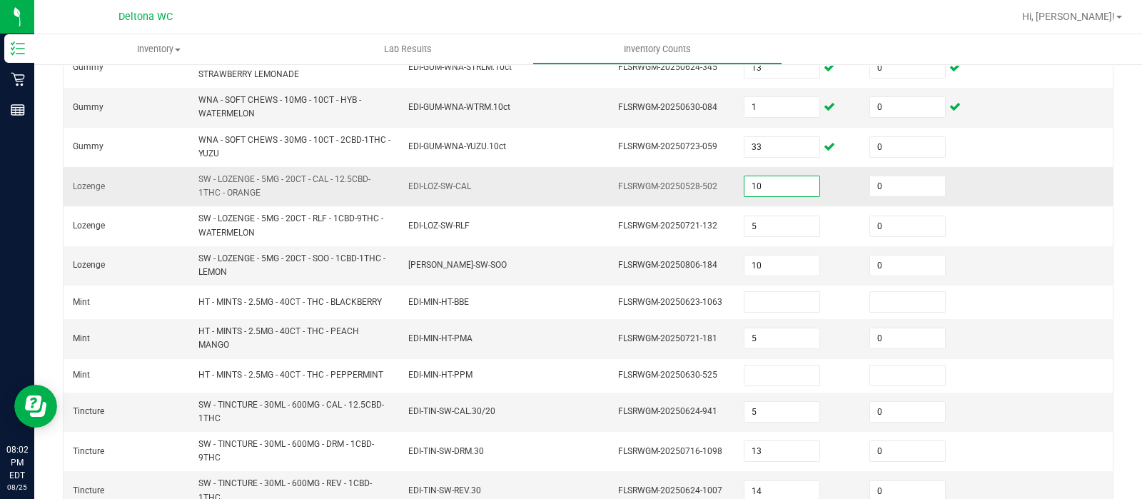
click at [745, 178] on input "10" at bounding box center [782, 186] width 75 height 20
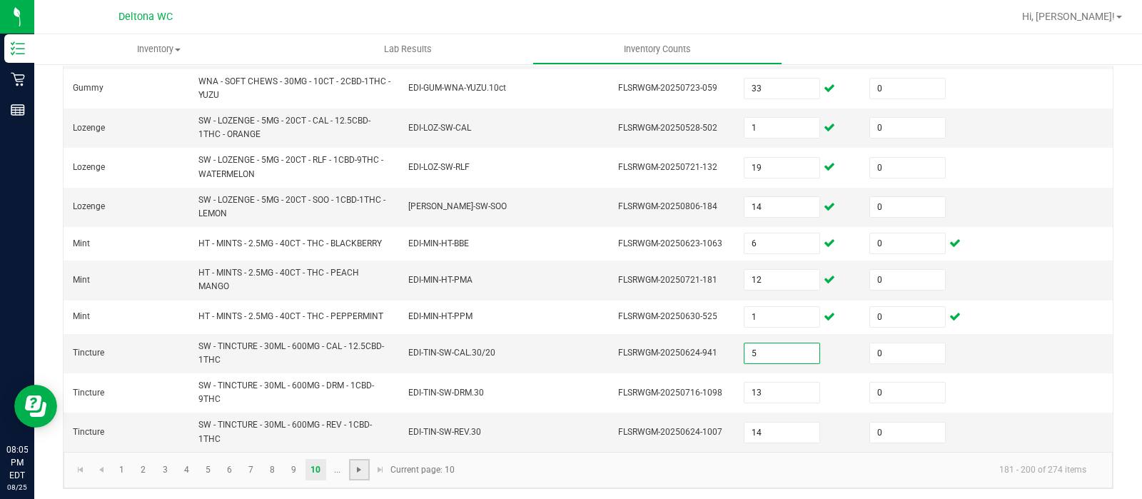
click at [361, 468] on span "Go to the next page" at bounding box center [358, 469] width 11 height 11
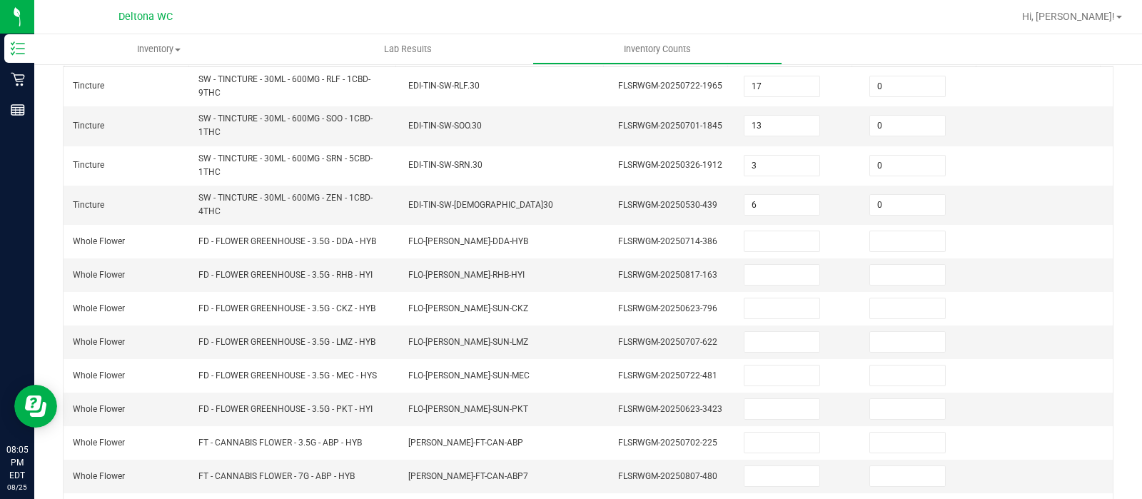
scroll to position [166, 0]
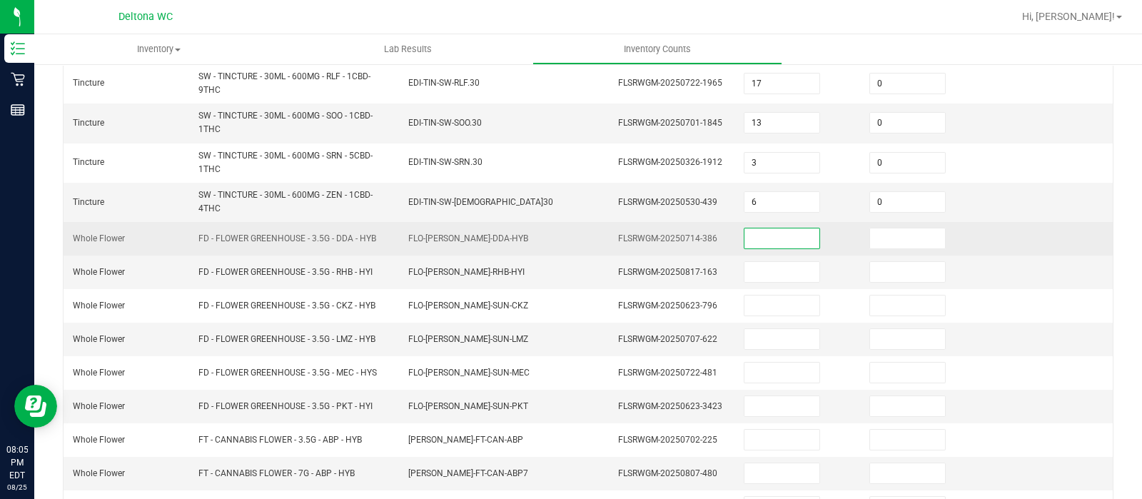
click at [757, 236] on input at bounding box center [782, 238] width 75 height 20
click at [757, 236] on input "2" at bounding box center [782, 238] width 75 height 20
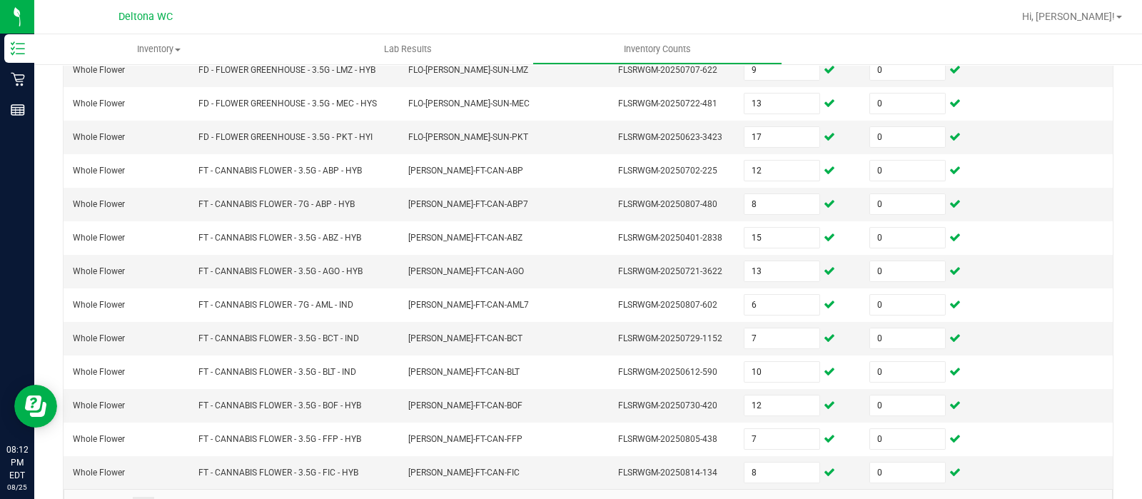
scroll to position [471, 0]
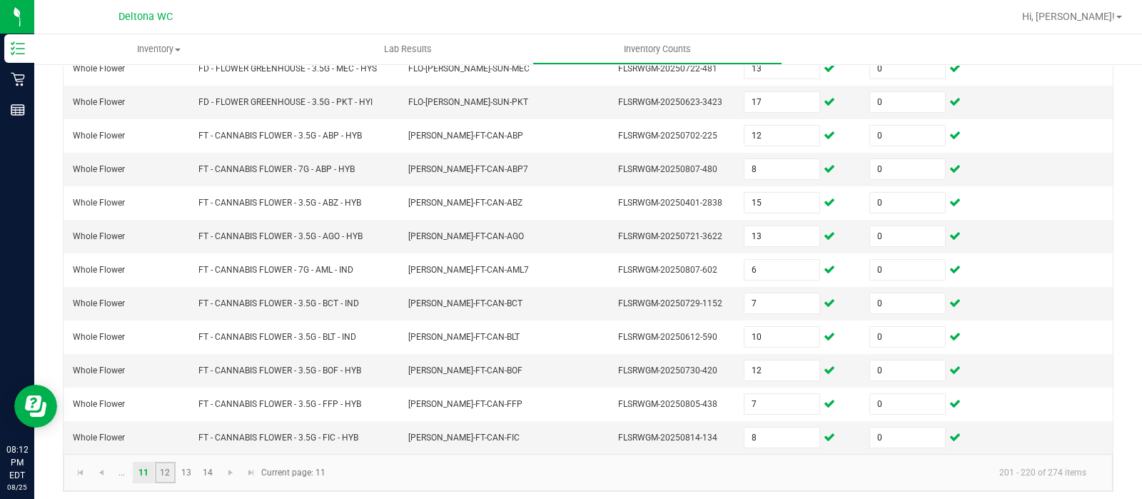
click at [164, 469] on link "12" at bounding box center [165, 472] width 21 height 21
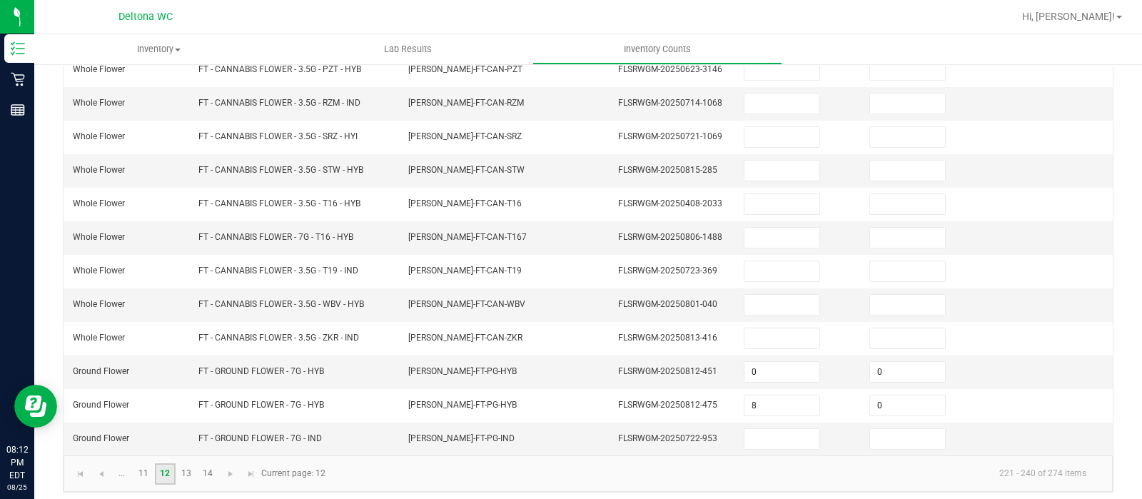
scroll to position [0, 0]
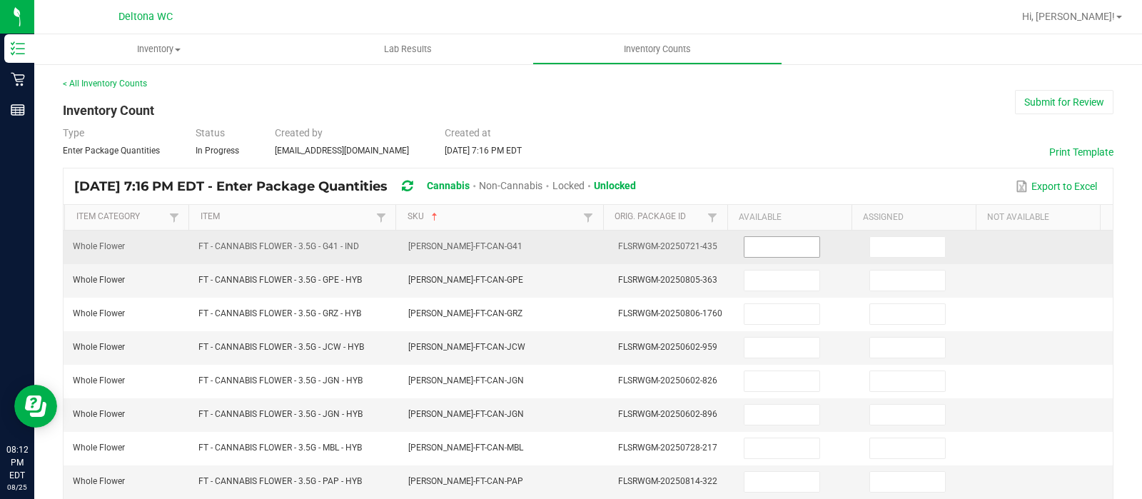
click at [791, 251] on input at bounding box center [782, 247] width 75 height 20
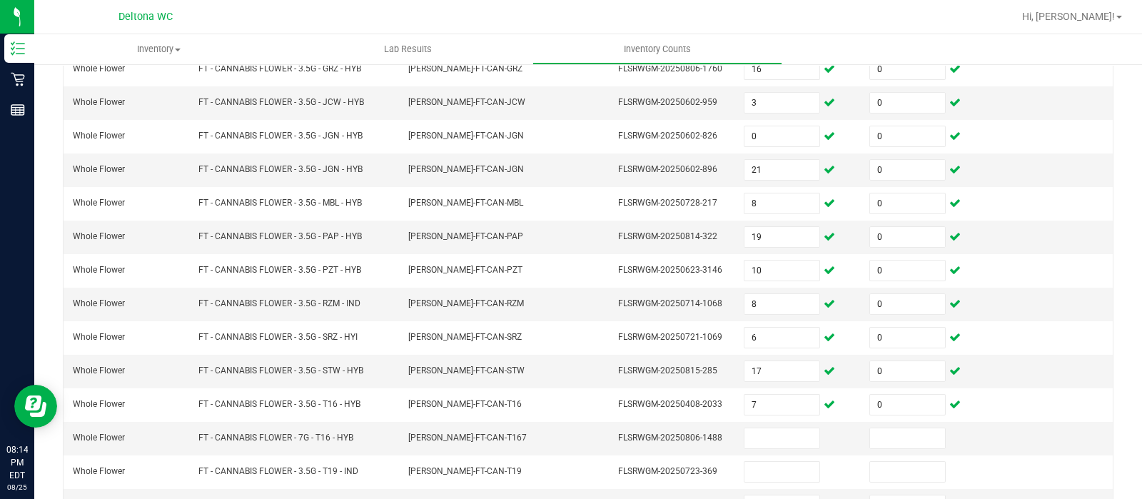
click at [791, 254] on td "10" at bounding box center [798, 271] width 126 height 34
click at [763, 428] on input at bounding box center [782, 438] width 75 height 20
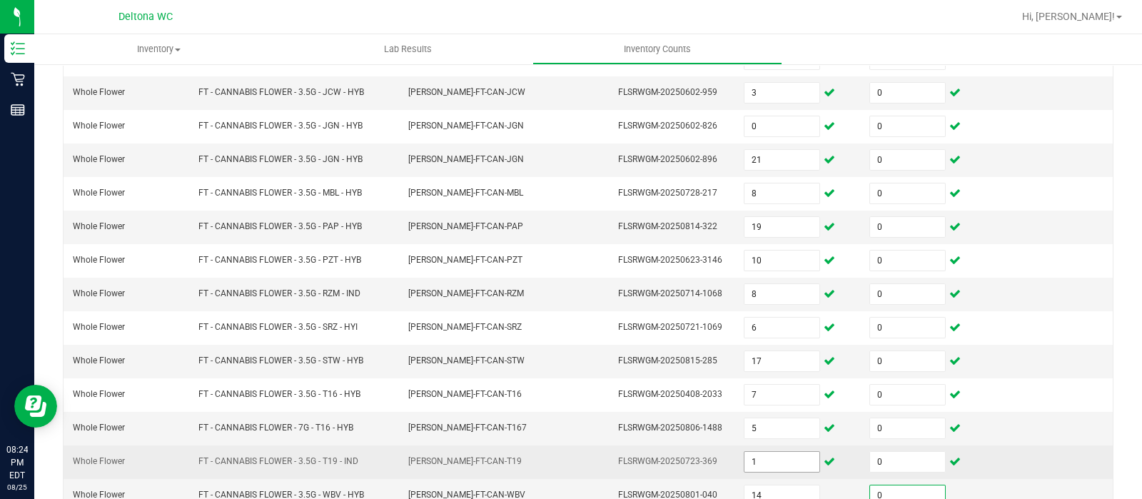
scroll to position [446, 0]
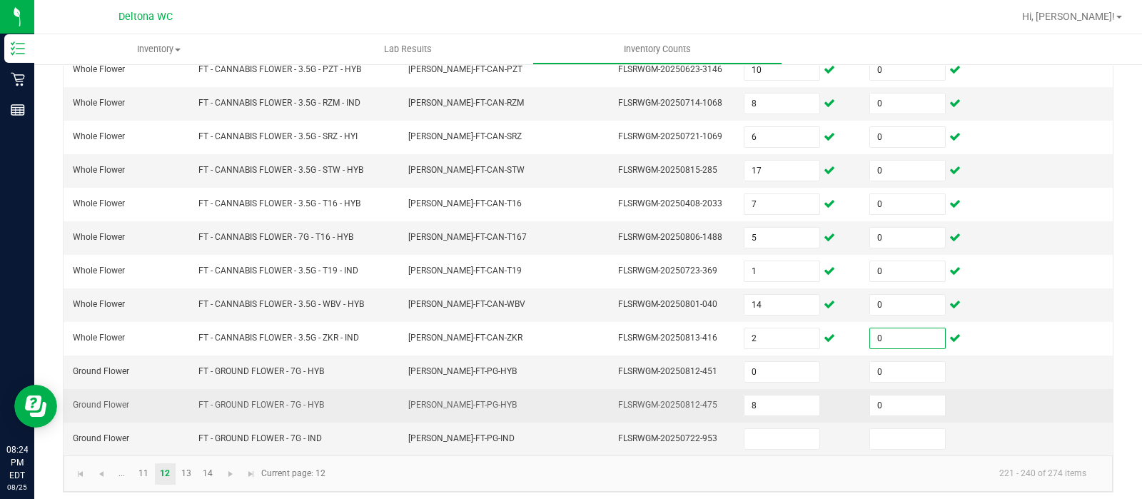
click at [749, 389] on td "8" at bounding box center [798, 406] width 126 height 34
click at [746, 396] on input "8" at bounding box center [782, 406] width 75 height 20
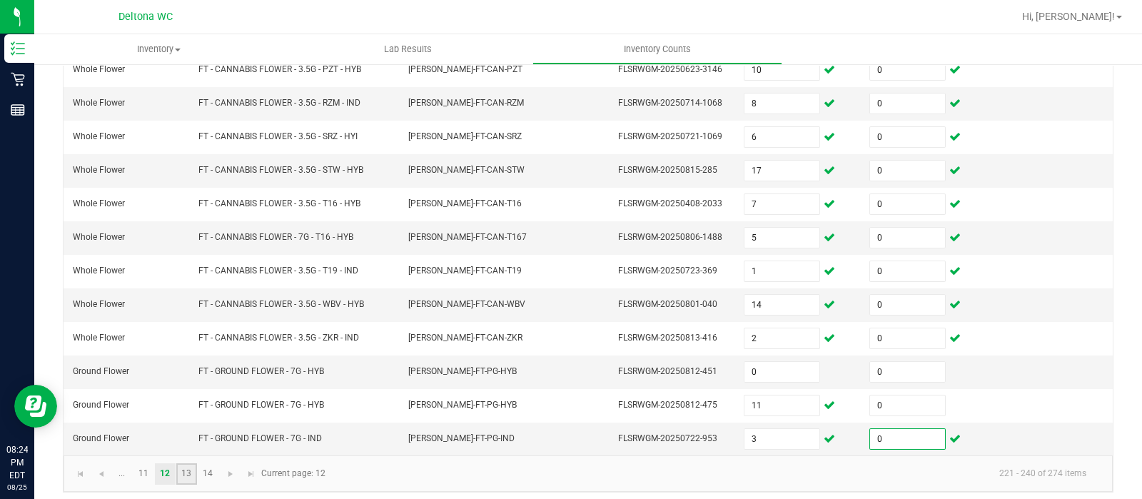
click at [187, 464] on link "13" at bounding box center [186, 473] width 21 height 21
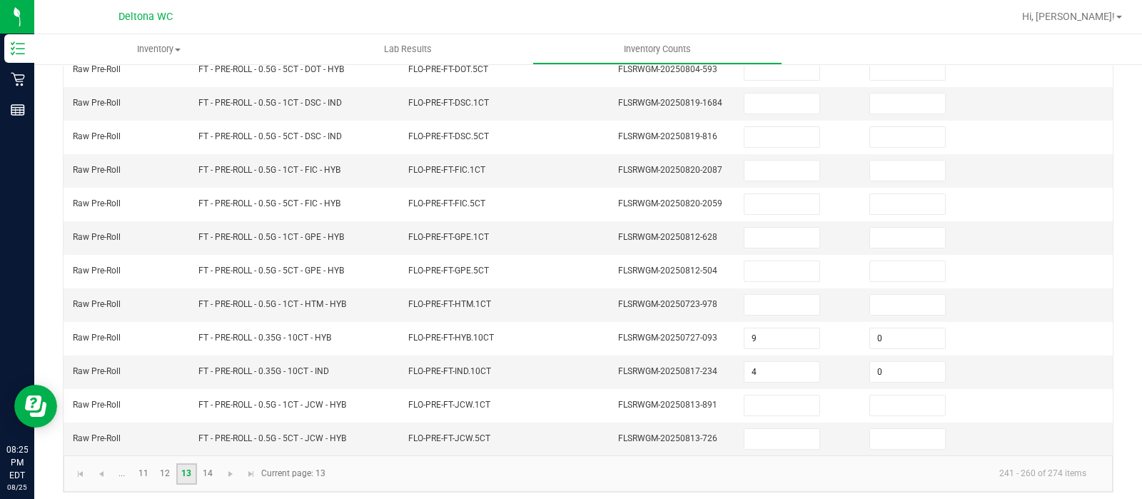
scroll to position [0, 0]
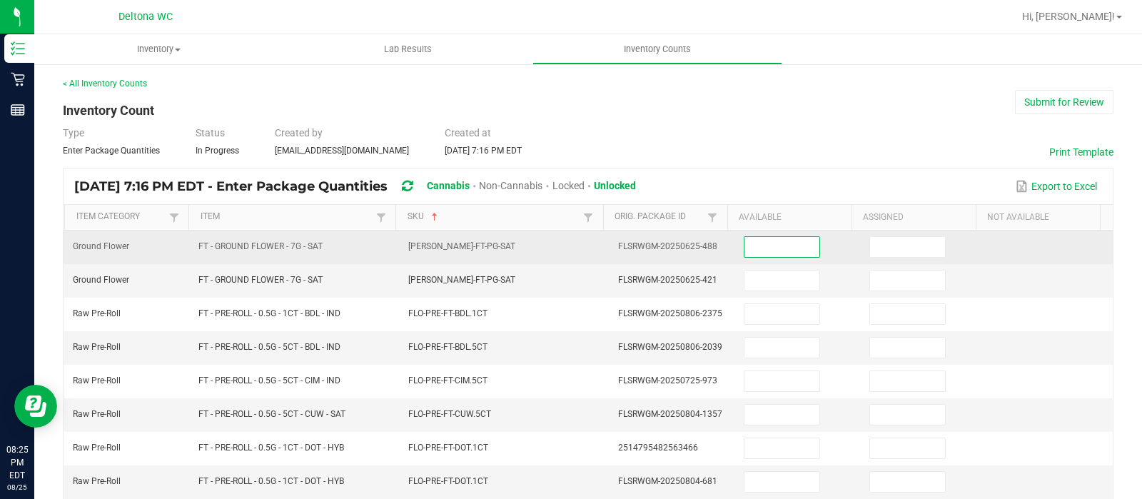
click at [780, 249] on input at bounding box center [782, 247] width 75 height 20
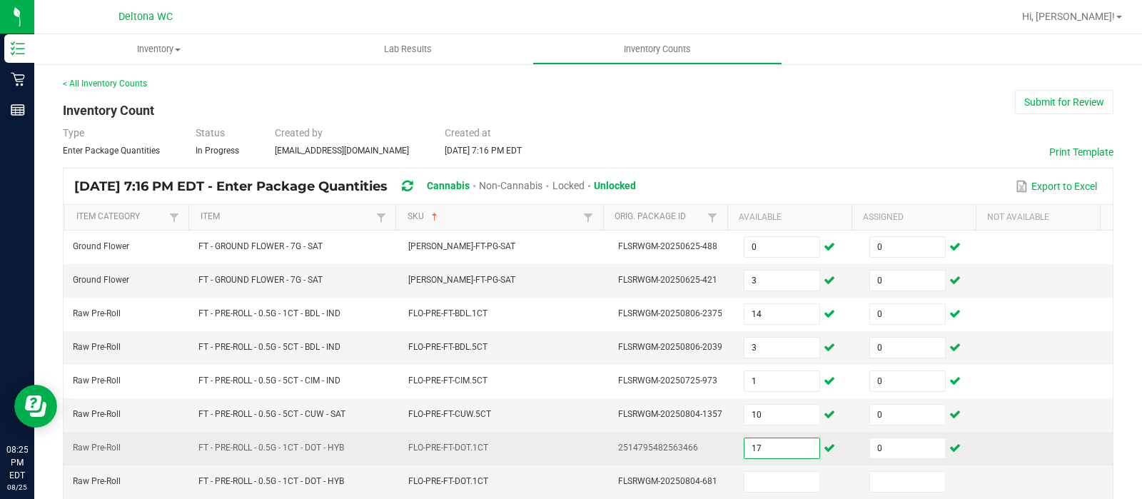
click at [777, 441] on input "17" at bounding box center [782, 448] width 75 height 20
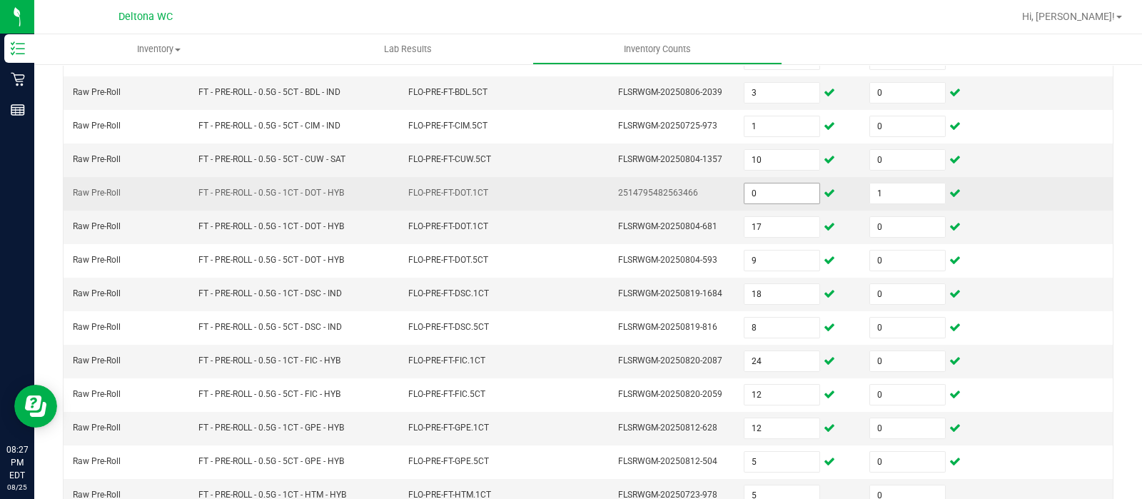
scroll to position [446, 0]
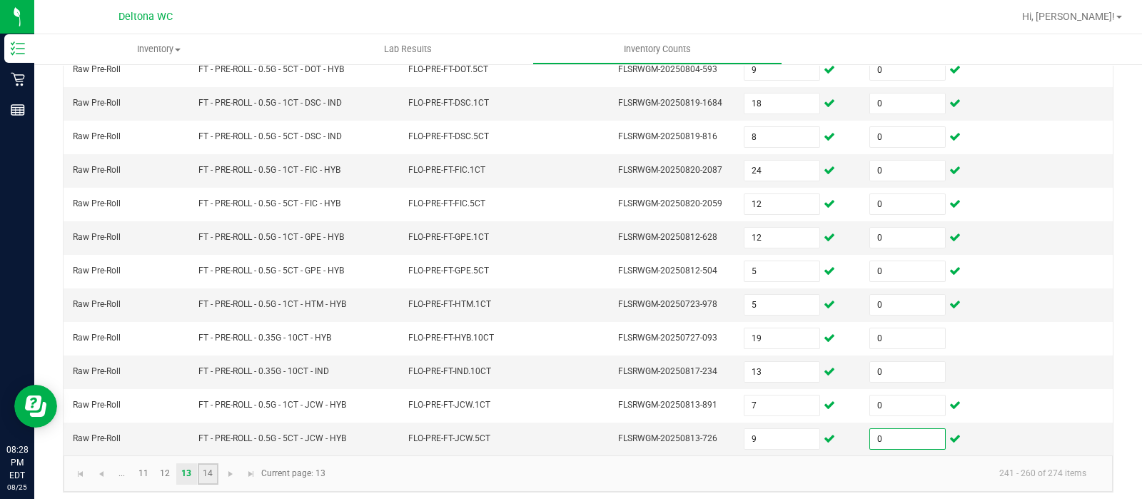
click at [211, 463] on link "14" at bounding box center [208, 473] width 21 height 21
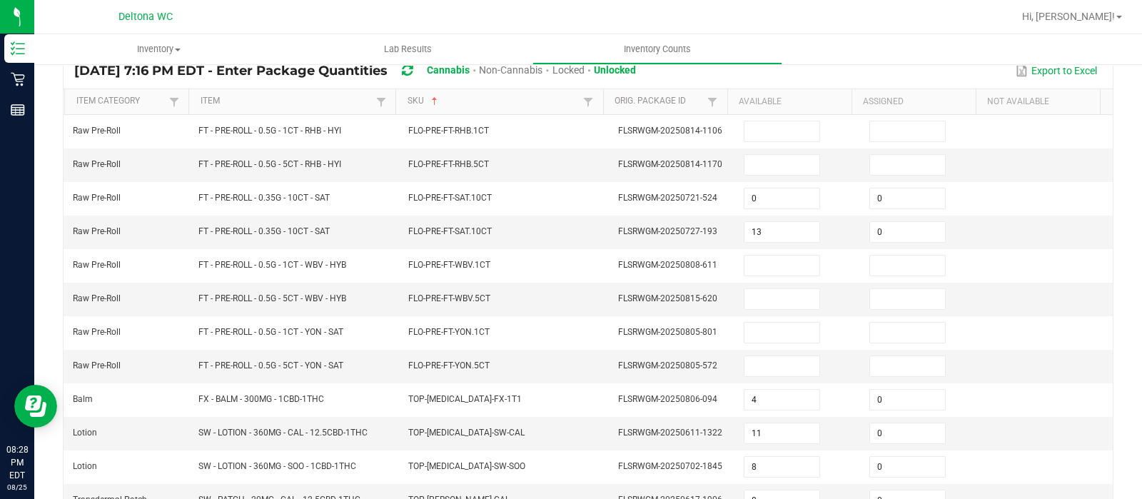
scroll to position [111, 0]
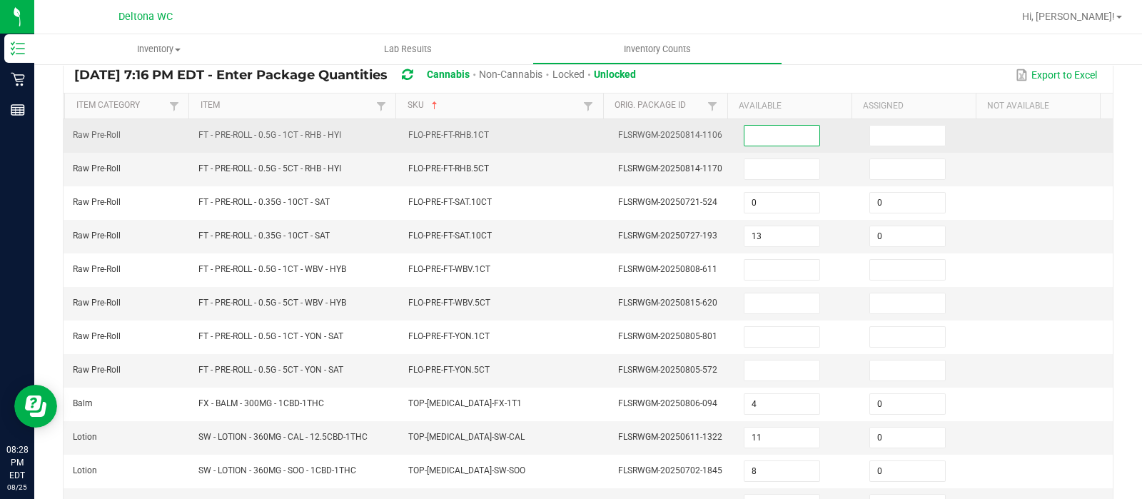
click at [752, 141] on input at bounding box center [782, 136] width 75 height 20
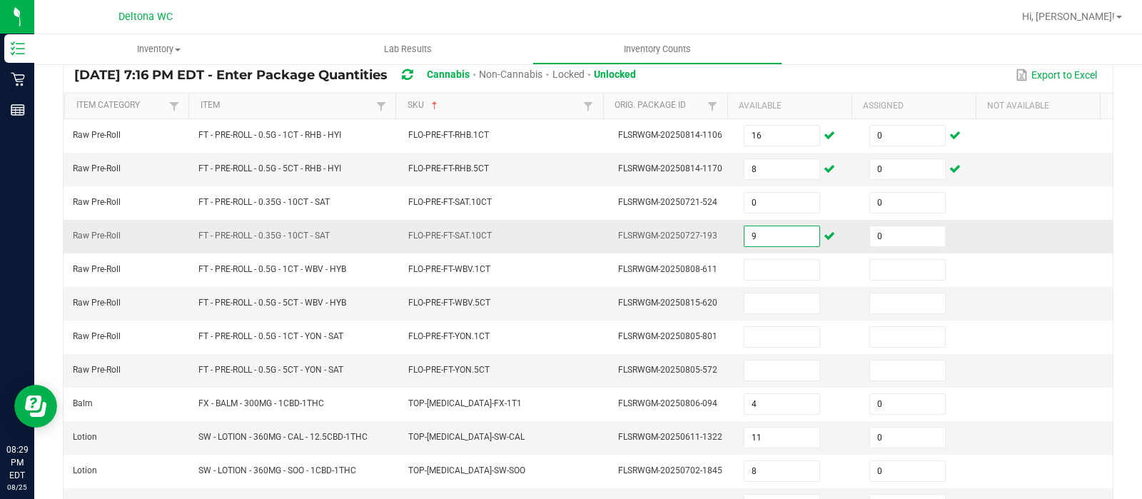
click at [746, 240] on input "9" at bounding box center [782, 236] width 75 height 20
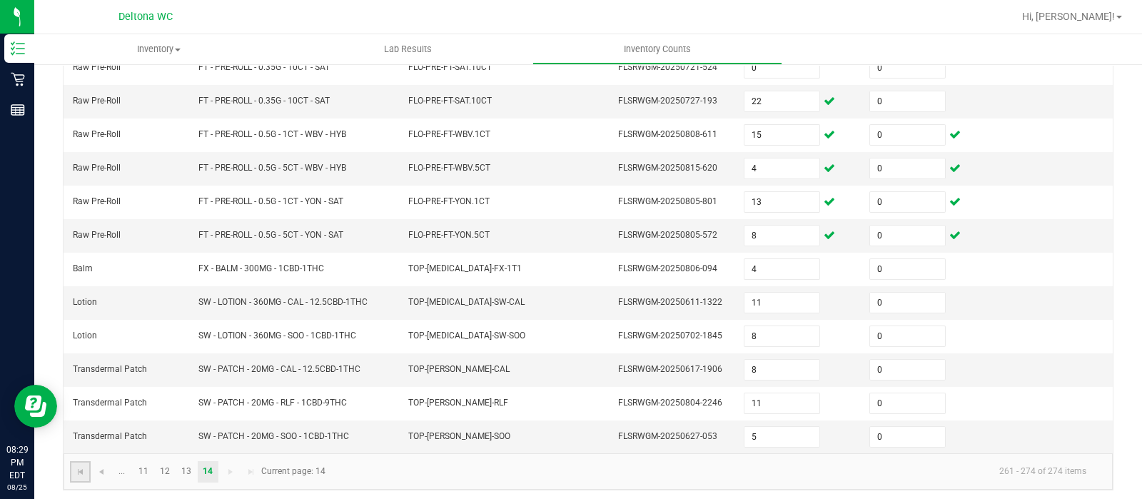
click at [70, 474] on link at bounding box center [80, 471] width 21 height 21
click at [70, 474] on kendo-pager-prev-buttons at bounding box center [90, 471] width 41 height 21
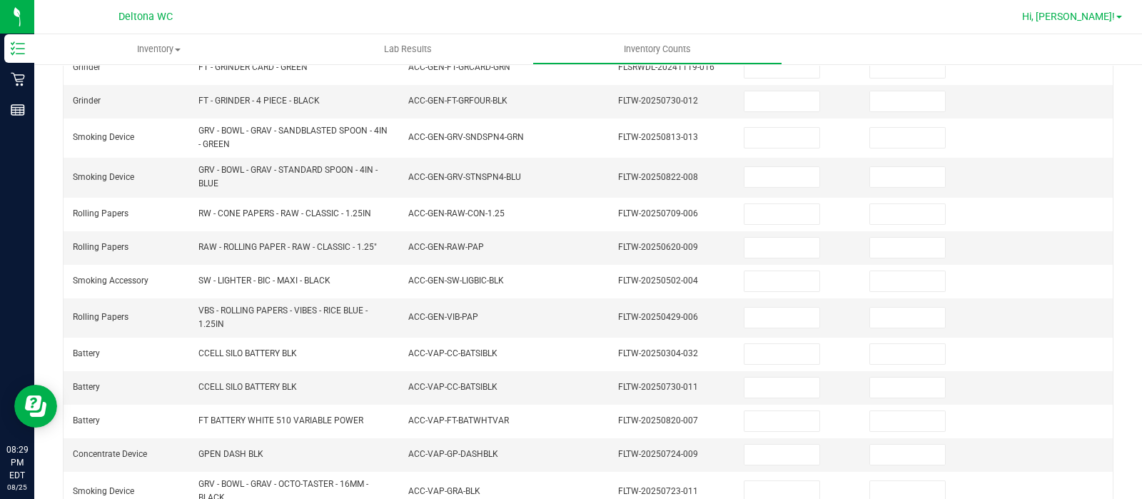
click at [1109, 14] on span "Hi, [PERSON_NAME]!" at bounding box center [1068, 16] width 93 height 11
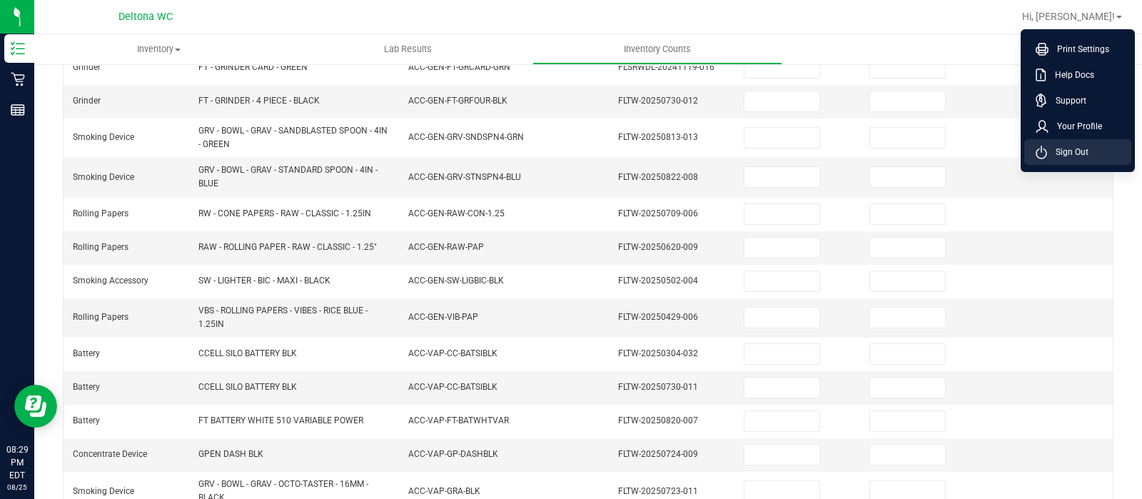
click at [1080, 148] on span "Sign Out" at bounding box center [1067, 152] width 41 height 14
